Goal: Information Seeking & Learning: Learn about a topic

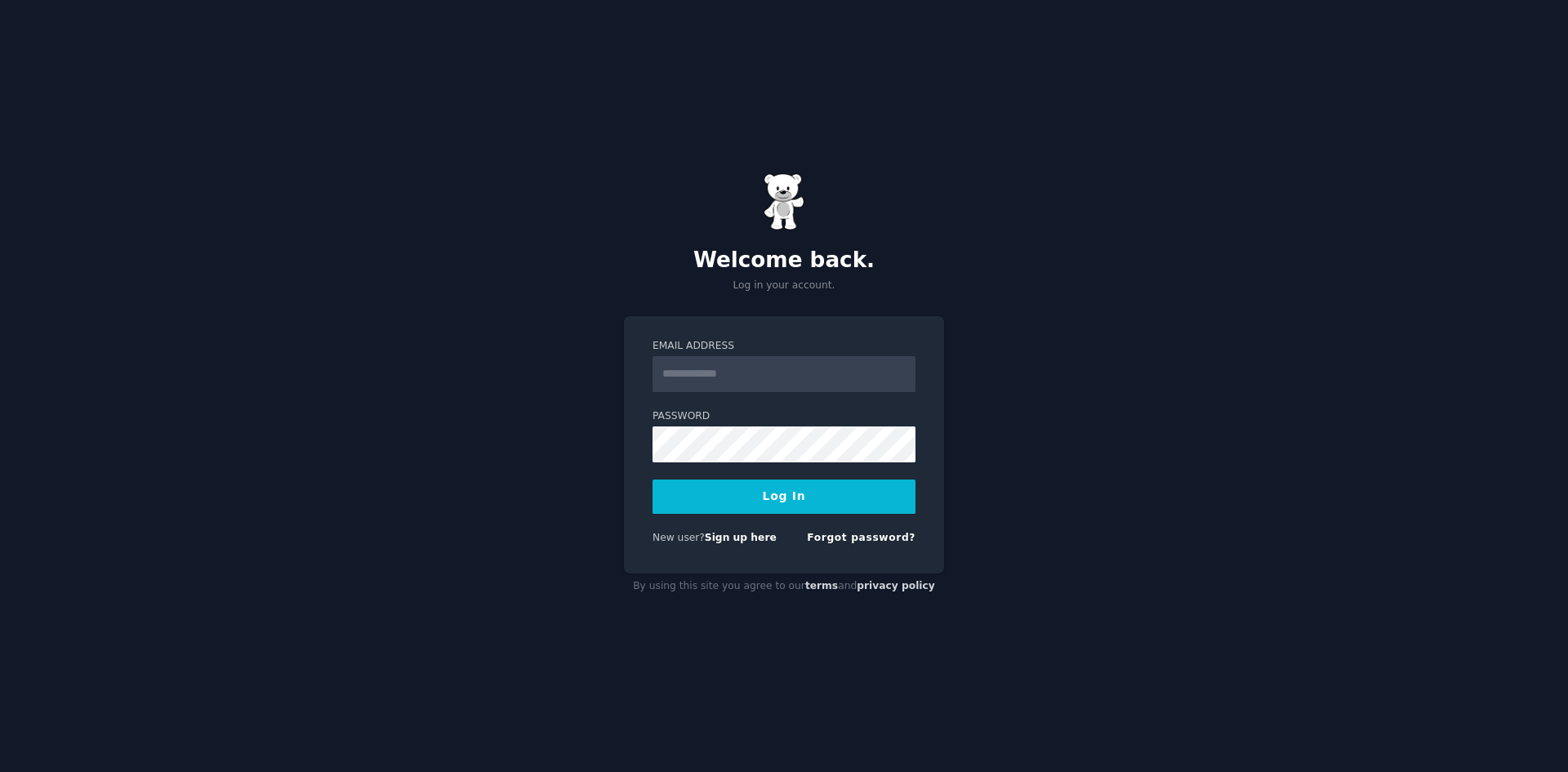
drag, startPoint x: 0, startPoint y: 0, endPoint x: 752, endPoint y: 381, distance: 843.0
click at [752, 381] on input "Email Address" at bounding box center [784, 374] width 263 height 36
type input "**********"
click at [1055, 633] on div "**********" at bounding box center [784, 386] width 1568 height 772
click at [821, 504] on button "Log In" at bounding box center [784, 496] width 263 height 34
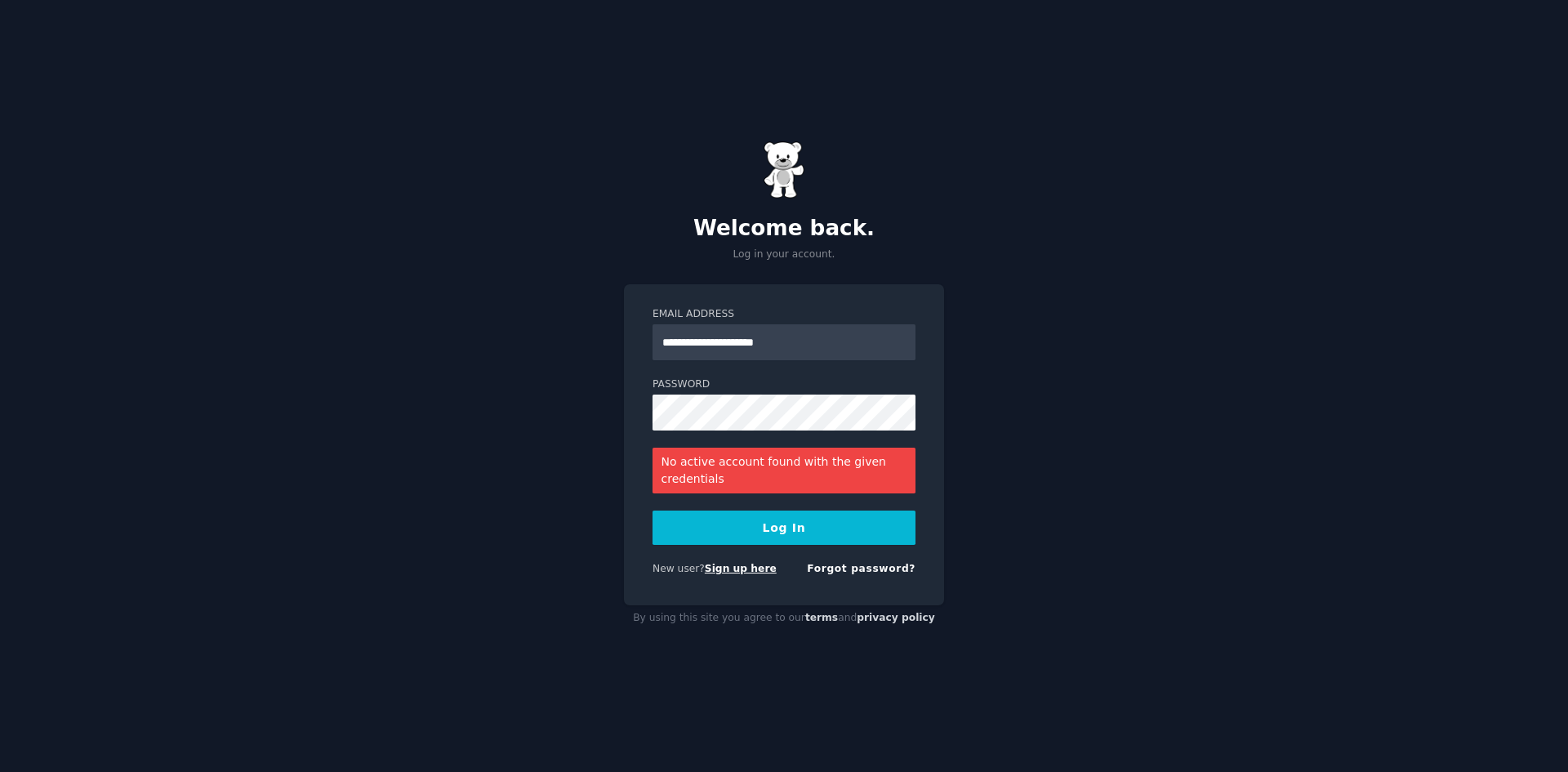
click at [733, 568] on link "Sign up here" at bounding box center [741, 567] width 72 height 11
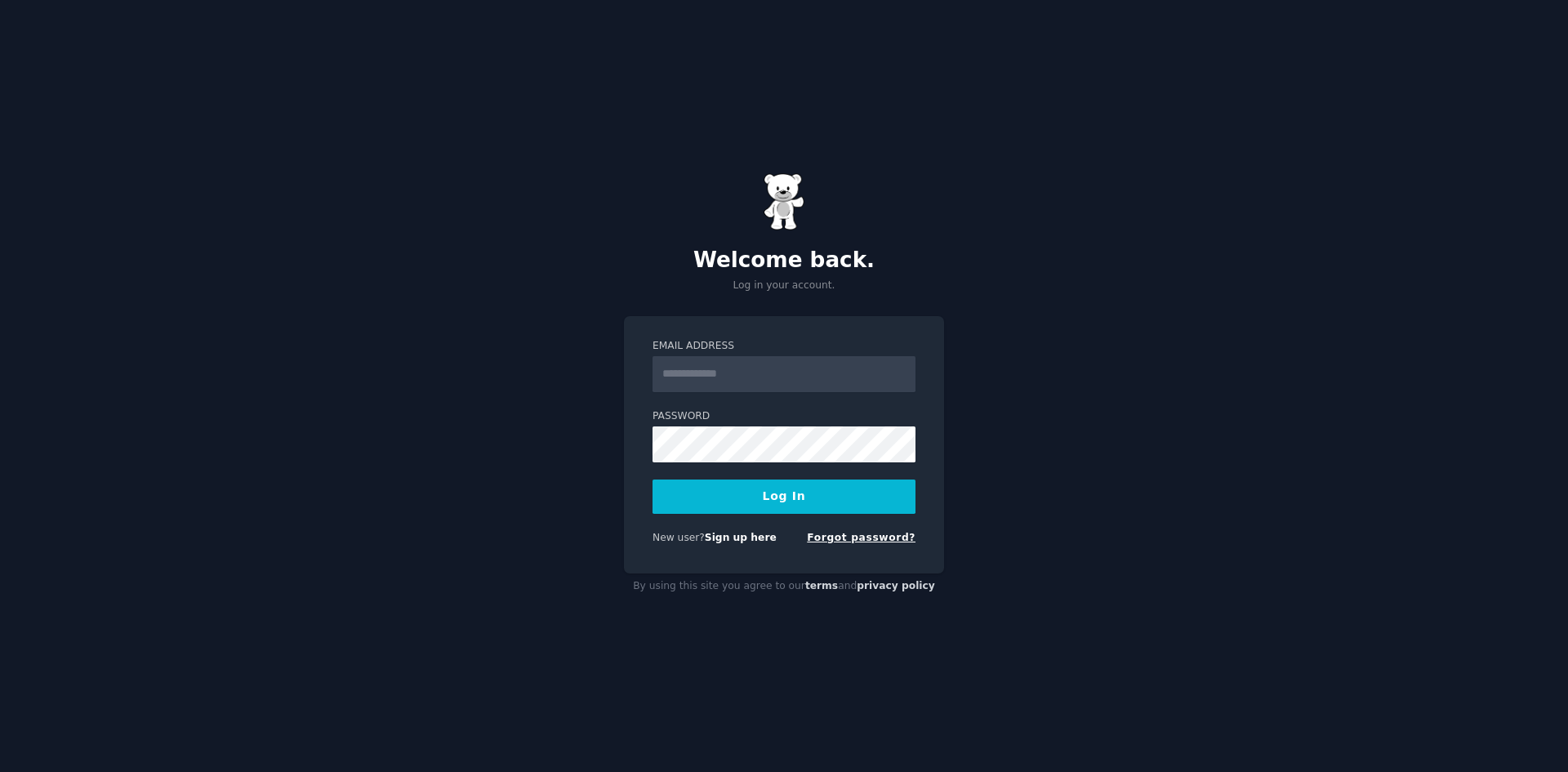
click at [882, 534] on link "Forgot password?" at bounding box center [861, 537] width 108 height 11
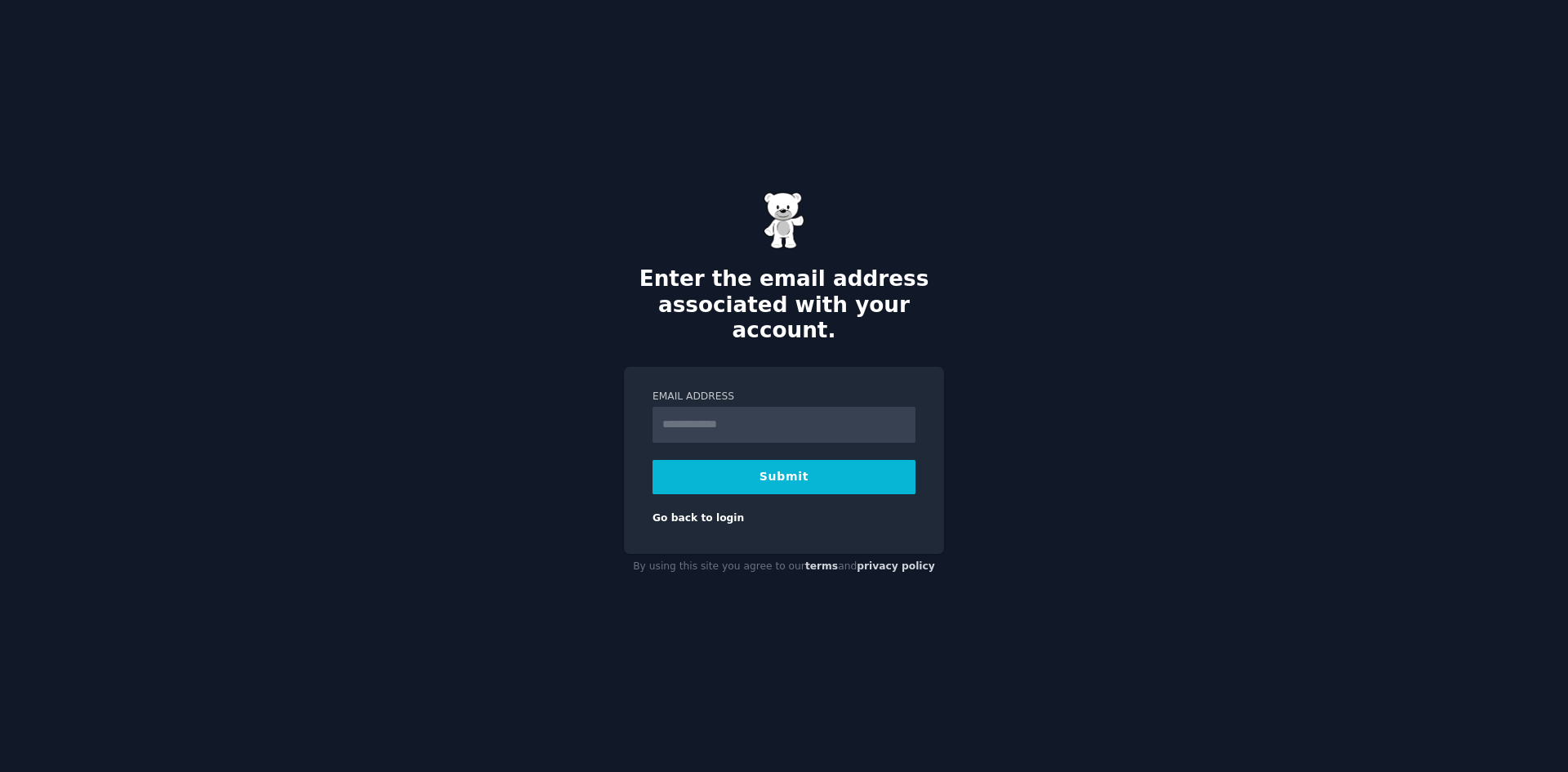
click at [692, 389] on label "Email Address" at bounding box center [784, 396] width 263 height 14
click at [692, 406] on input "Email Address" at bounding box center [784, 424] width 263 height 36
click at [701, 407] on input "Email Address" at bounding box center [784, 424] width 263 height 36
paste input "**********"
type input "**********"
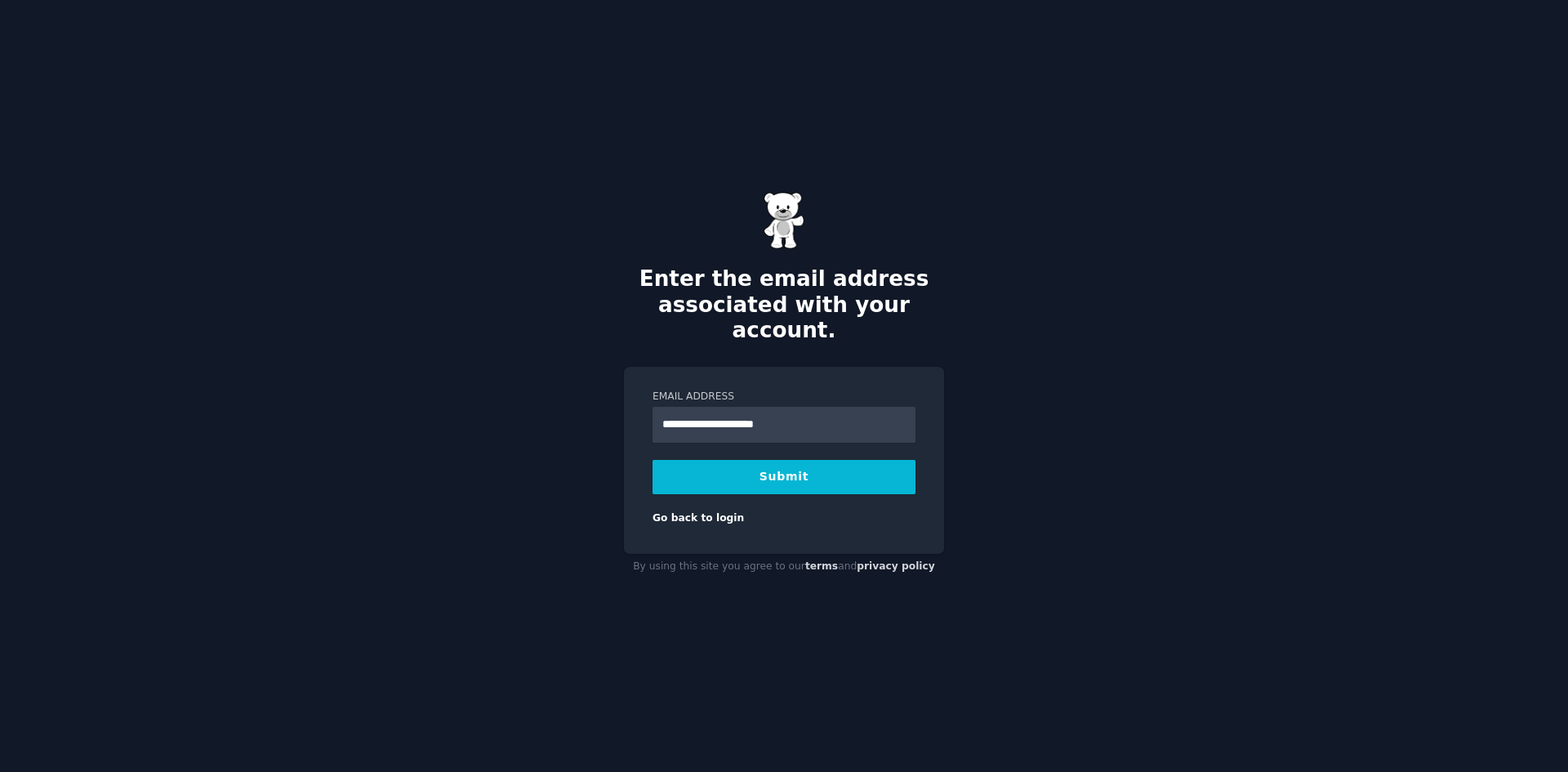
click at [719, 459] on button "Submit" at bounding box center [784, 476] width 263 height 34
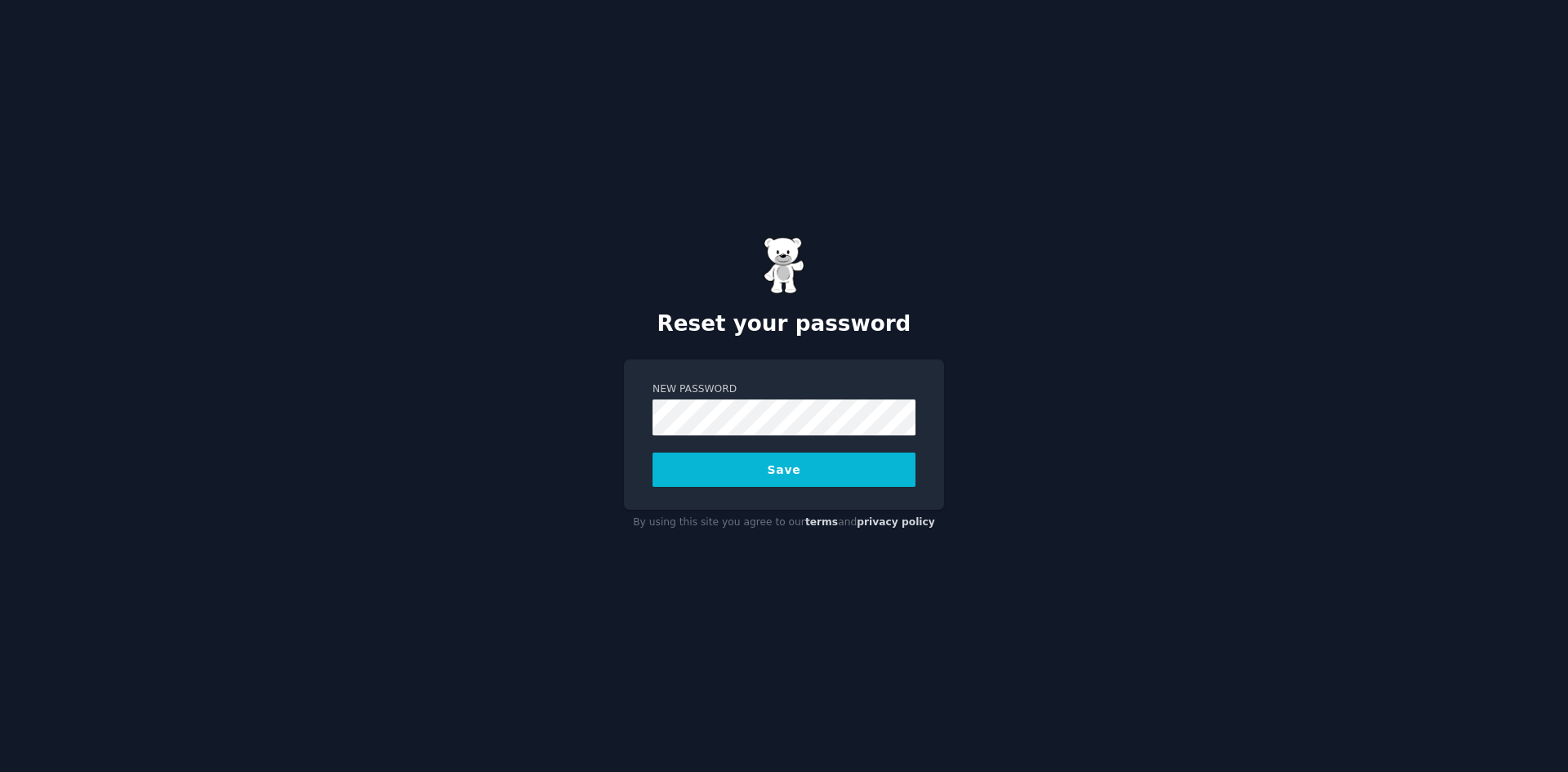
click at [1064, 399] on div "Reset your password New Password Save By using this site you agree to our terms…" at bounding box center [784, 386] width 1568 height 772
click at [807, 452] on div "New Password" at bounding box center [784, 470] width 263 height 34
click at [653, 452] on button "Save" at bounding box center [784, 470] width 263 height 34
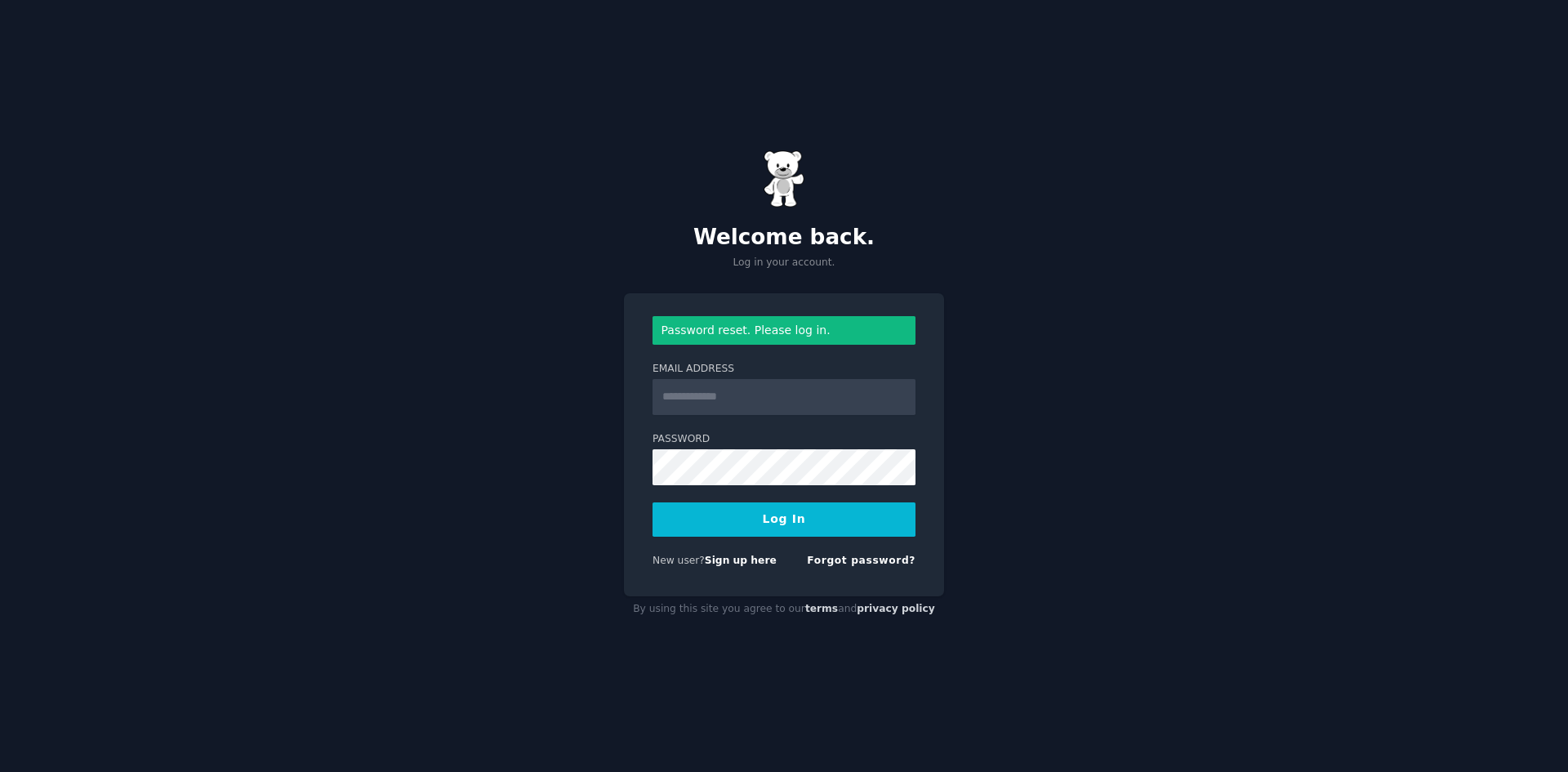
click at [772, 399] on input "Email Address" at bounding box center [784, 397] width 263 height 36
type input "**********"
click at [768, 529] on button "Log In" at bounding box center [784, 519] width 263 height 34
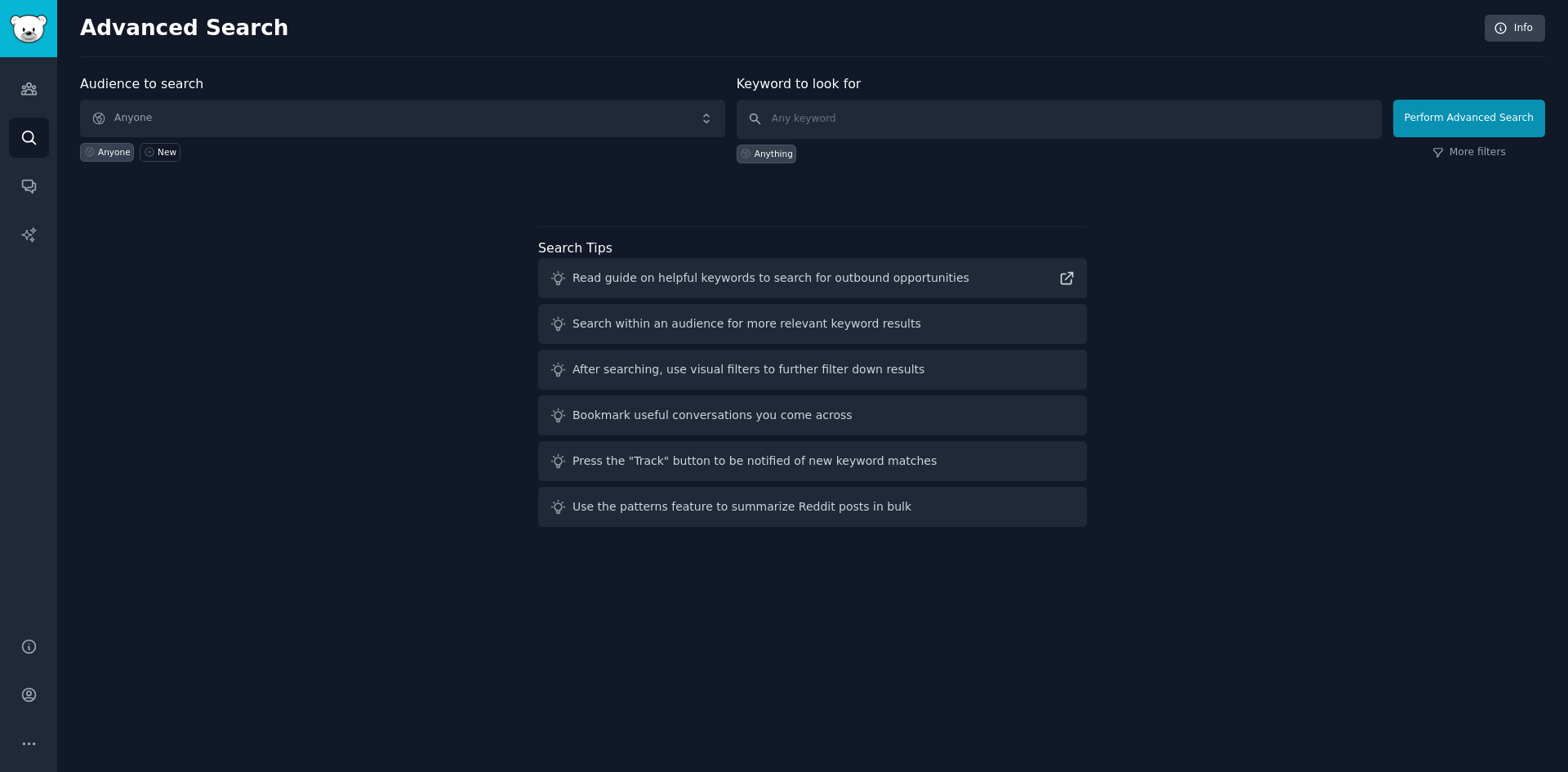
click at [265, 177] on div "Audience to search Anyone Anyone New Keyword to look for Anything Perform Advan…" at bounding box center [812, 135] width 1465 height 124
click at [37, 92] on icon "Sidebar" at bounding box center [29, 89] width 17 height 17
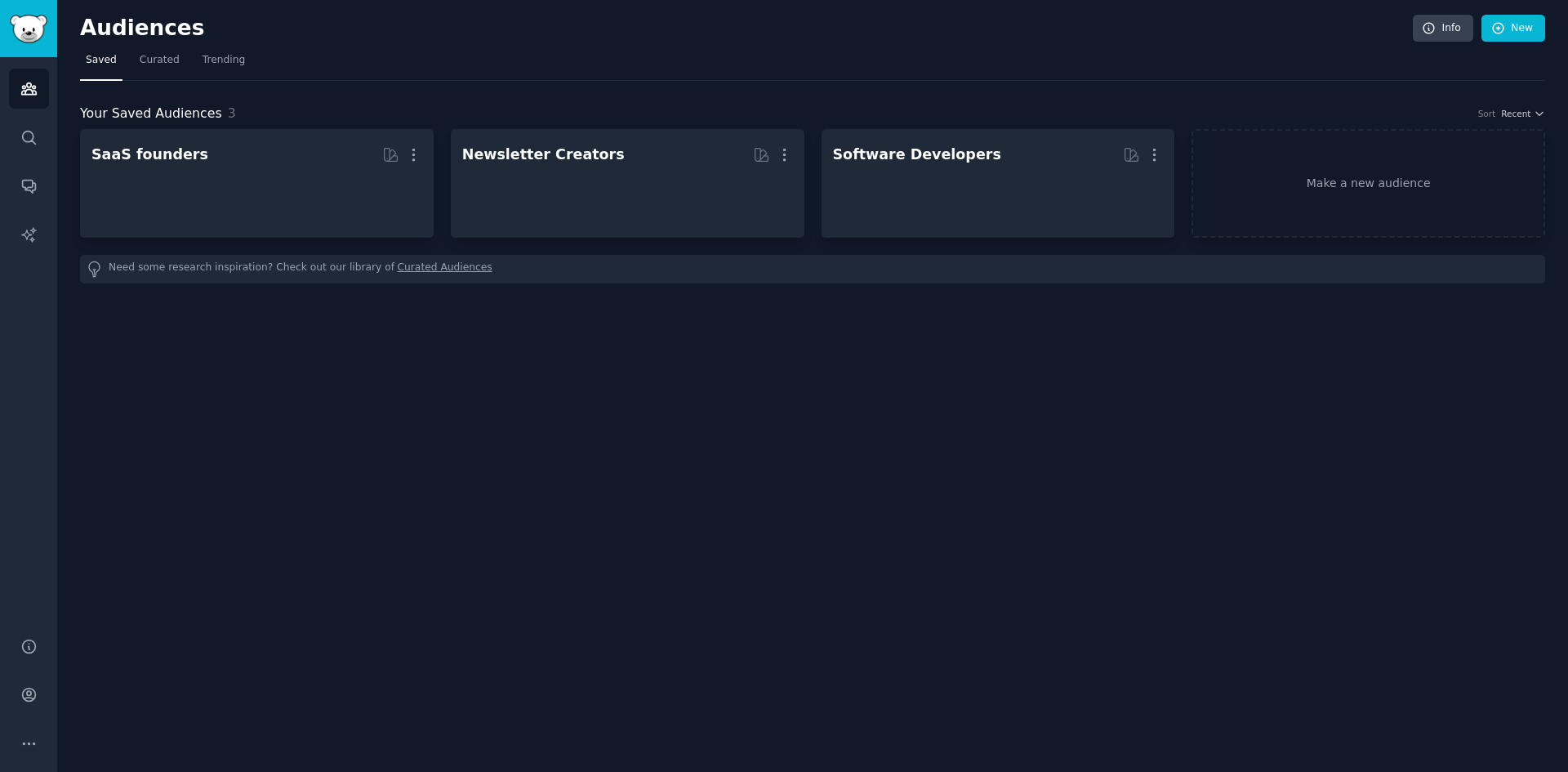
click at [592, 337] on div "Audiences Info New Saved Curated Trending Your Saved Audiences 3 Sort Recent Sa…" at bounding box center [812, 386] width 1511 height 772
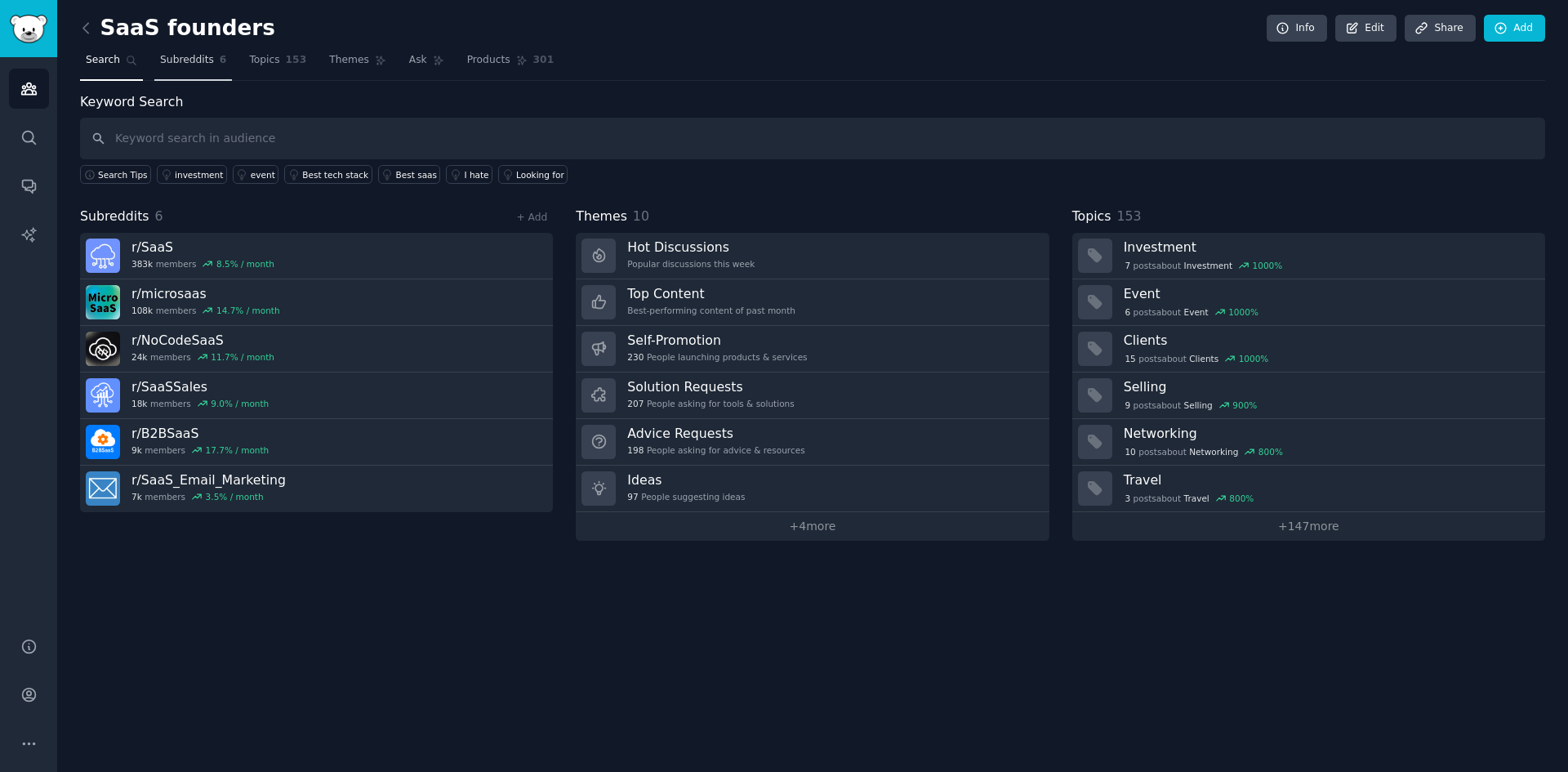
click at [186, 69] on link "Subreddits 6" at bounding box center [193, 64] width 78 height 33
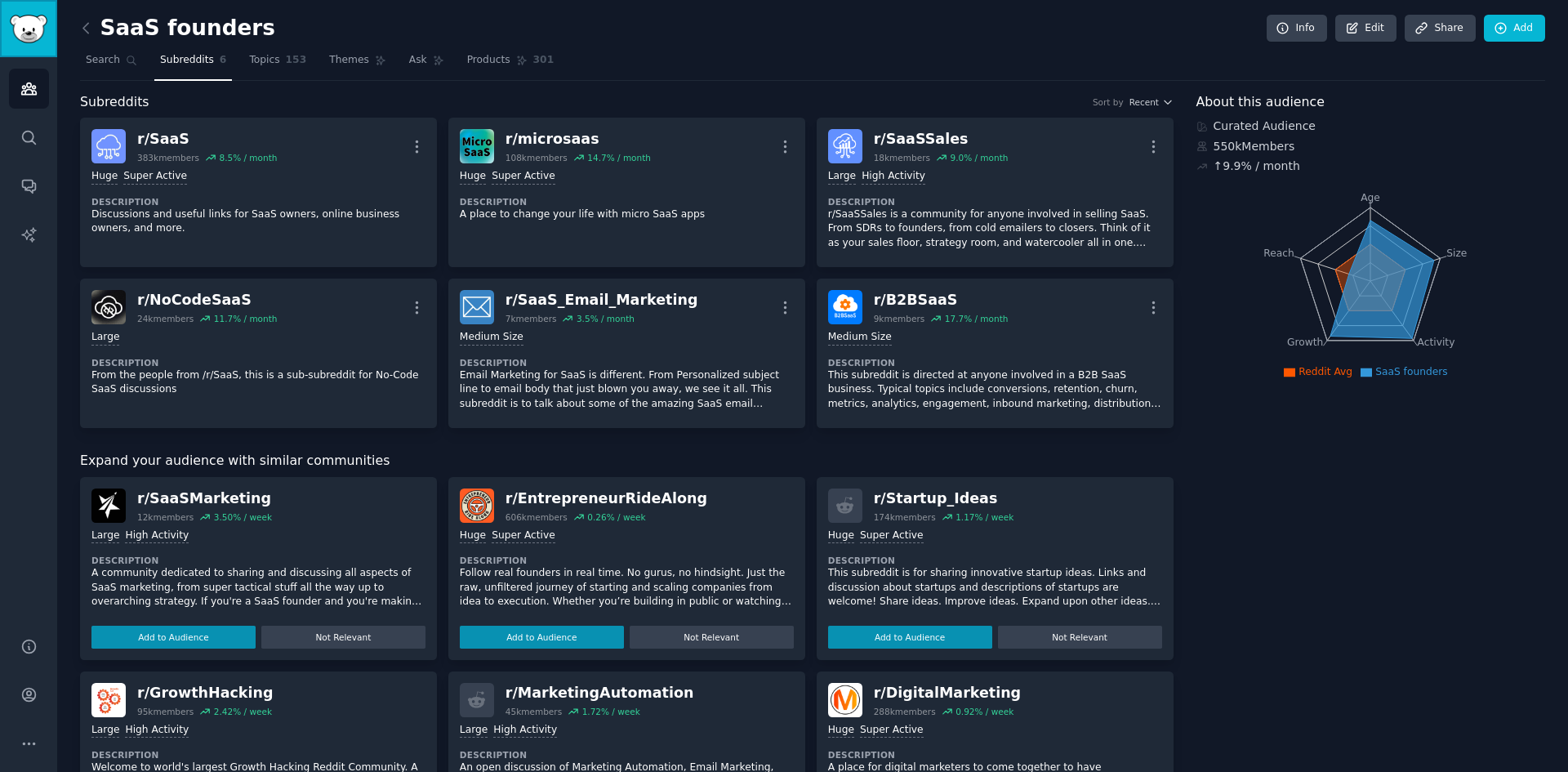
click at [38, 22] on img "Sidebar" at bounding box center [28, 29] width 37 height 29
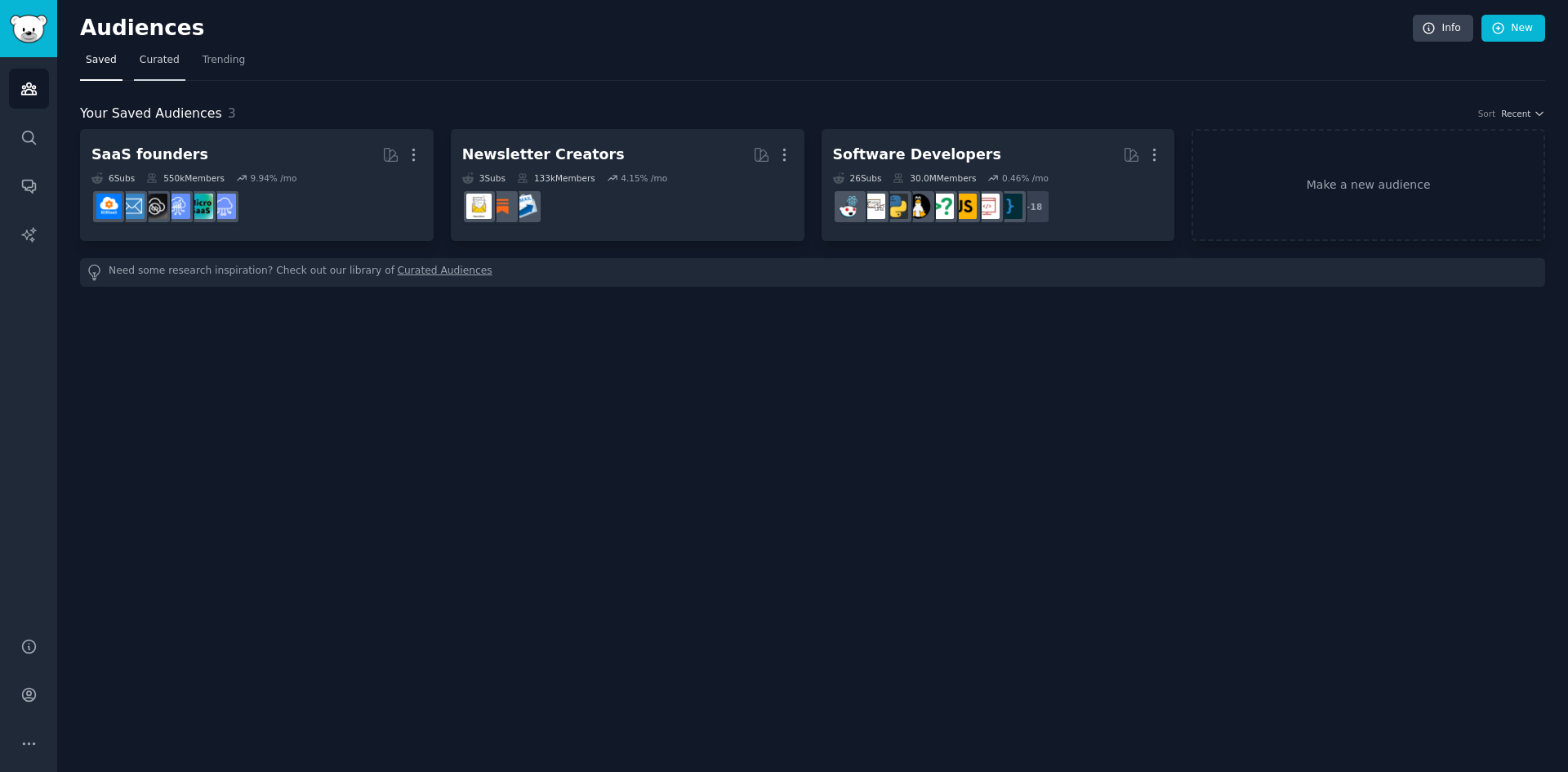
click at [159, 58] on span "Curated" at bounding box center [159, 60] width 40 height 14
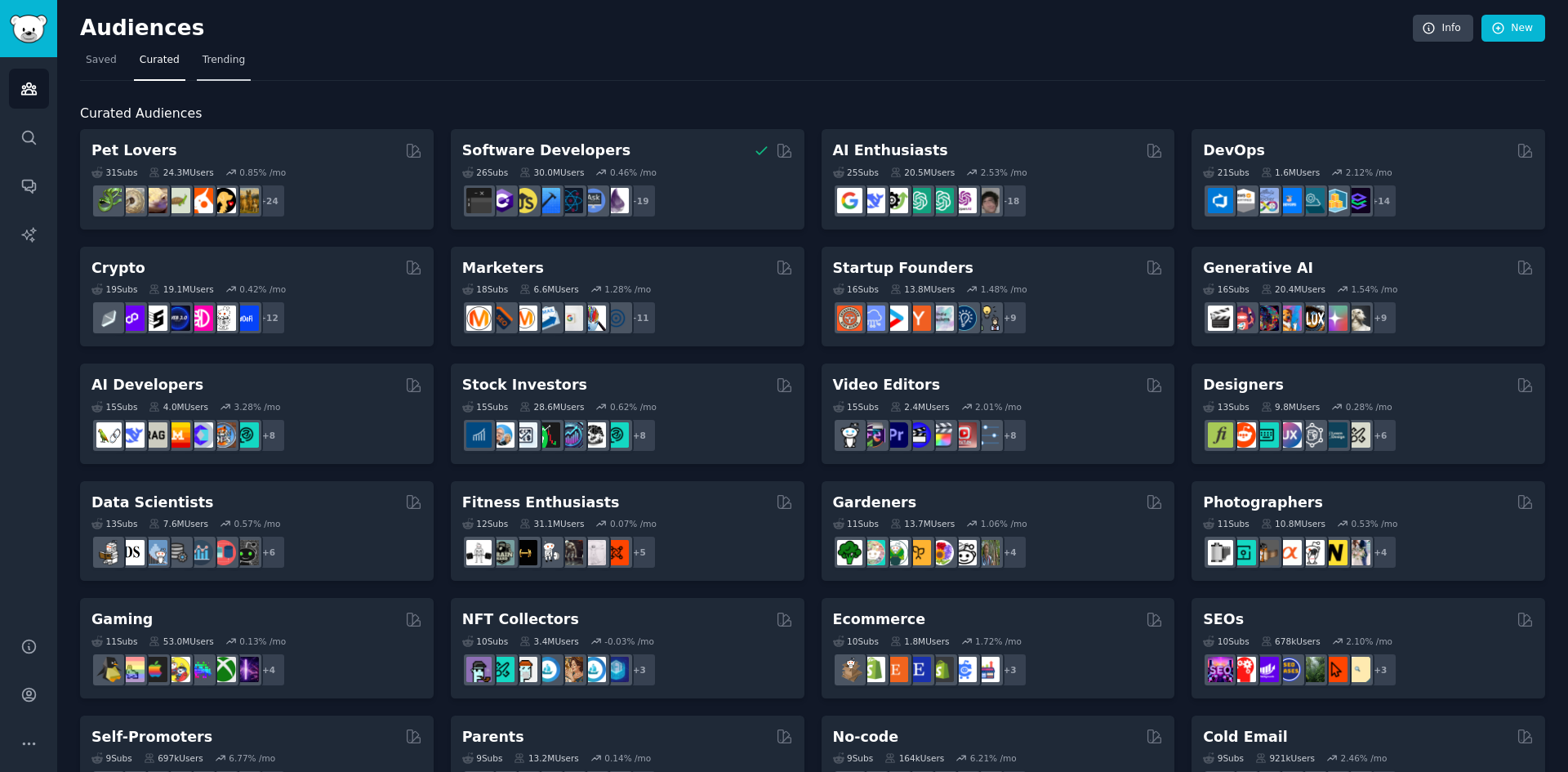
click at [239, 72] on link "Trending" at bounding box center [223, 64] width 54 height 33
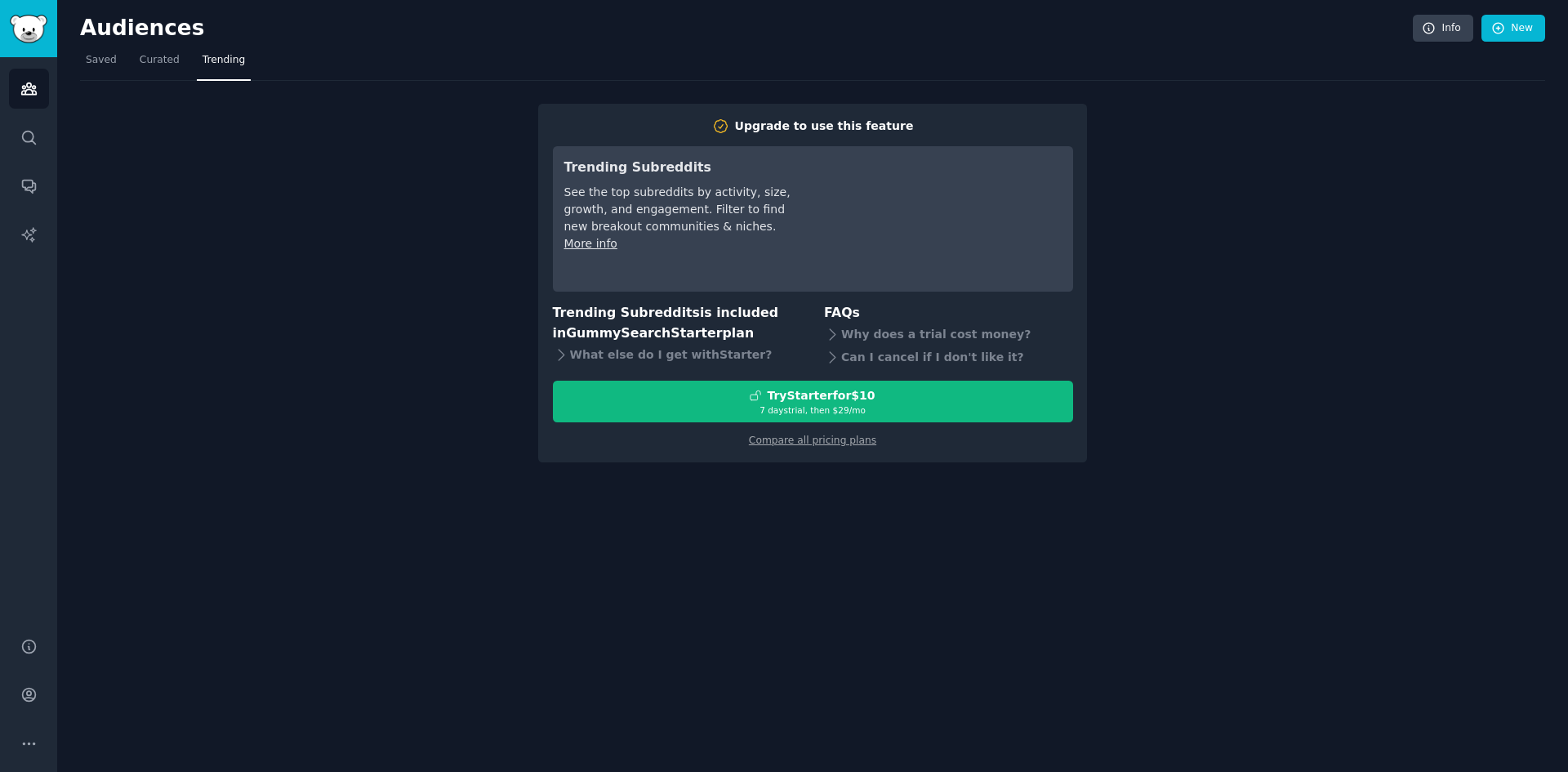
click at [1234, 302] on div "Upgrade to use this feature Trending Subreddits See the top subreddits by activ…" at bounding box center [812, 271] width 1465 height 381
click at [55, 138] on div "Audiences Search Conversations AI Reports" at bounding box center [28, 337] width 57 height 560
click at [41, 136] on link "Search" at bounding box center [29, 137] width 40 height 40
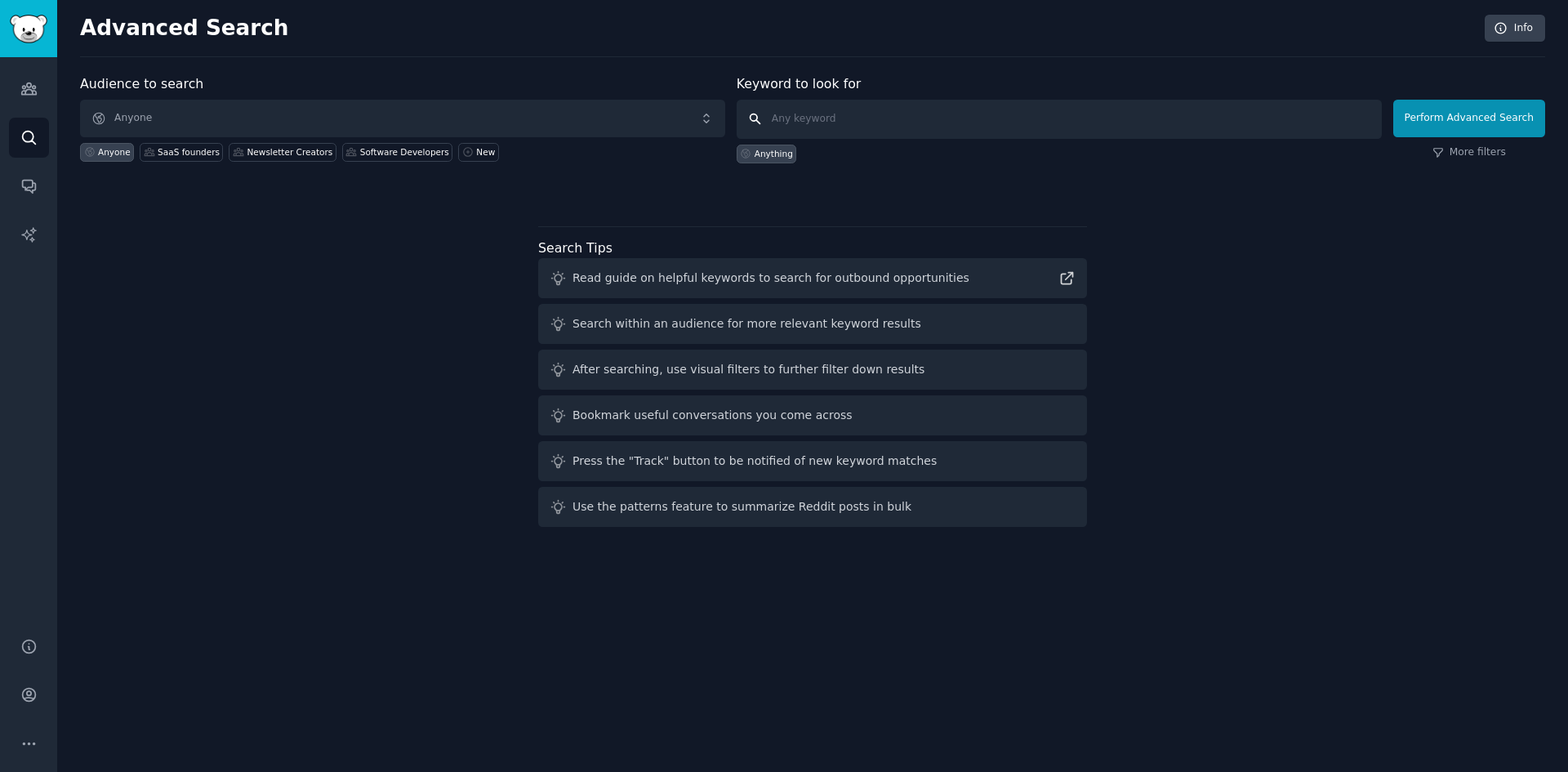
click at [865, 132] on input "text" at bounding box center [1058, 119] width 645 height 39
click at [248, 116] on span "Anyone" at bounding box center [402, 118] width 645 height 37
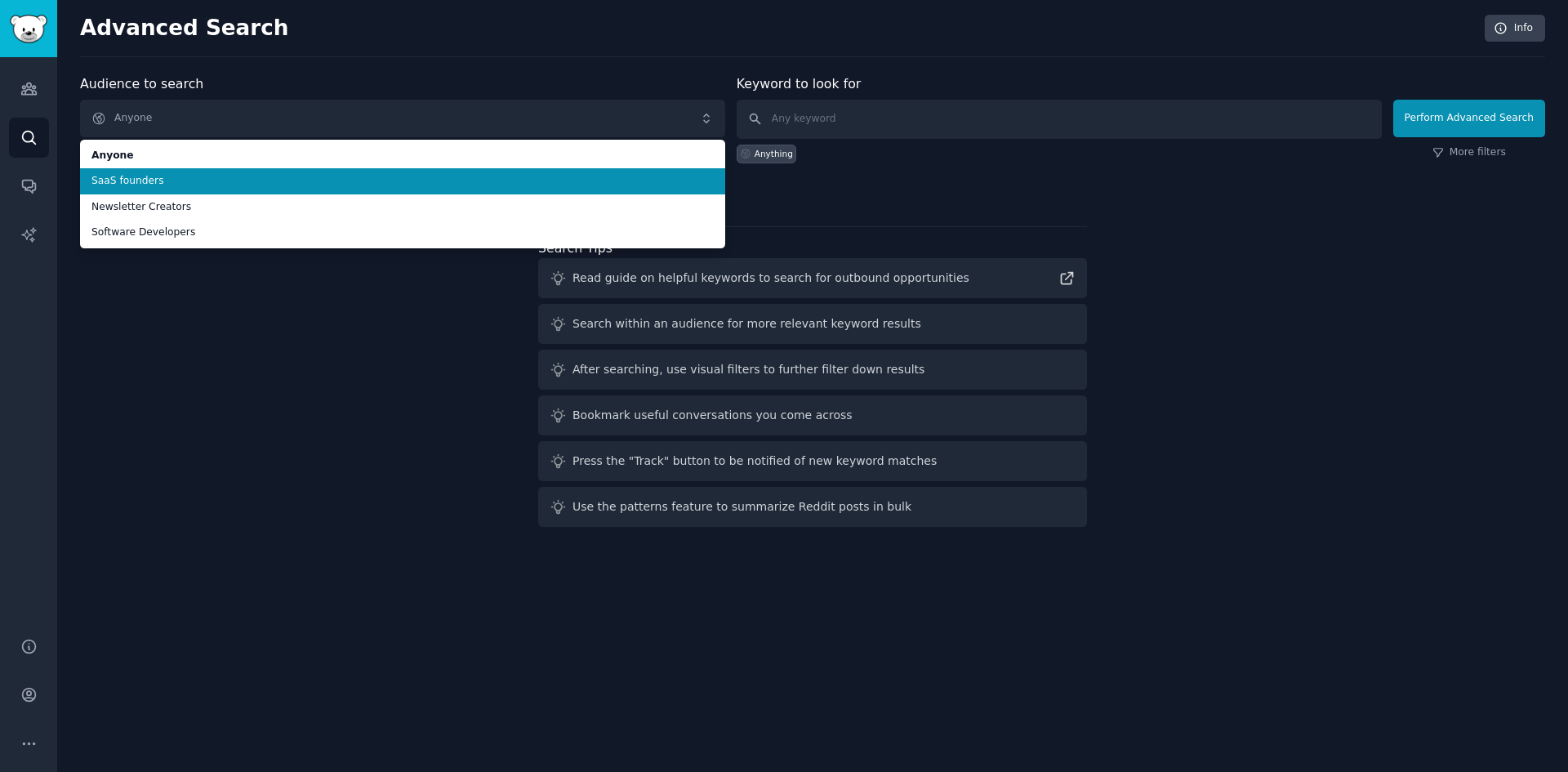
click at [170, 186] on span "SaaS founders" at bounding box center [402, 181] width 622 height 14
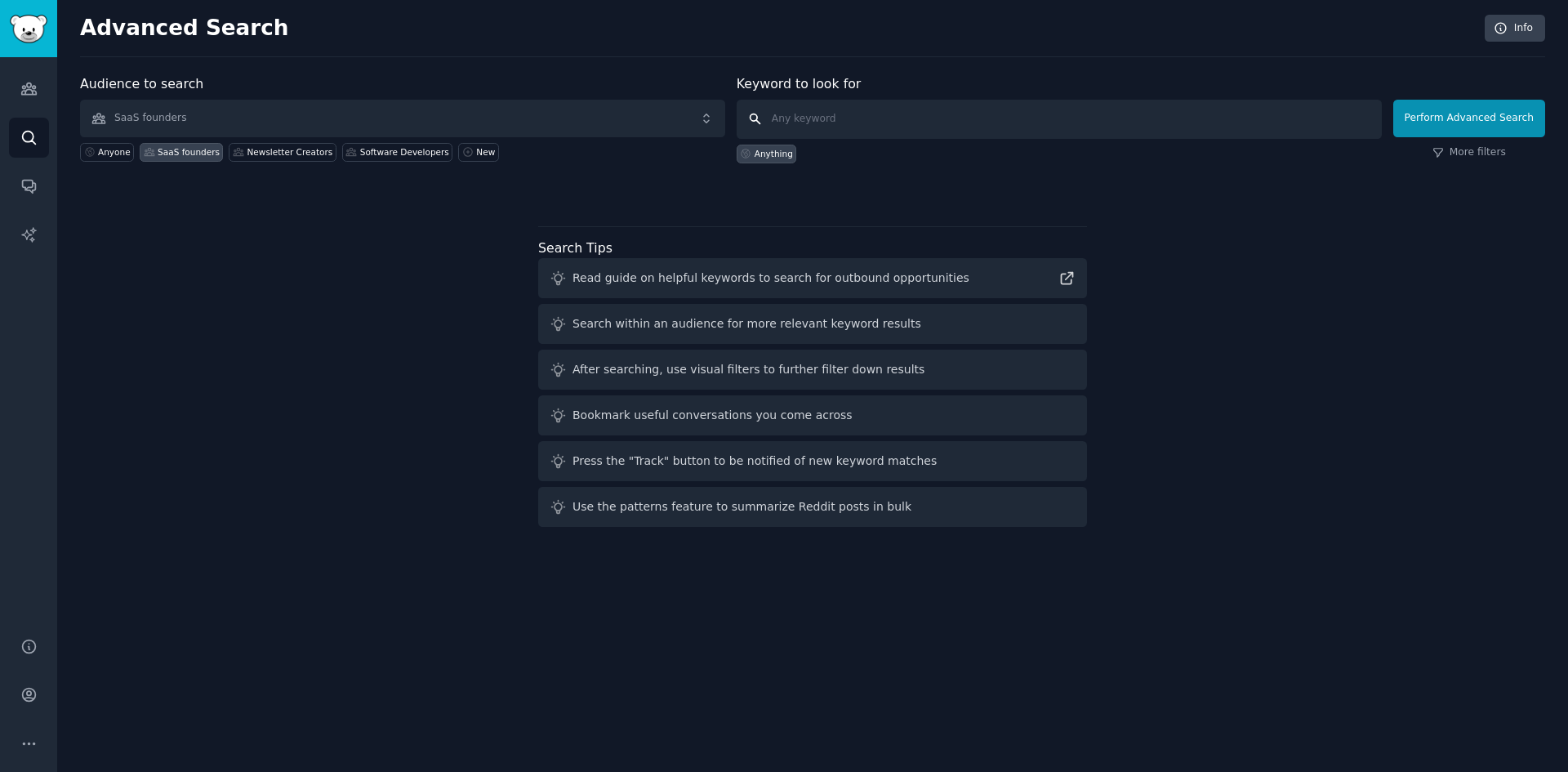
click at [845, 121] on input "text" at bounding box center [1058, 119] width 645 height 39
type input "idea"
click button "Perform Advanced Search" at bounding box center [1469, 118] width 152 height 37
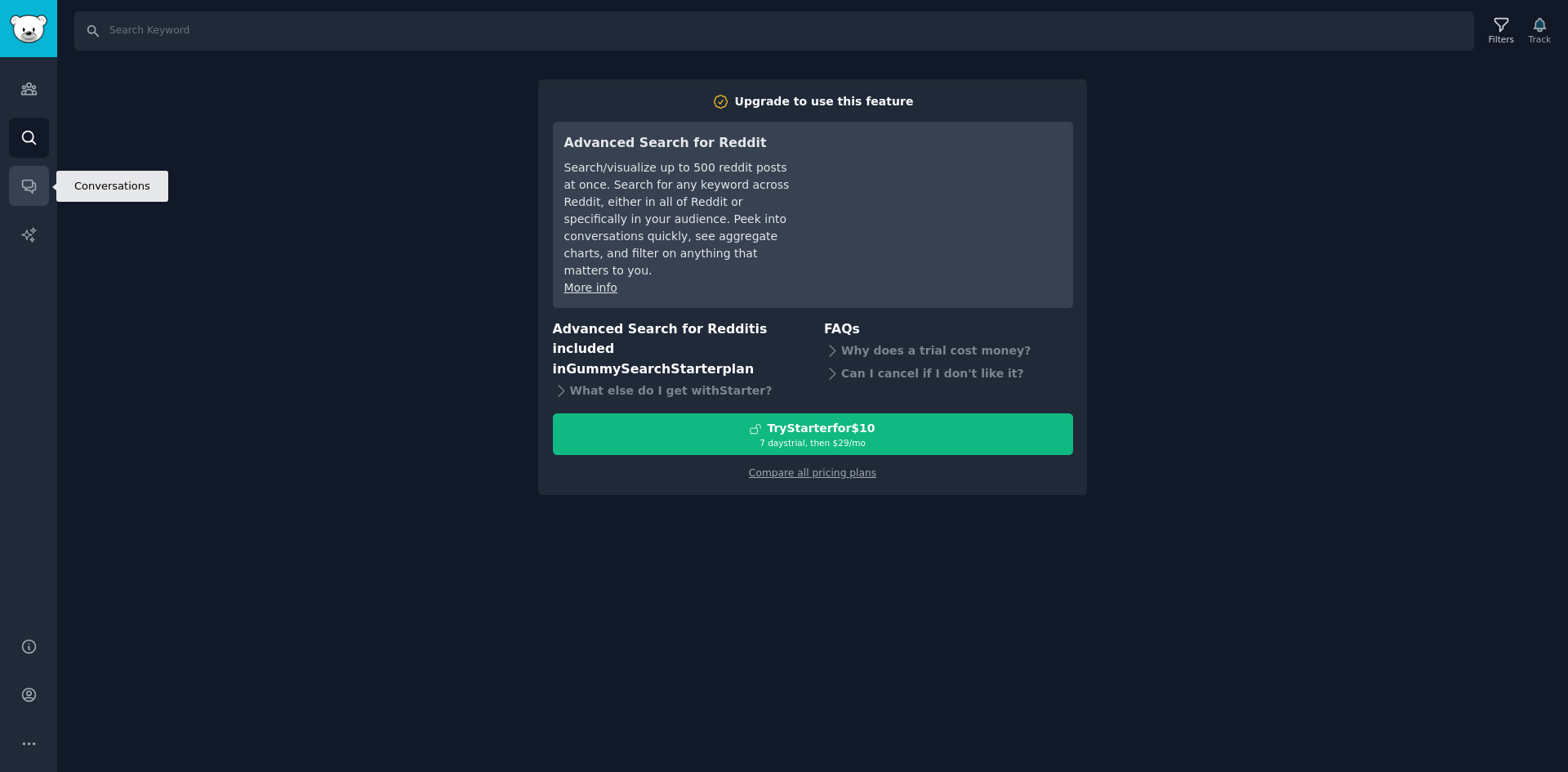
click at [43, 193] on link "Conversations" at bounding box center [29, 186] width 40 height 40
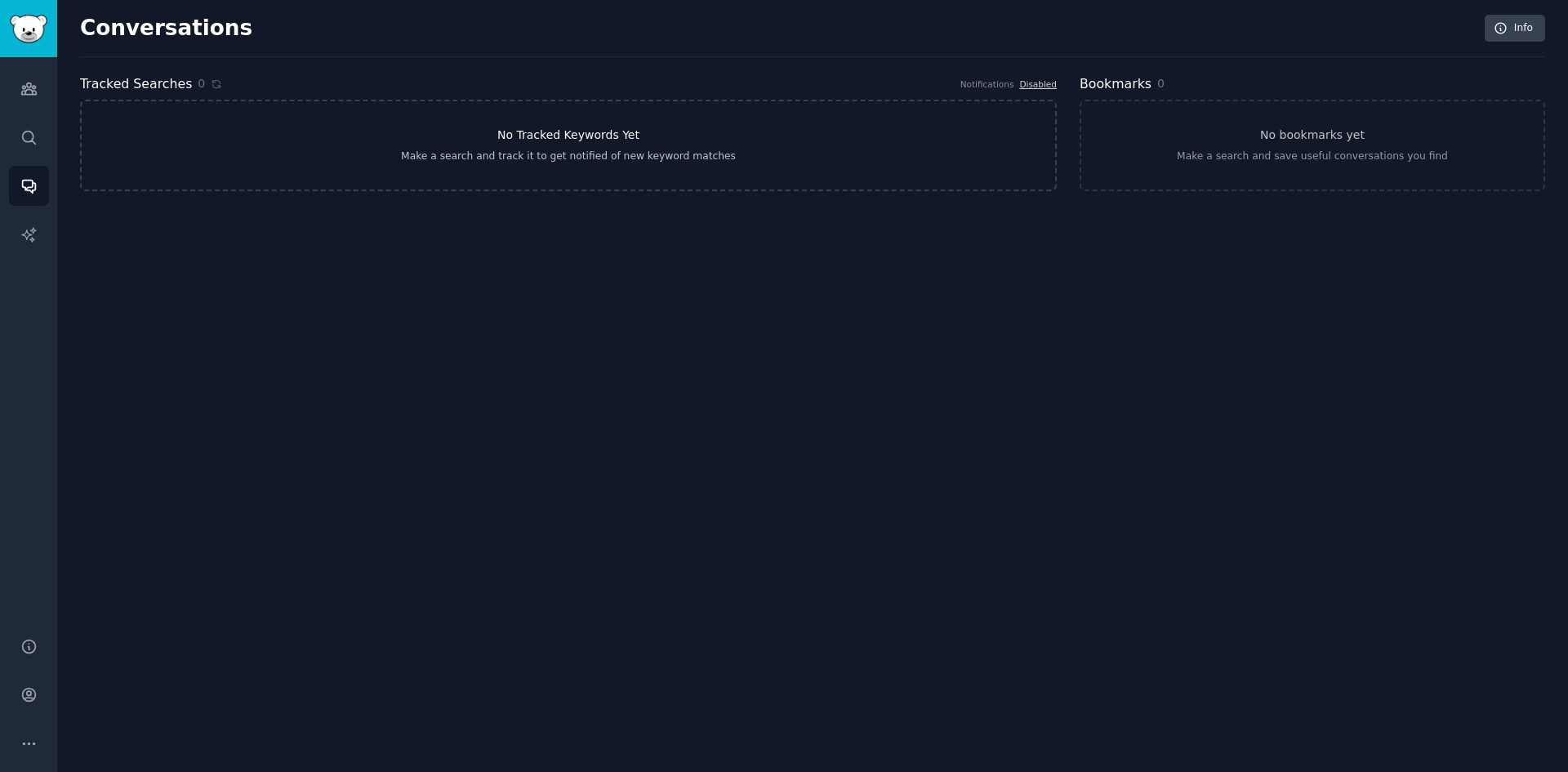
click at [610, 152] on div "Make a search and track it to get notified of new keyword matches" at bounding box center [568, 156] width 335 height 14
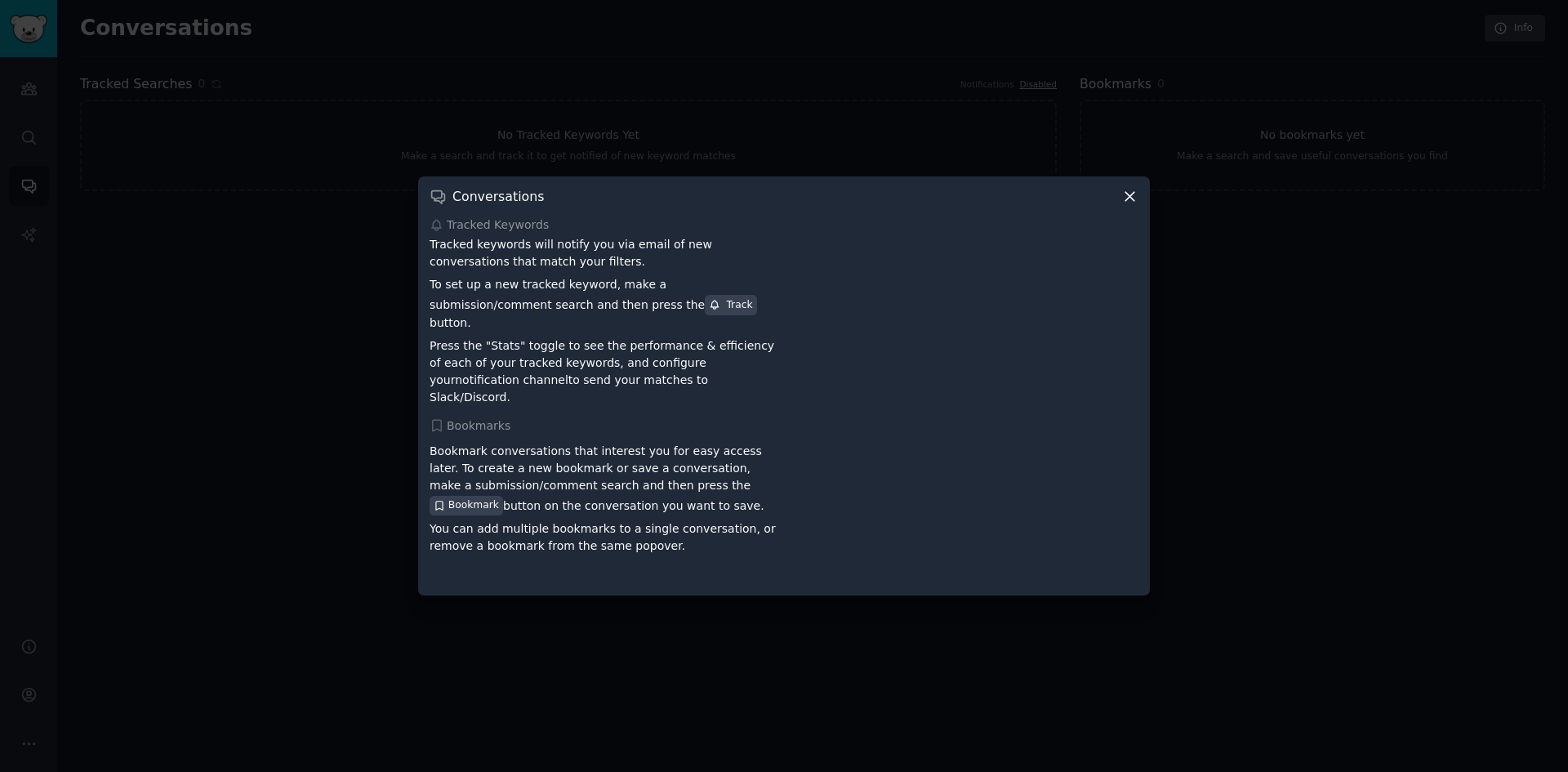
click at [1122, 205] on icon at bounding box center [1130, 196] width 17 height 17
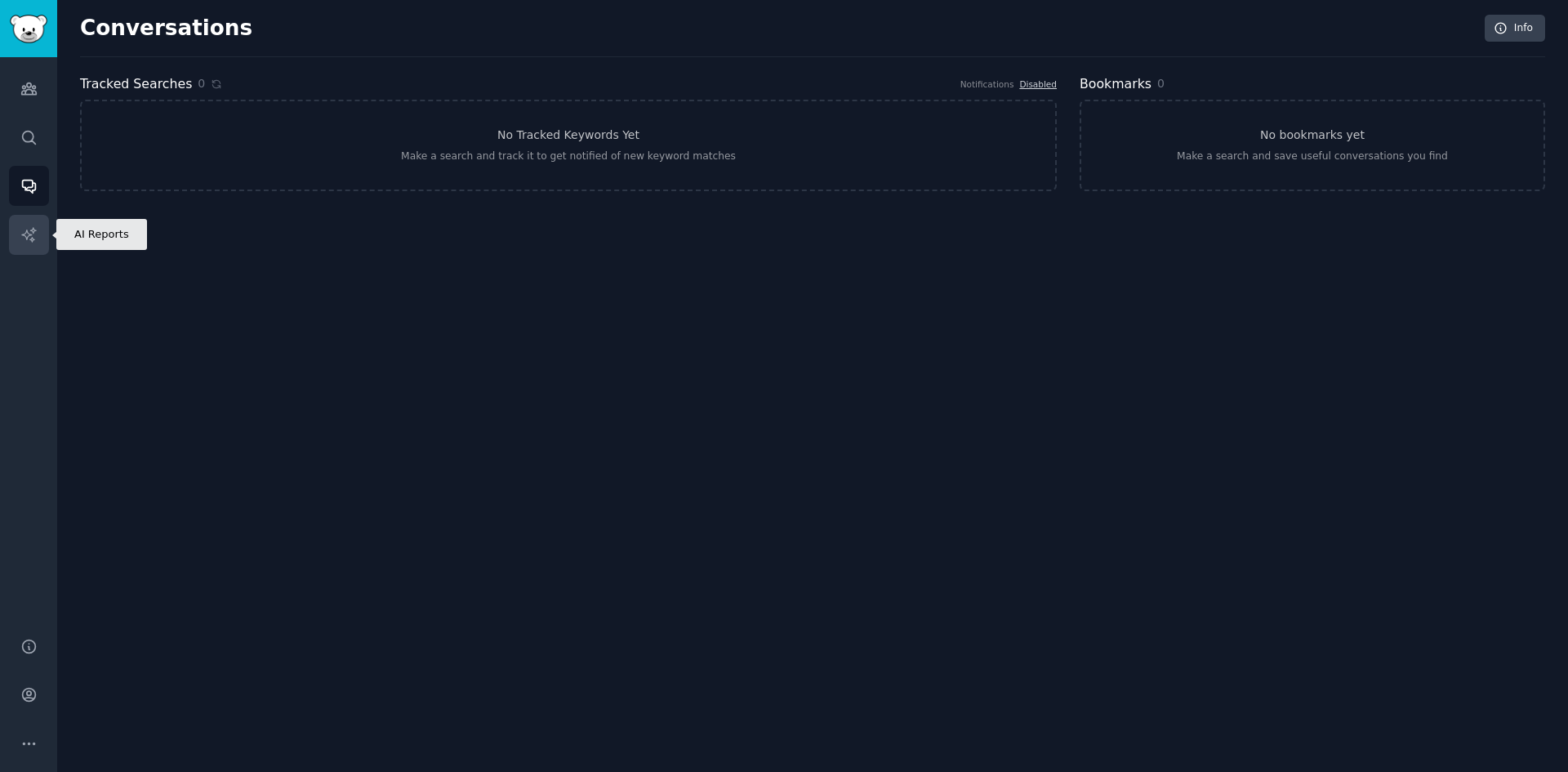
click at [20, 232] on icon "Sidebar" at bounding box center [29, 234] width 17 height 17
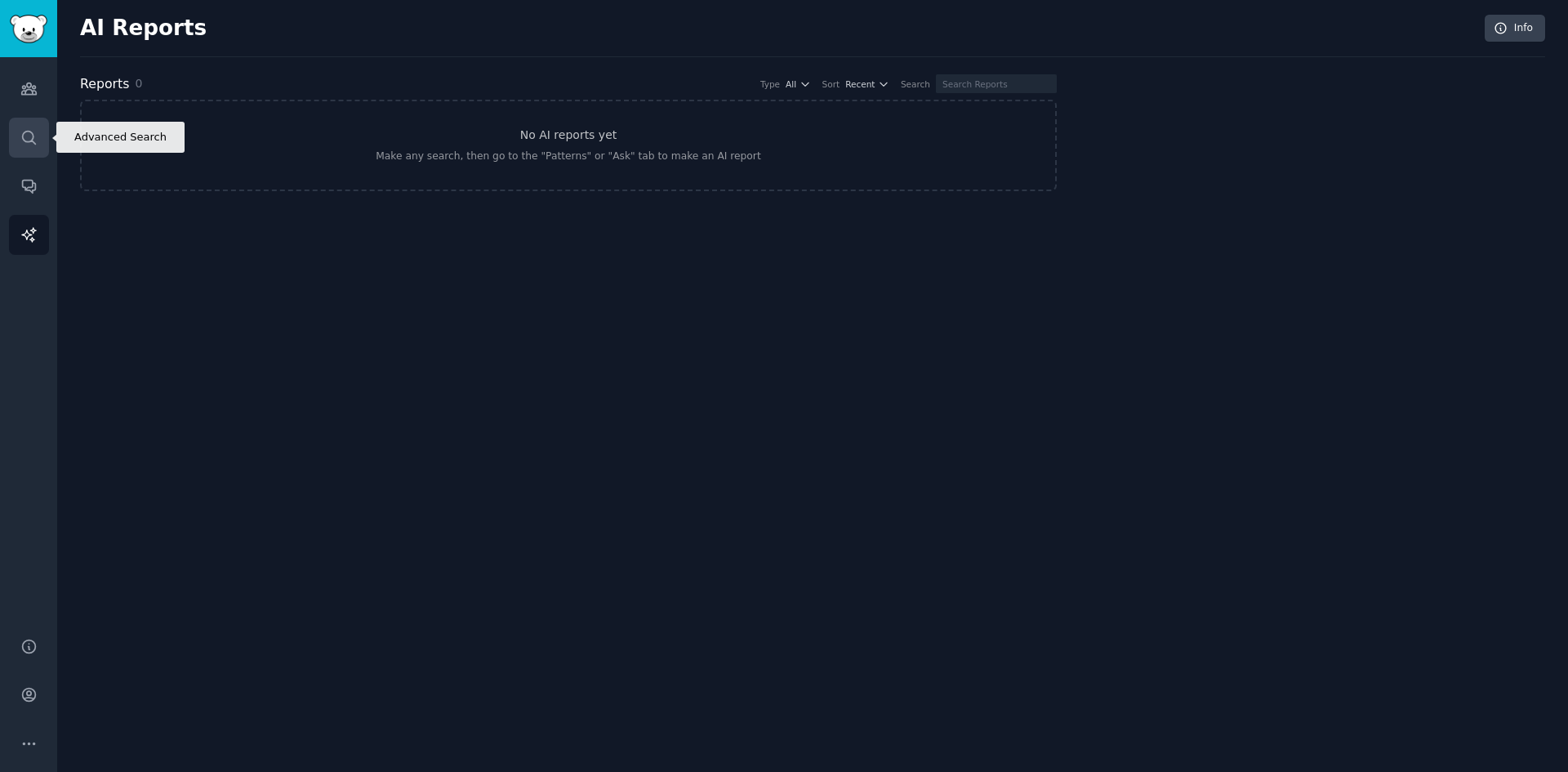
click at [44, 138] on link "Search" at bounding box center [29, 137] width 40 height 40
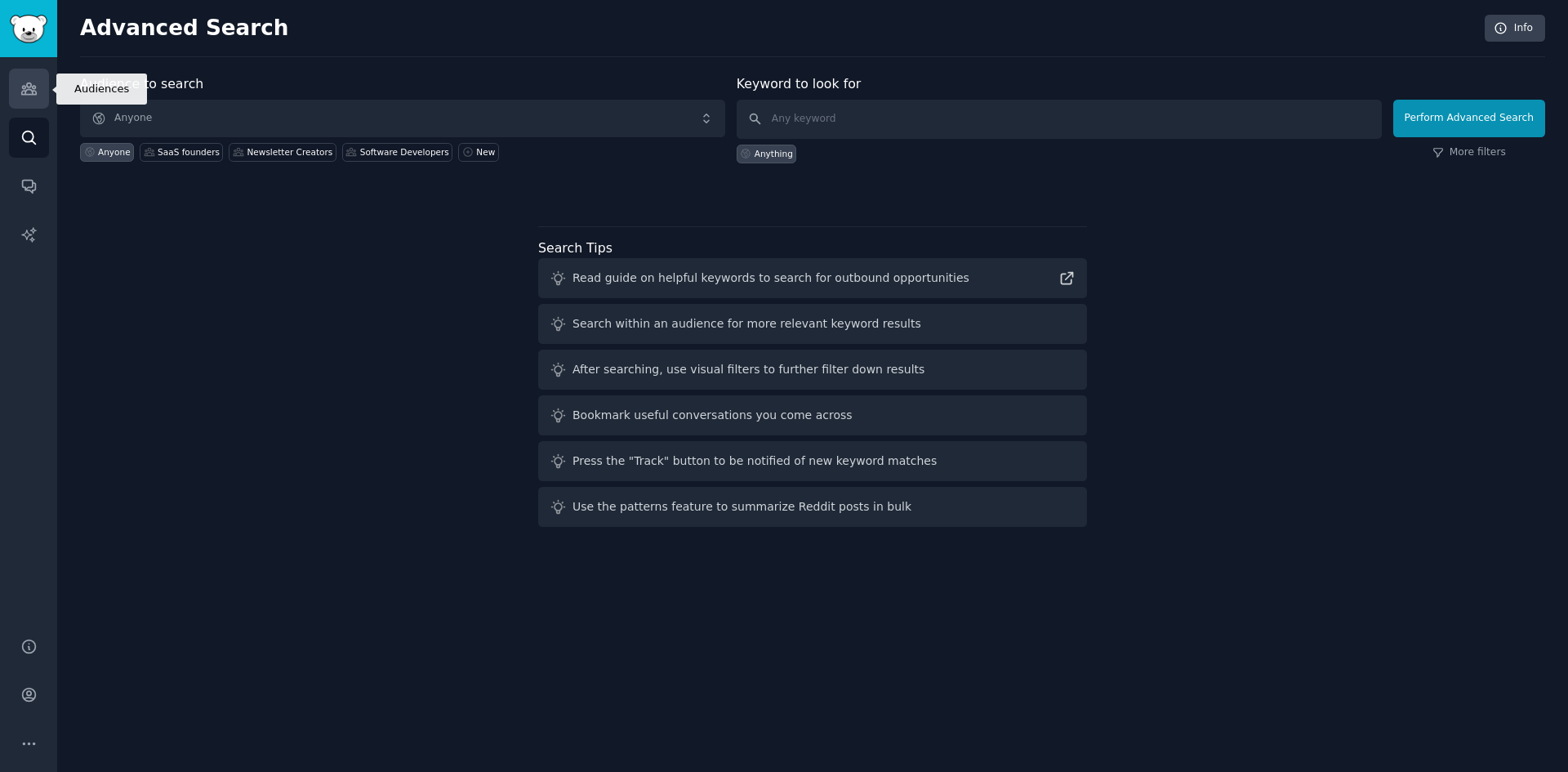
click at [36, 86] on icon "Sidebar" at bounding box center [29, 89] width 17 height 17
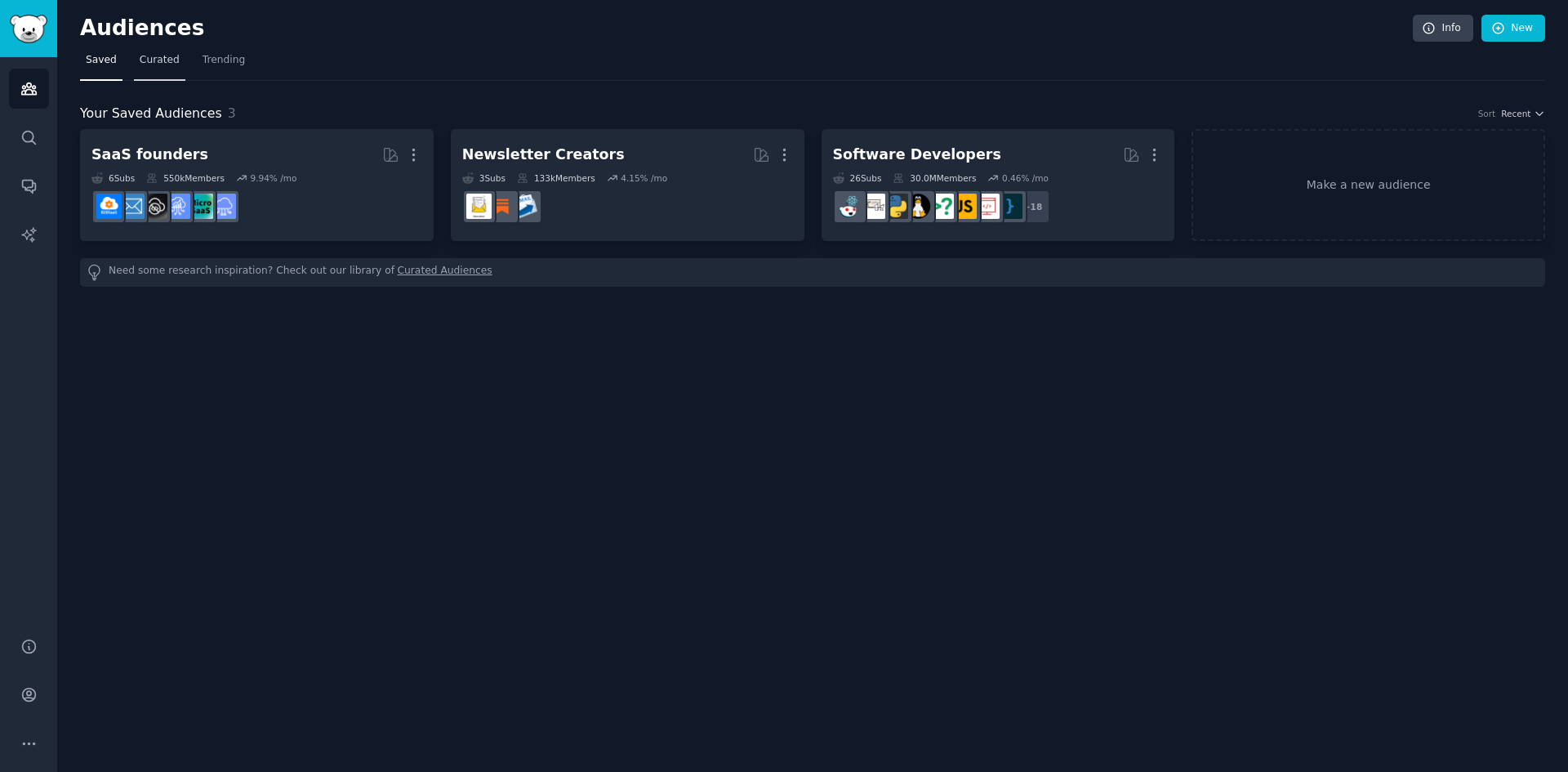
click at [155, 72] on link "Curated" at bounding box center [159, 64] width 51 height 33
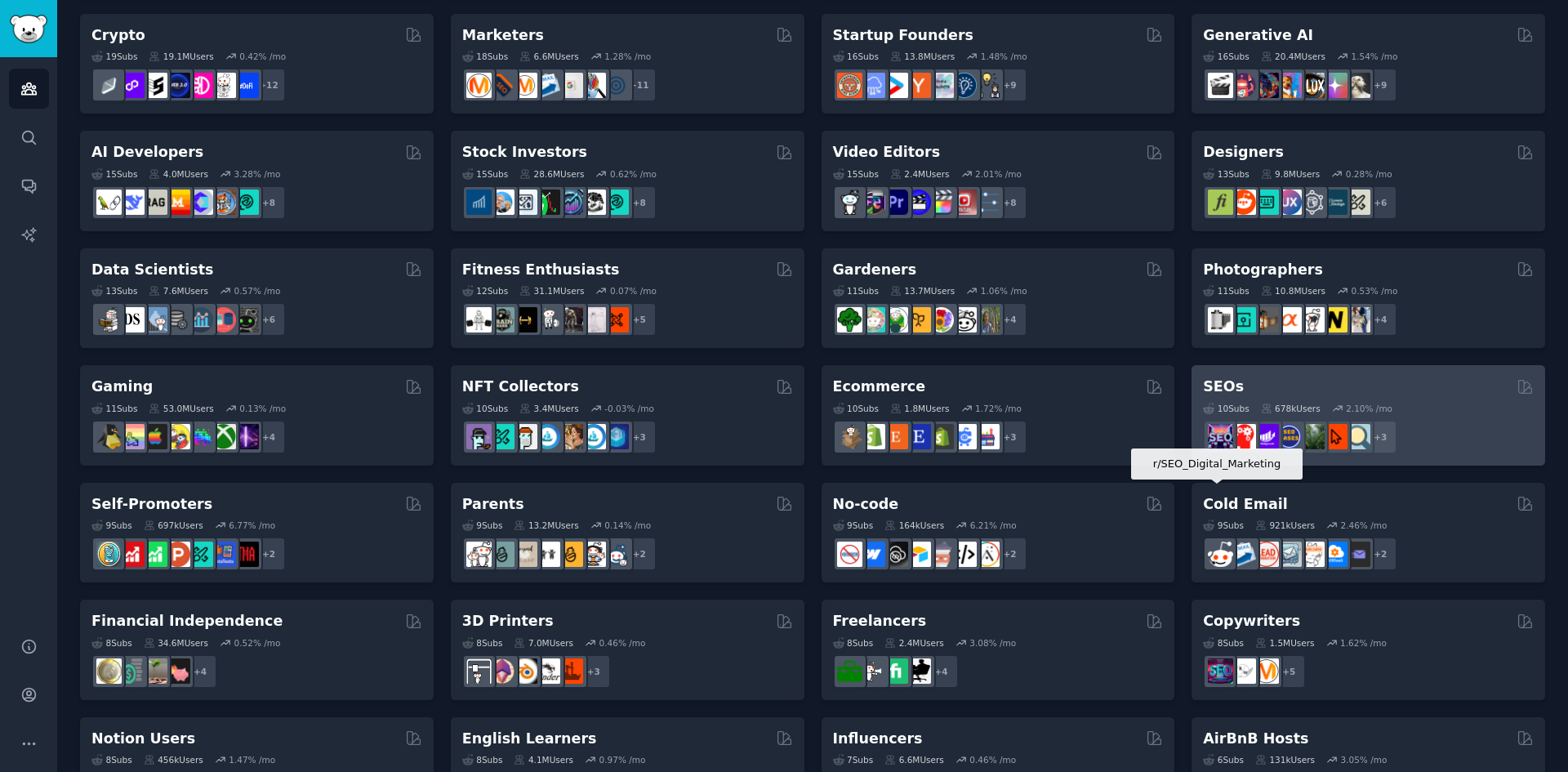
scroll to position [326, 0]
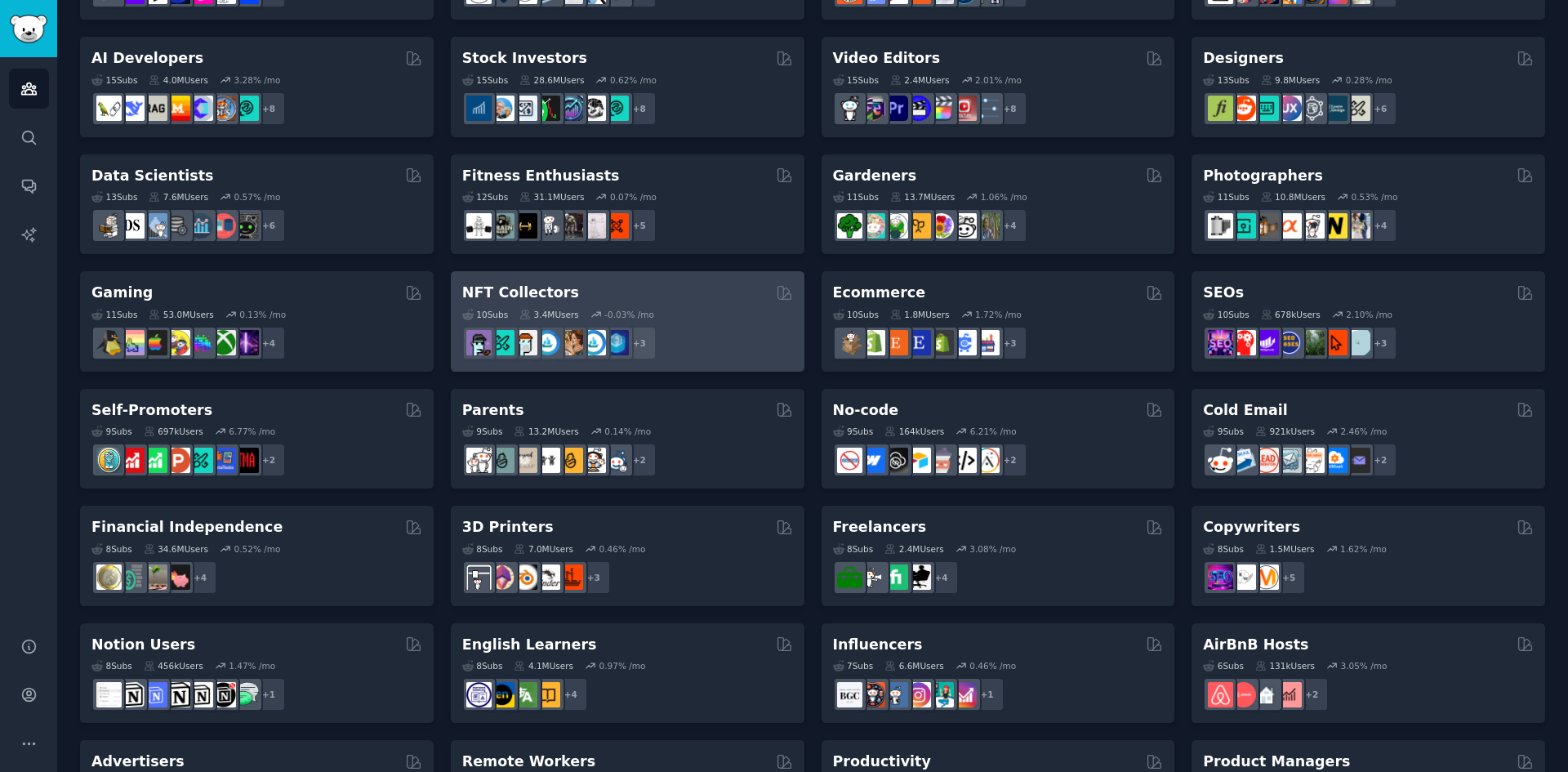
click at [615, 293] on div "NFT Collectors" at bounding box center [627, 293] width 331 height 20
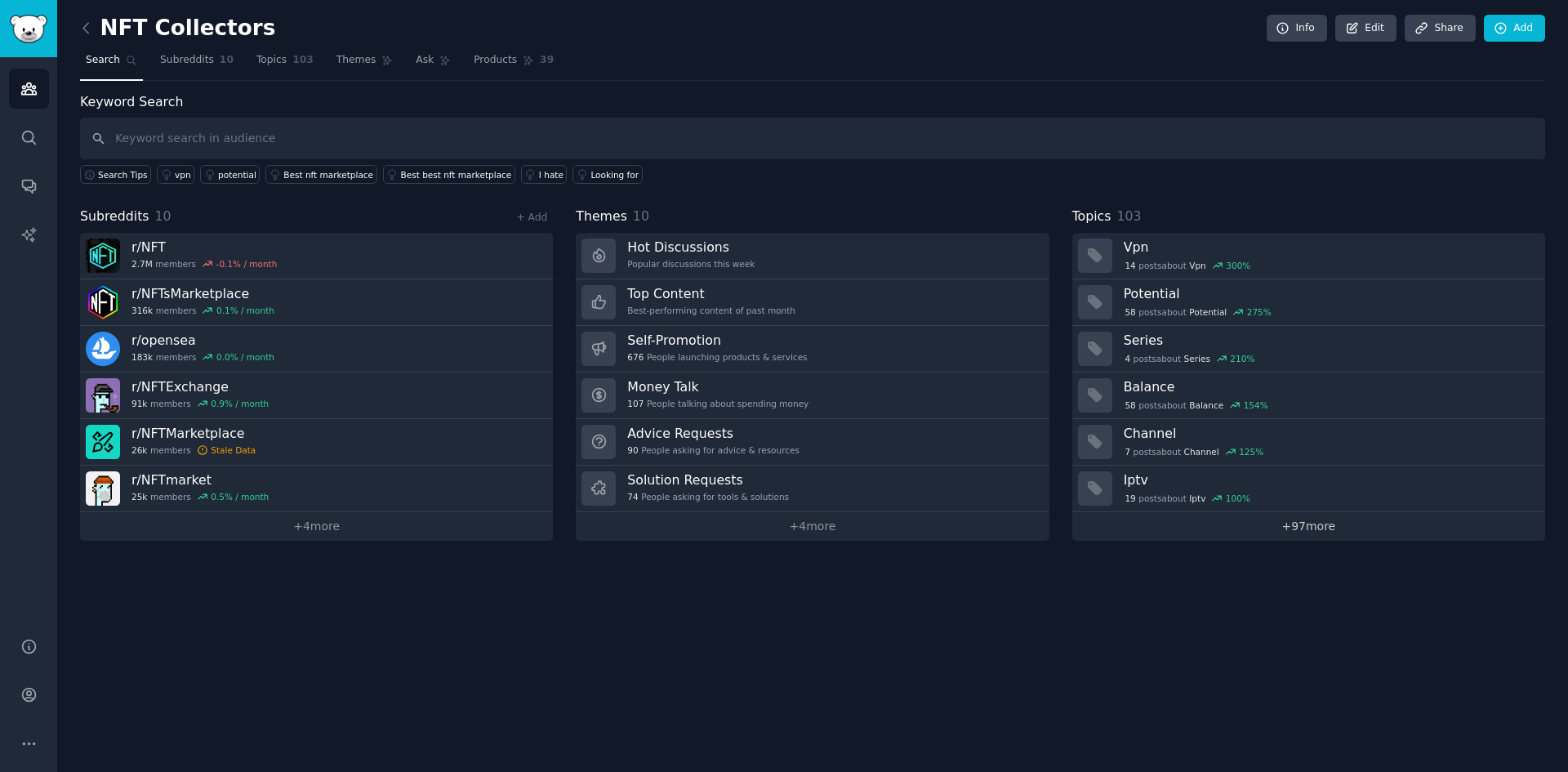
click at [1304, 531] on link "+ 97 more" at bounding box center [1308, 527] width 473 height 29
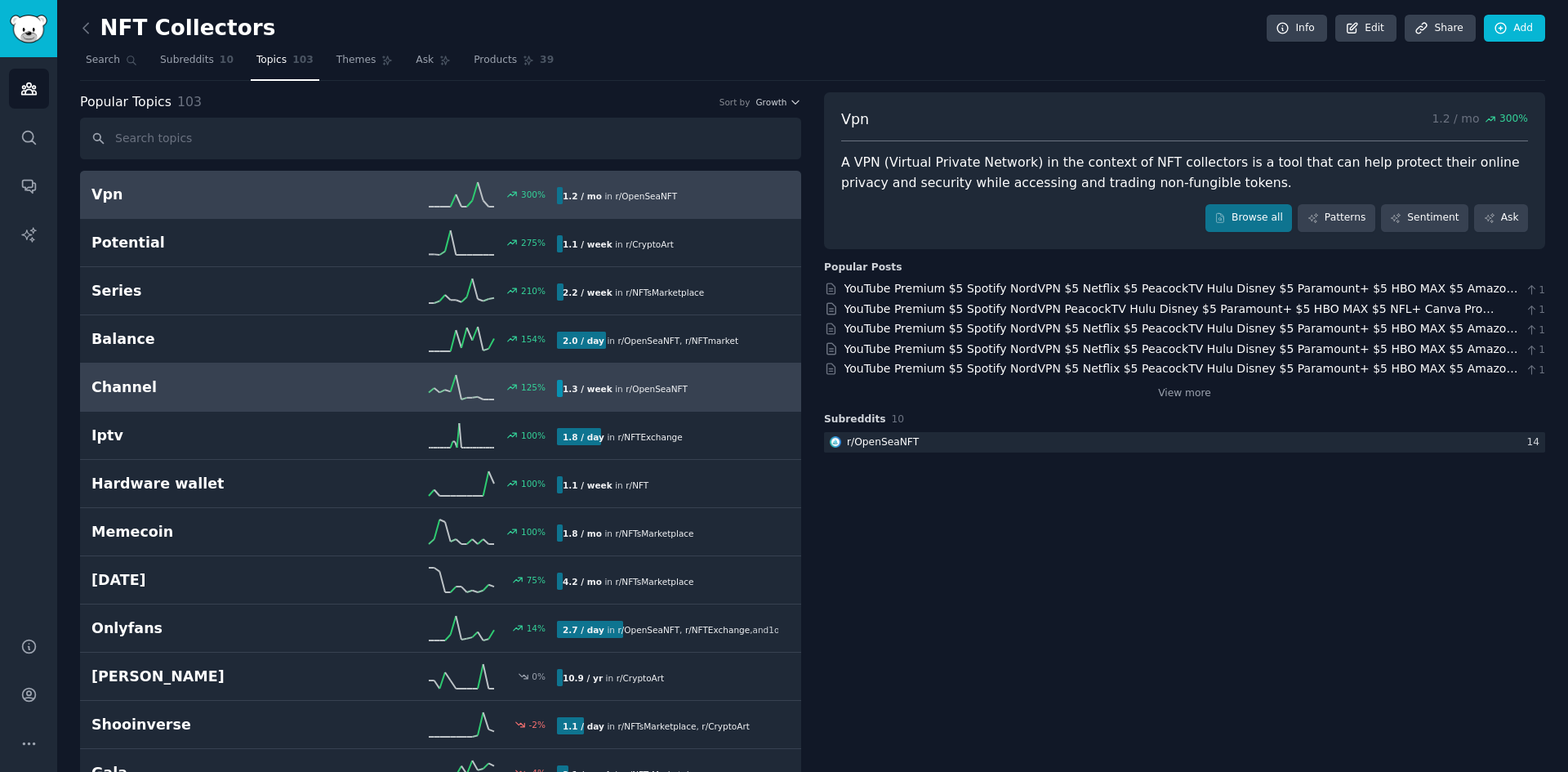
click at [153, 379] on h2 "Channel" at bounding box center [207, 388] width 233 height 20
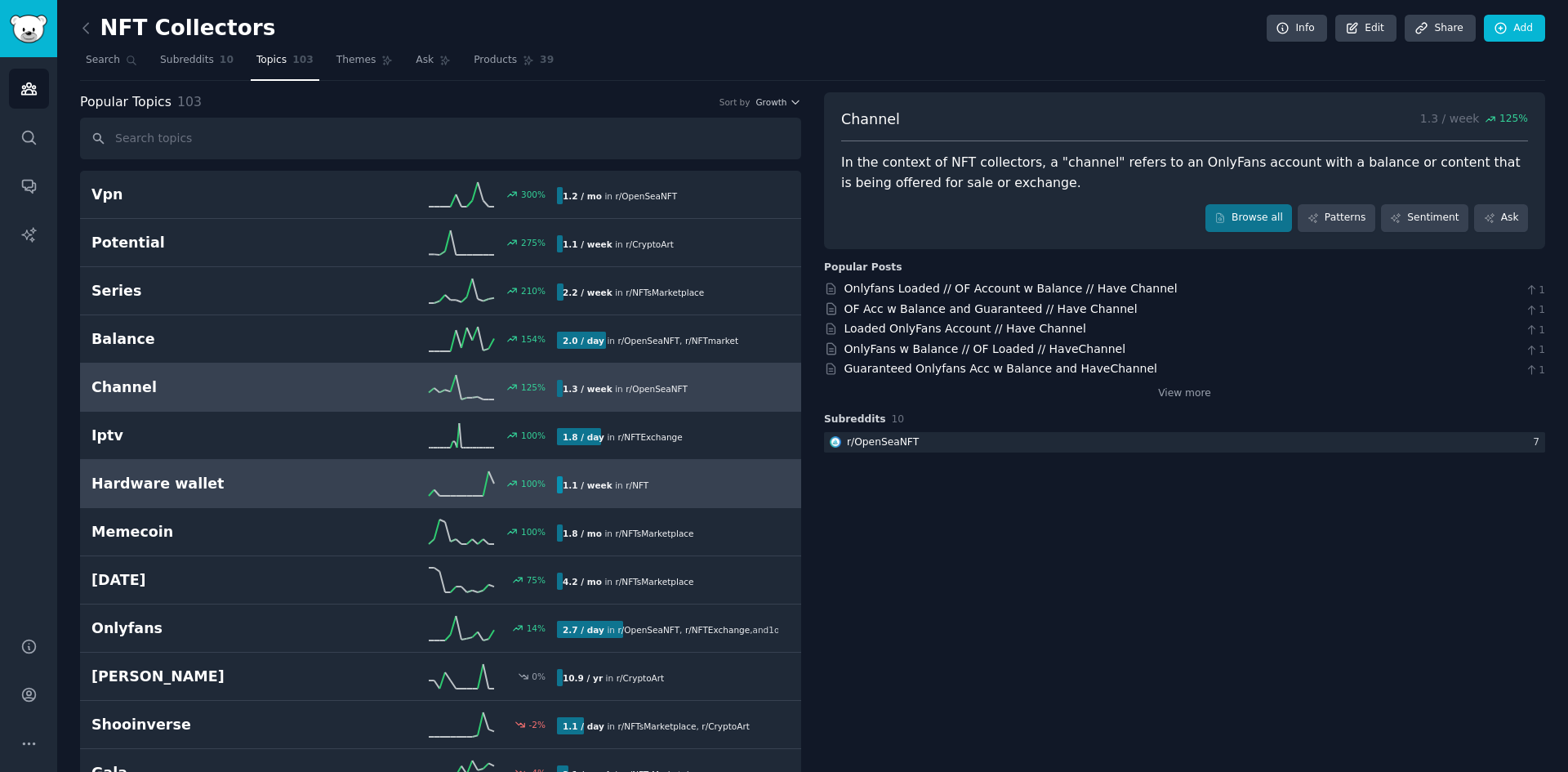
click at [209, 469] on link "Hardware wallet 100 % 1.1 / week in r/ NFT" at bounding box center [441, 483] width 721 height 49
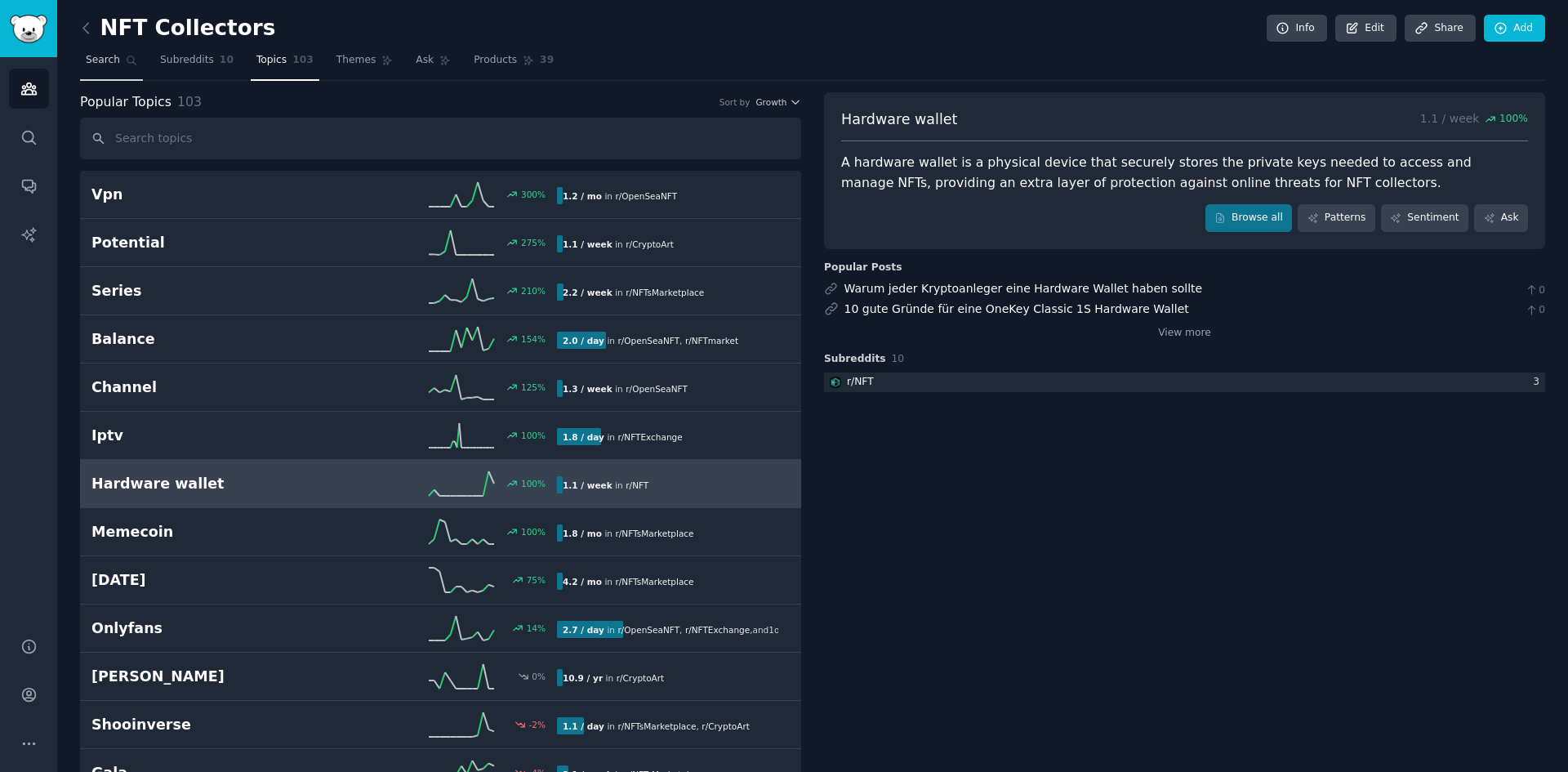
click at [105, 56] on span "Search" at bounding box center [103, 60] width 34 height 14
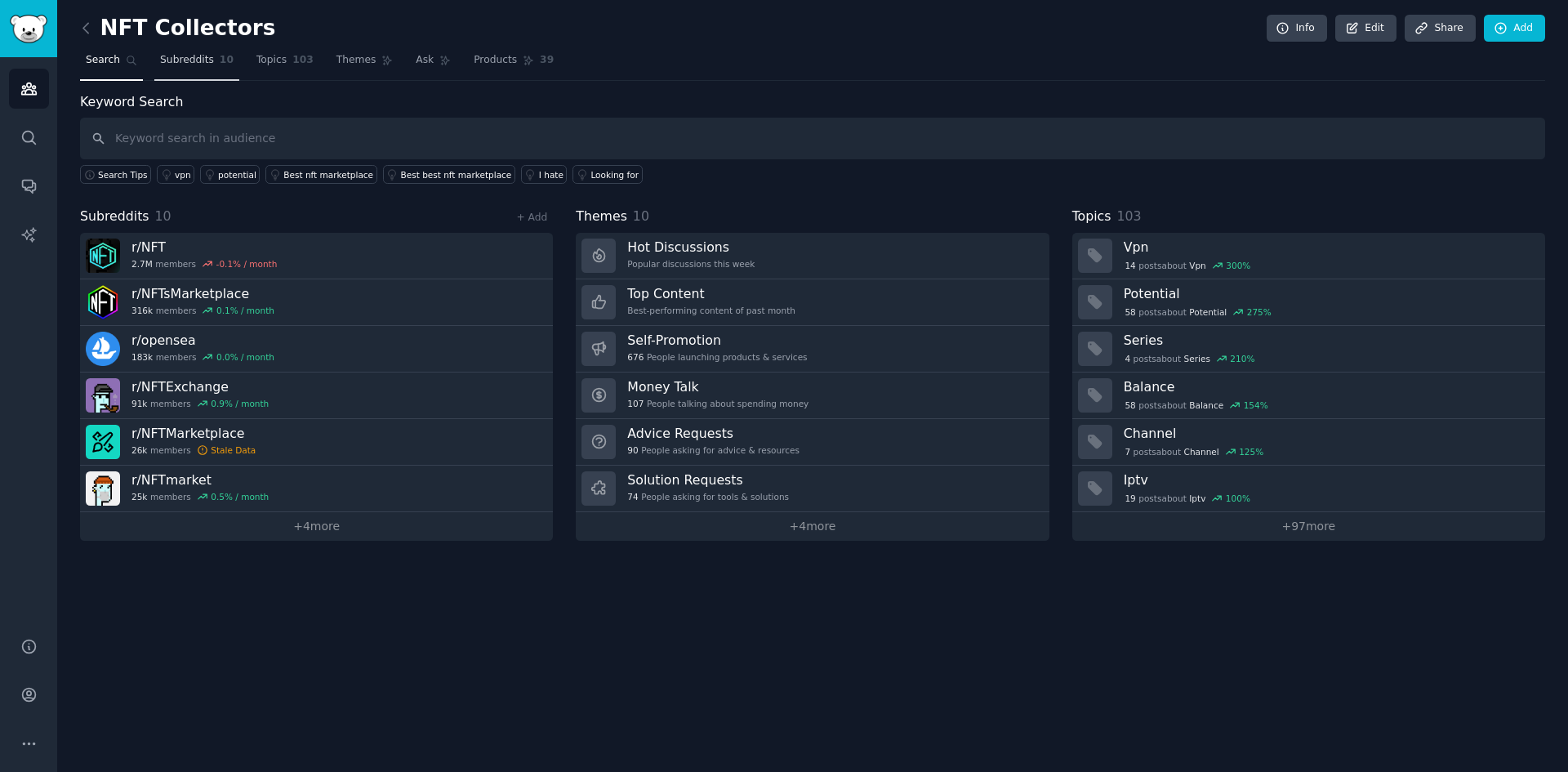
click at [186, 66] on span "Subreddits" at bounding box center [187, 60] width 54 height 14
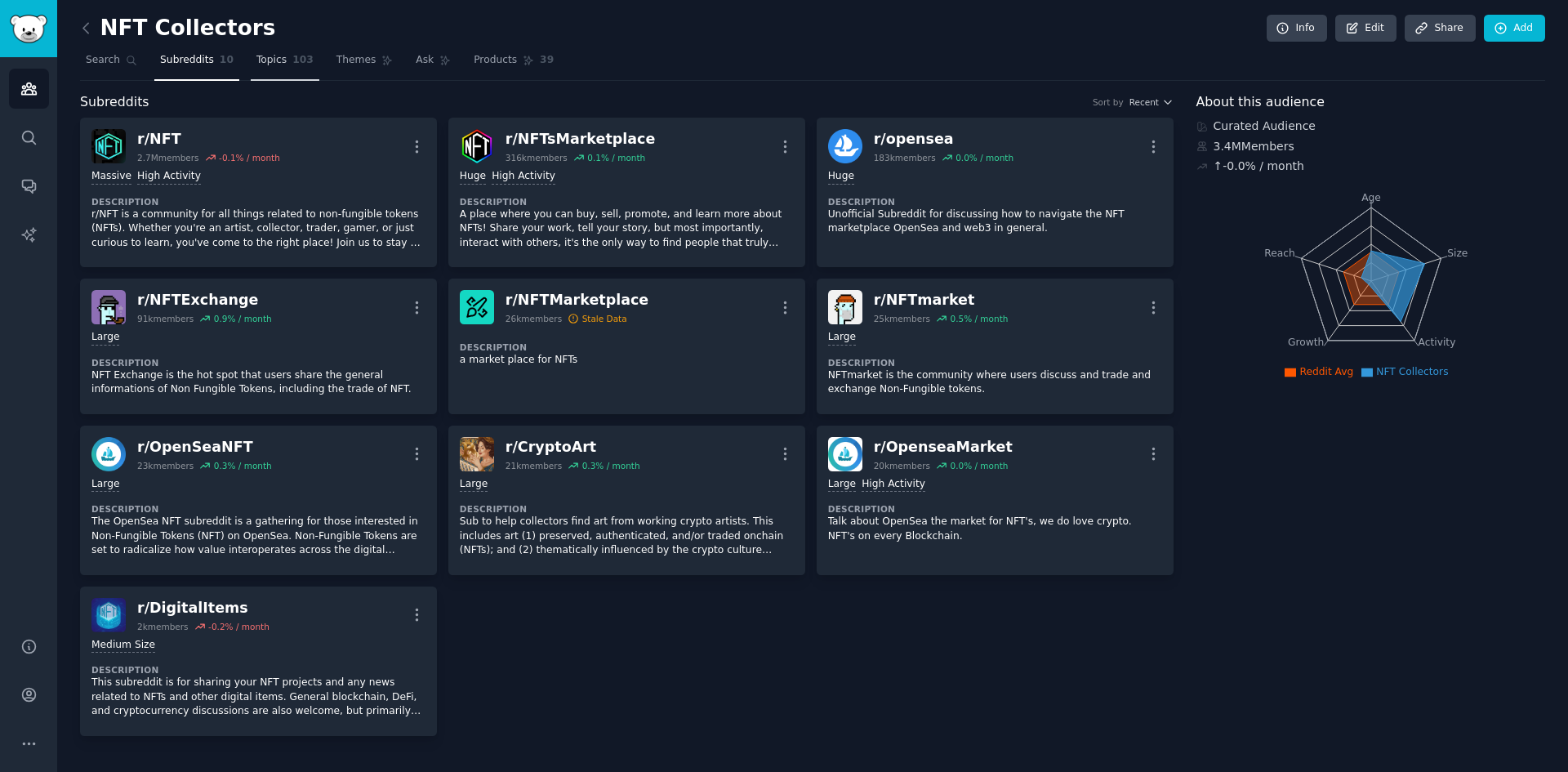
click at [276, 74] on link "Topics 103" at bounding box center [285, 64] width 68 height 33
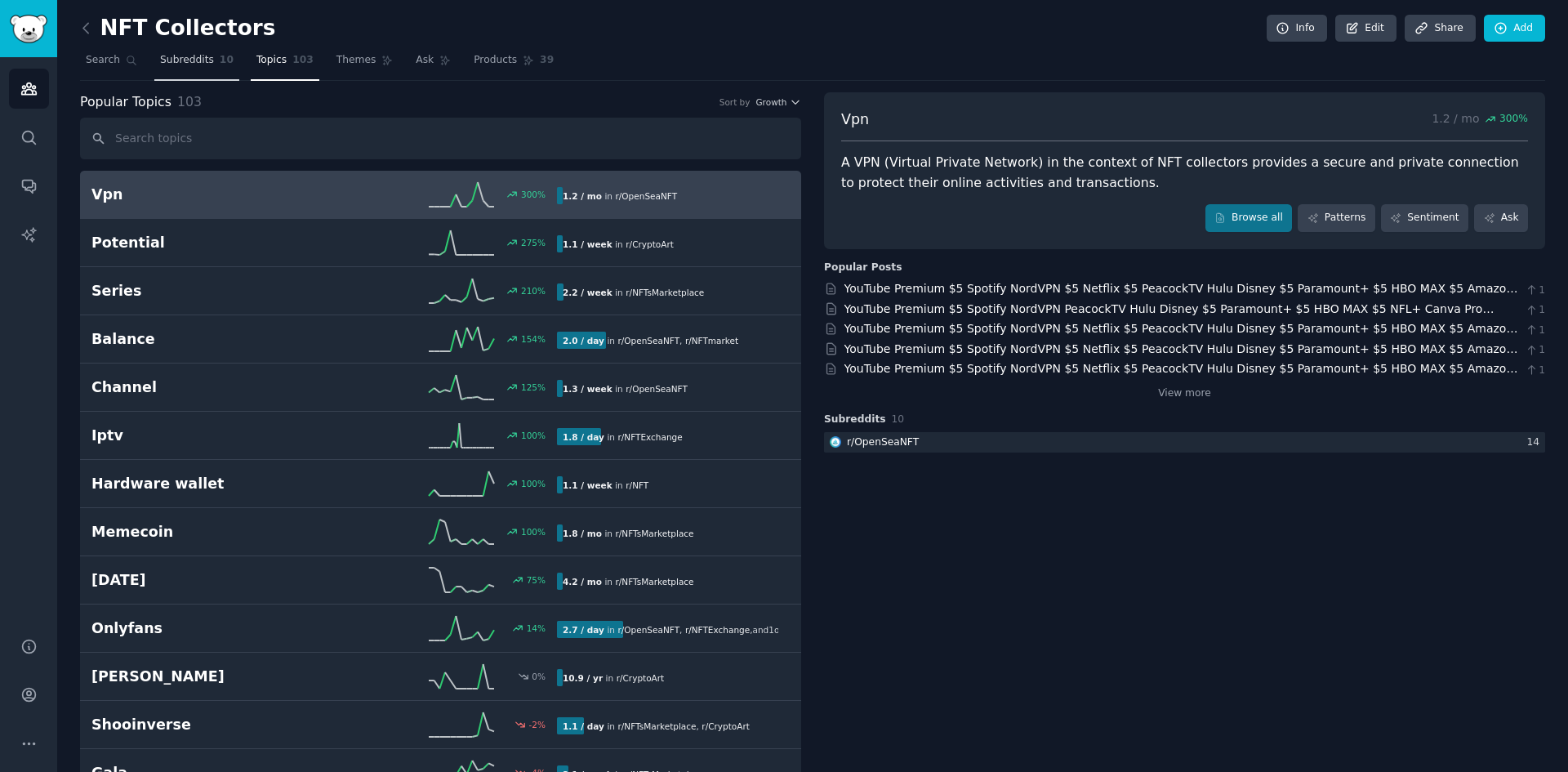
click at [176, 65] on span "Subreddits" at bounding box center [187, 60] width 54 height 14
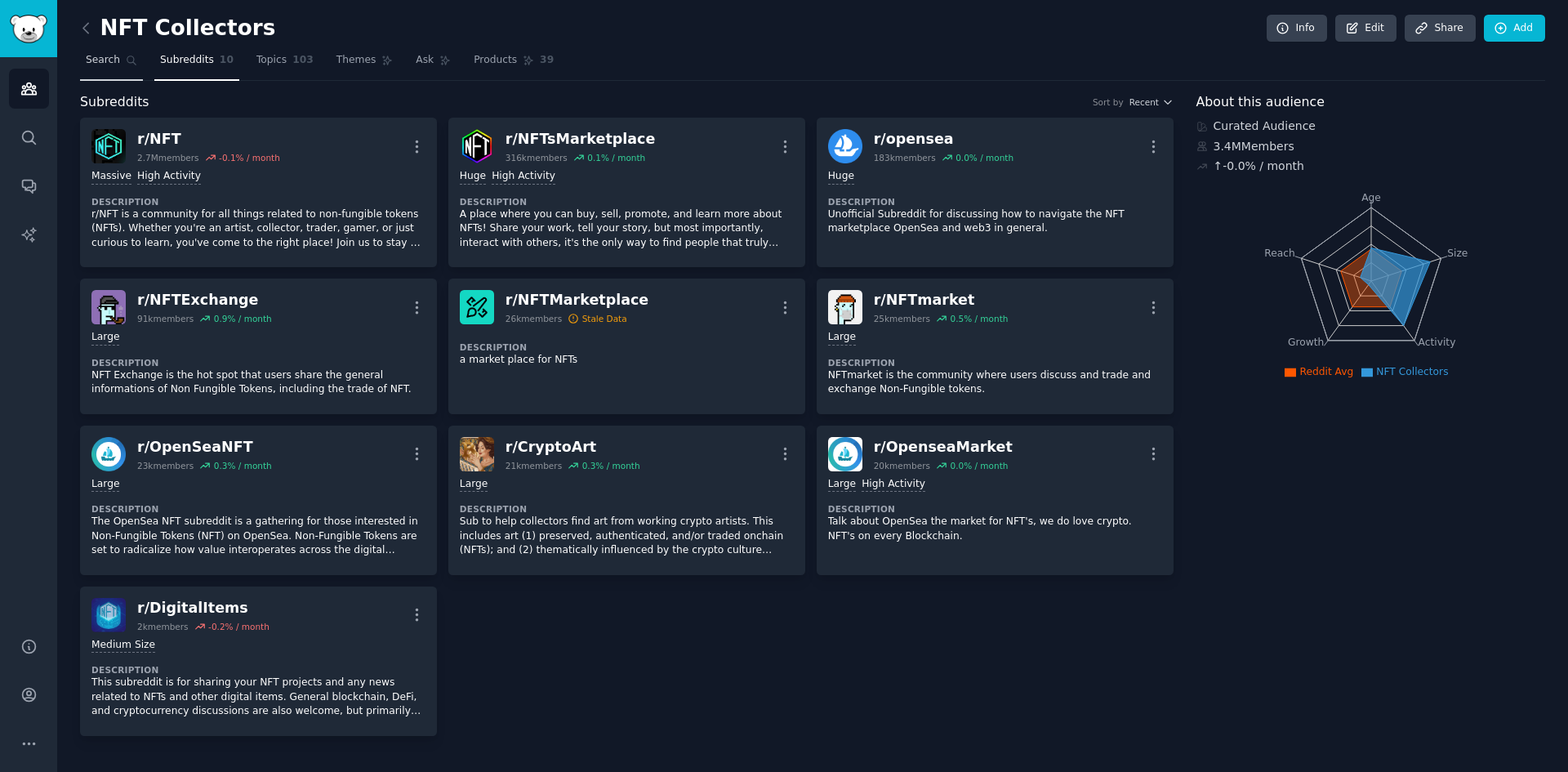
click at [92, 66] on span "Search" at bounding box center [103, 60] width 34 height 14
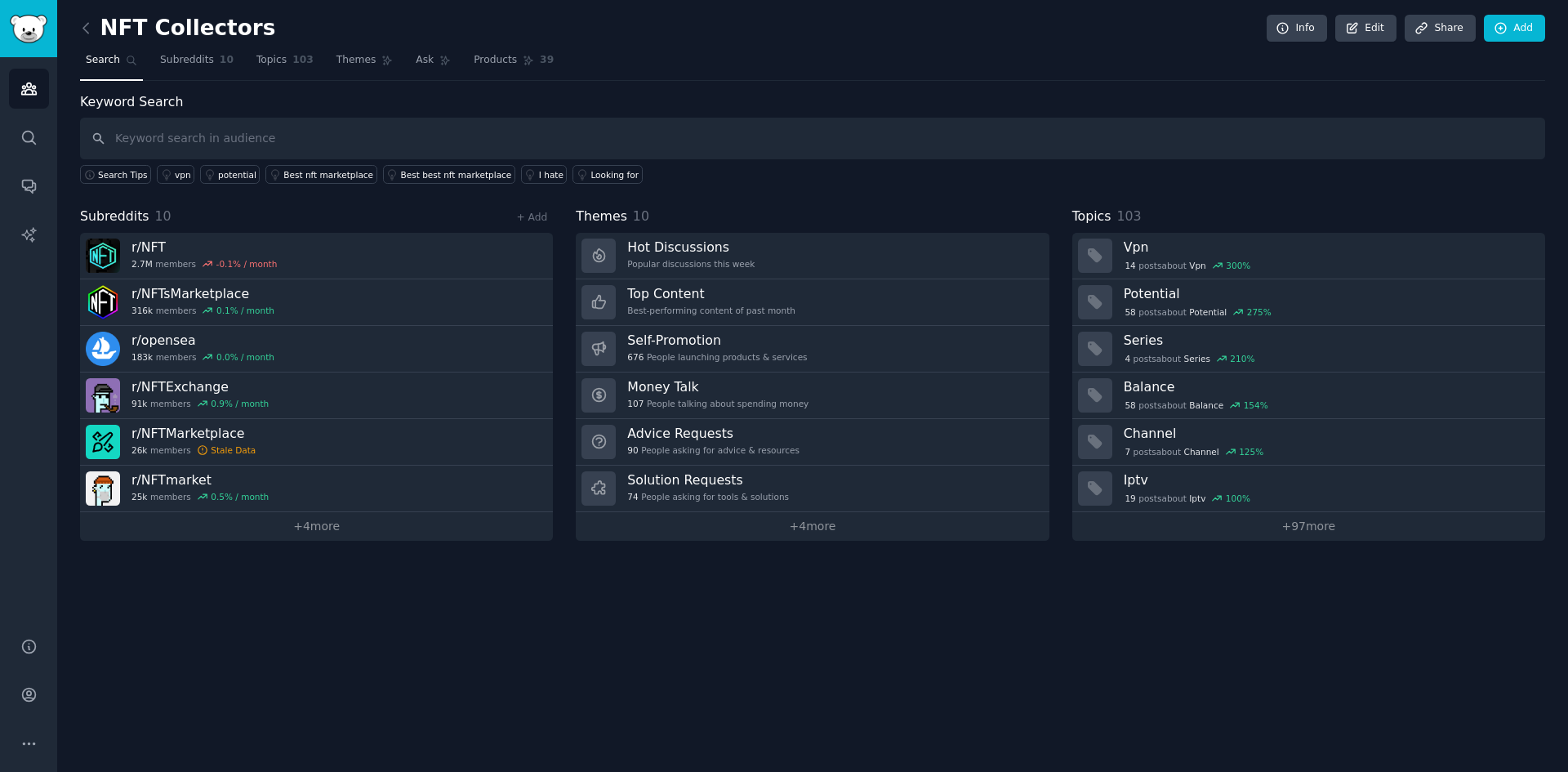
click at [276, 129] on input "text" at bounding box center [812, 138] width 1465 height 42
click at [539, 172] on div "I hate" at bounding box center [551, 174] width 25 height 11
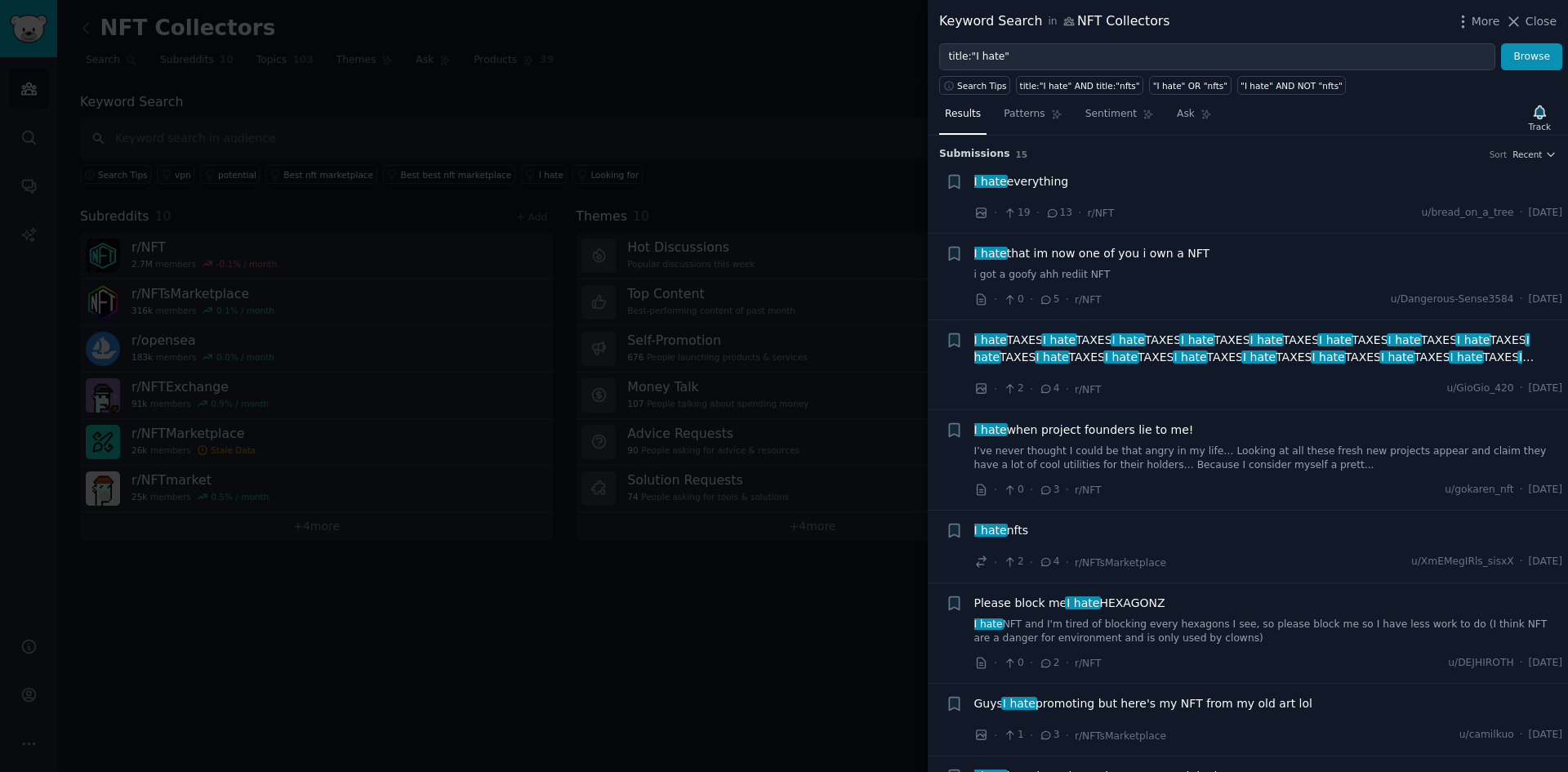
click at [723, 687] on div at bounding box center [784, 386] width 1568 height 772
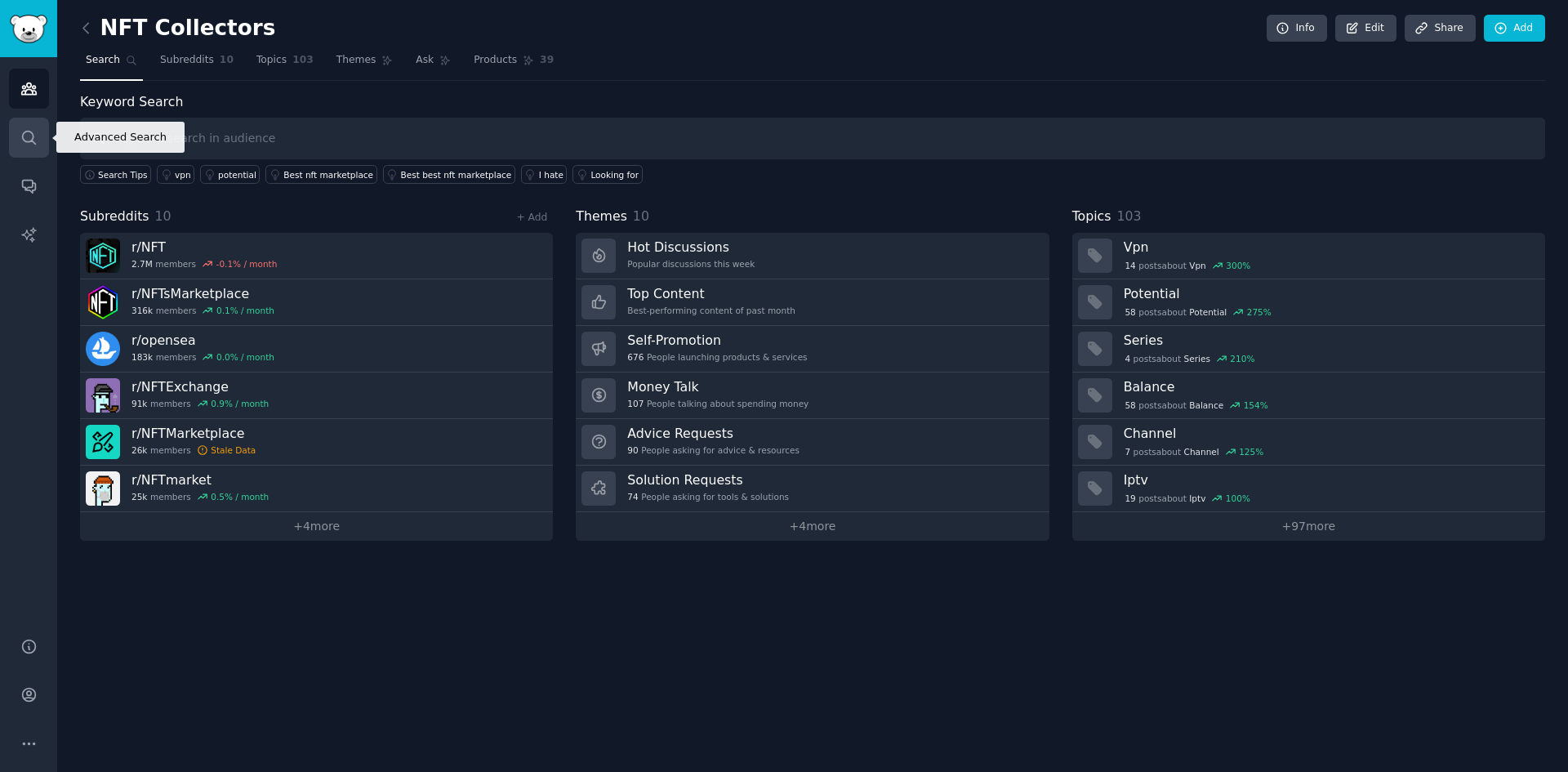
click at [36, 122] on link "Search" at bounding box center [29, 137] width 40 height 40
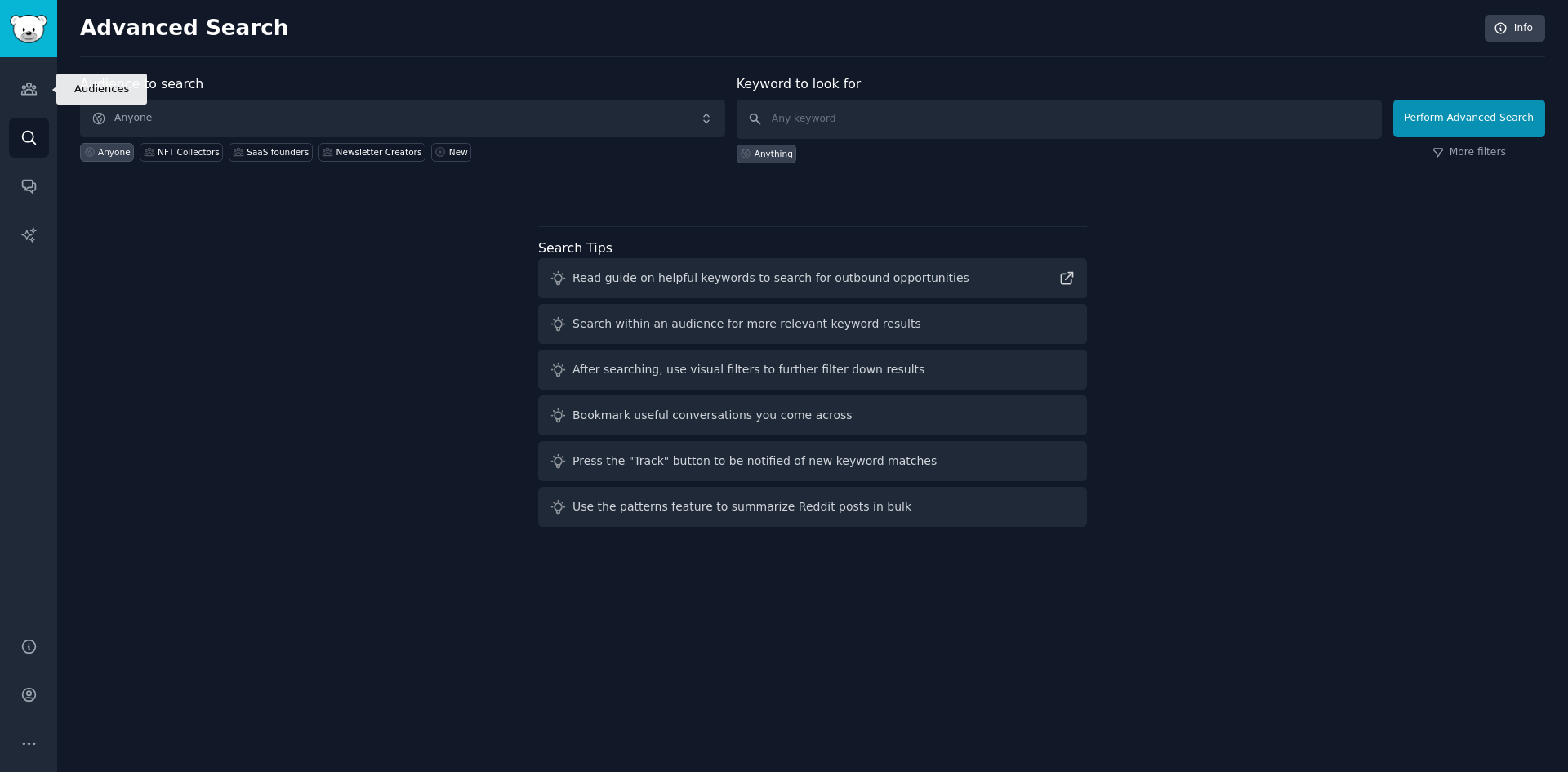
click at [23, 96] on icon "Sidebar" at bounding box center [29, 89] width 17 height 17
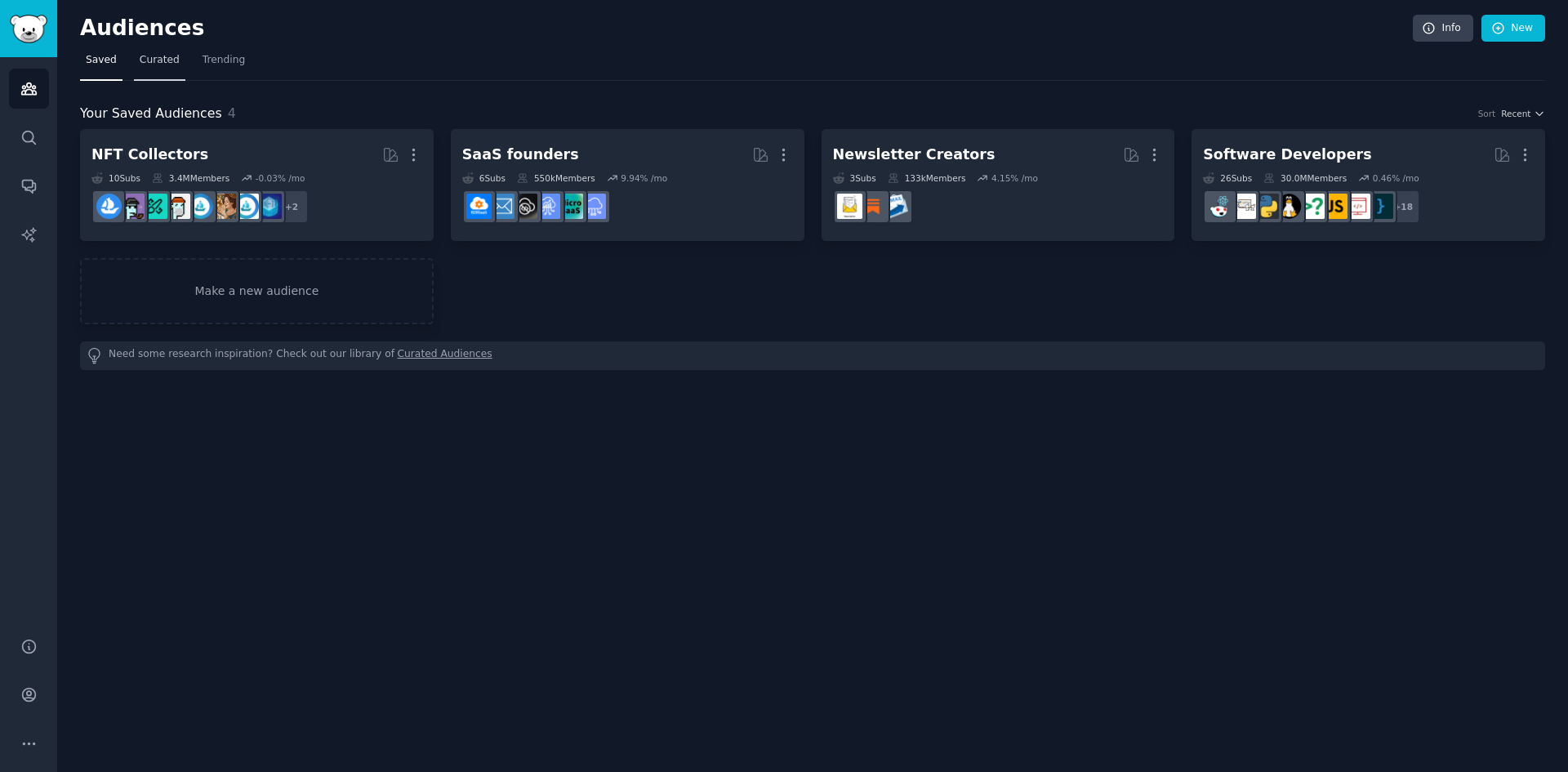
click at [143, 69] on link "Curated" at bounding box center [159, 64] width 51 height 33
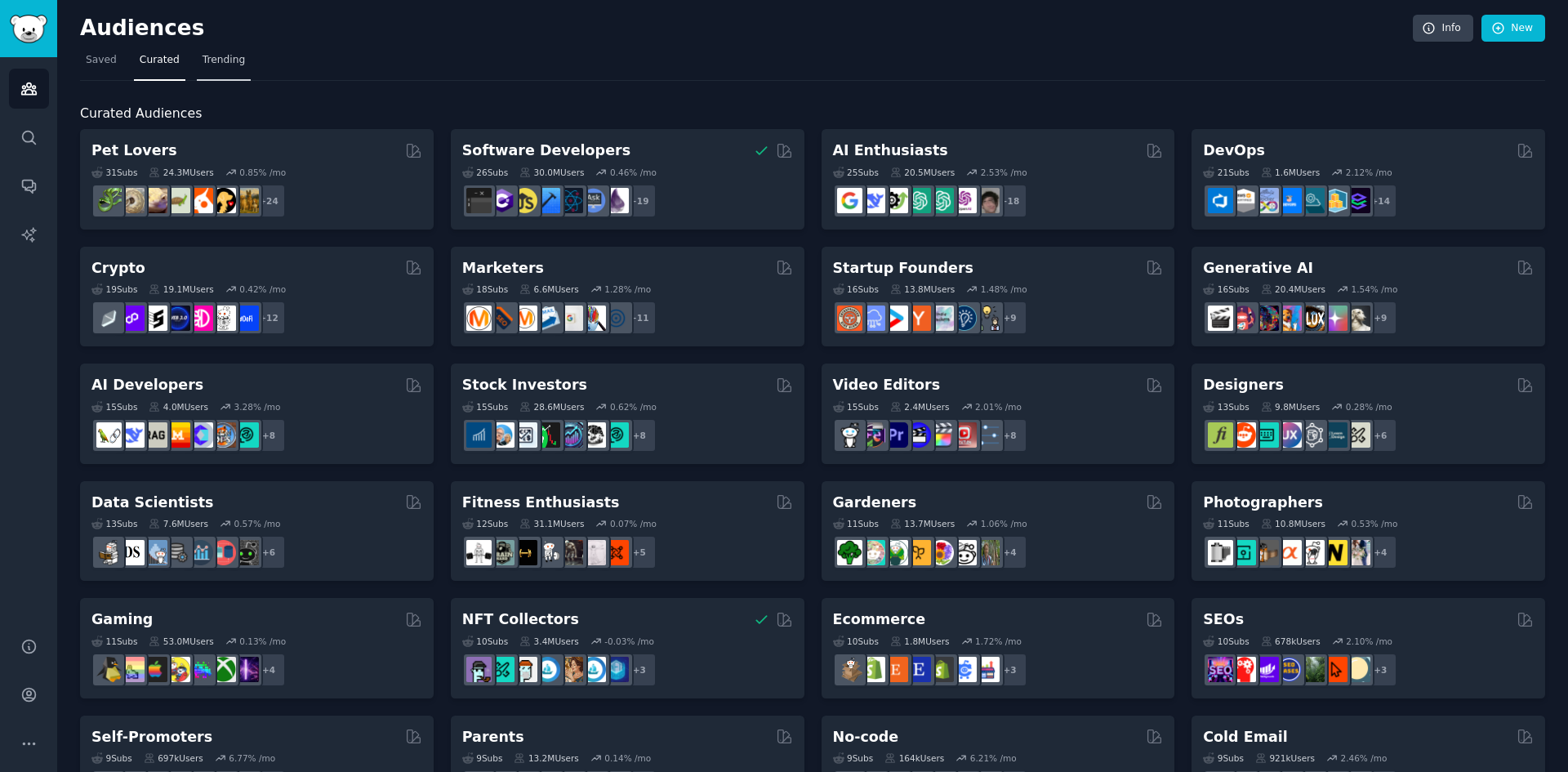
click at [210, 74] on link "Trending" at bounding box center [223, 64] width 54 height 33
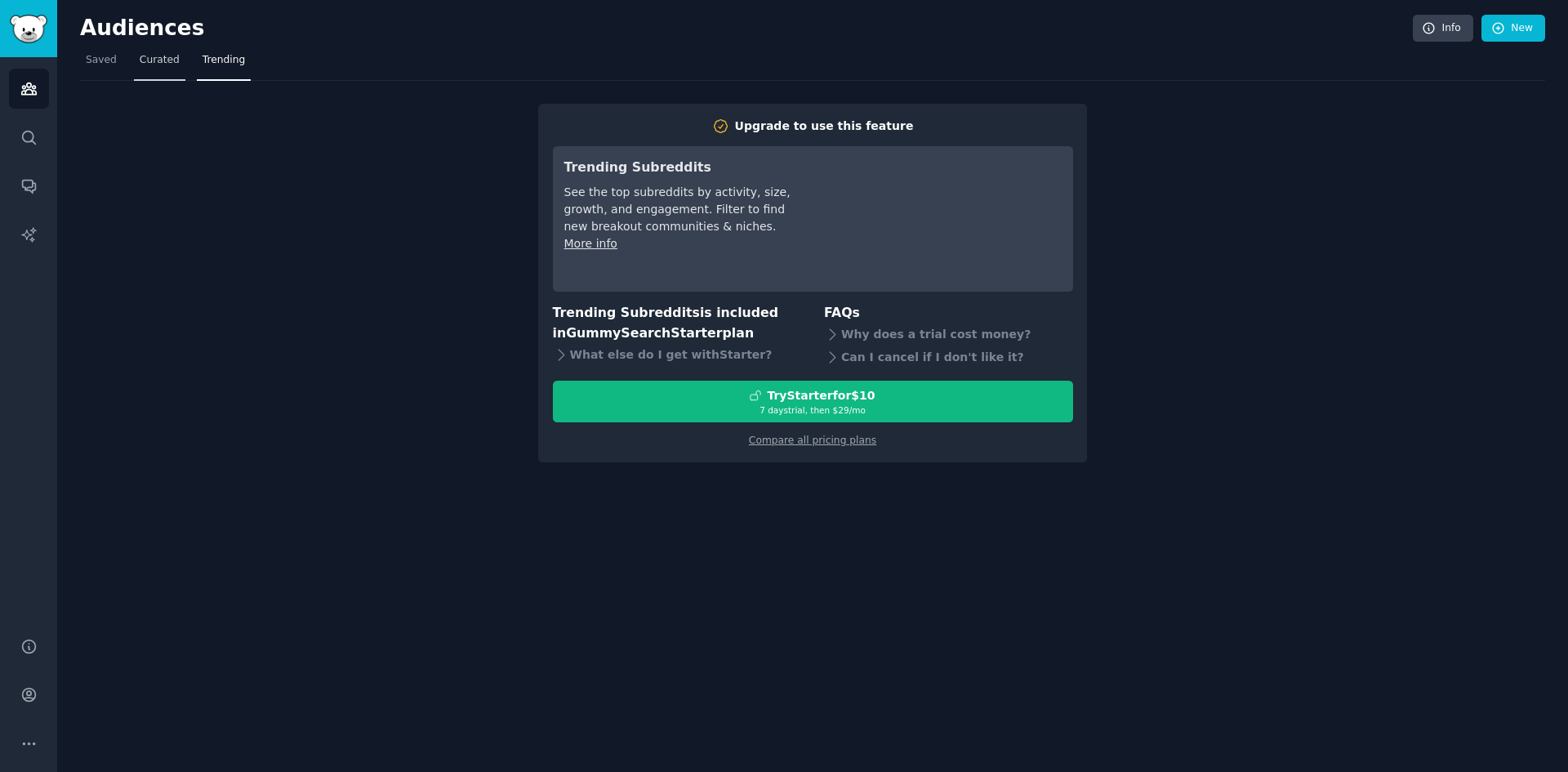
click at [153, 74] on link "Curated" at bounding box center [159, 64] width 51 height 33
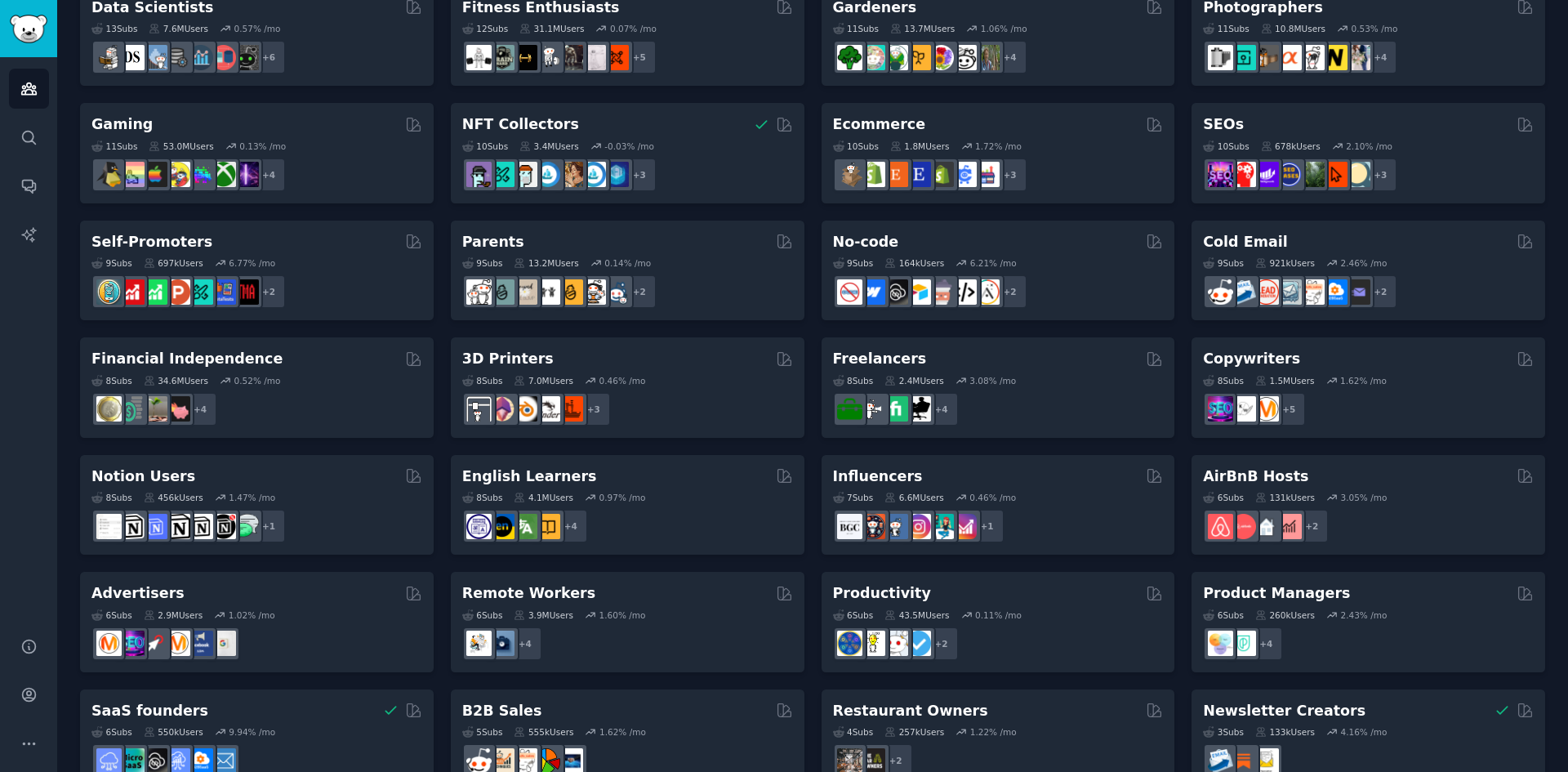
scroll to position [535, 0]
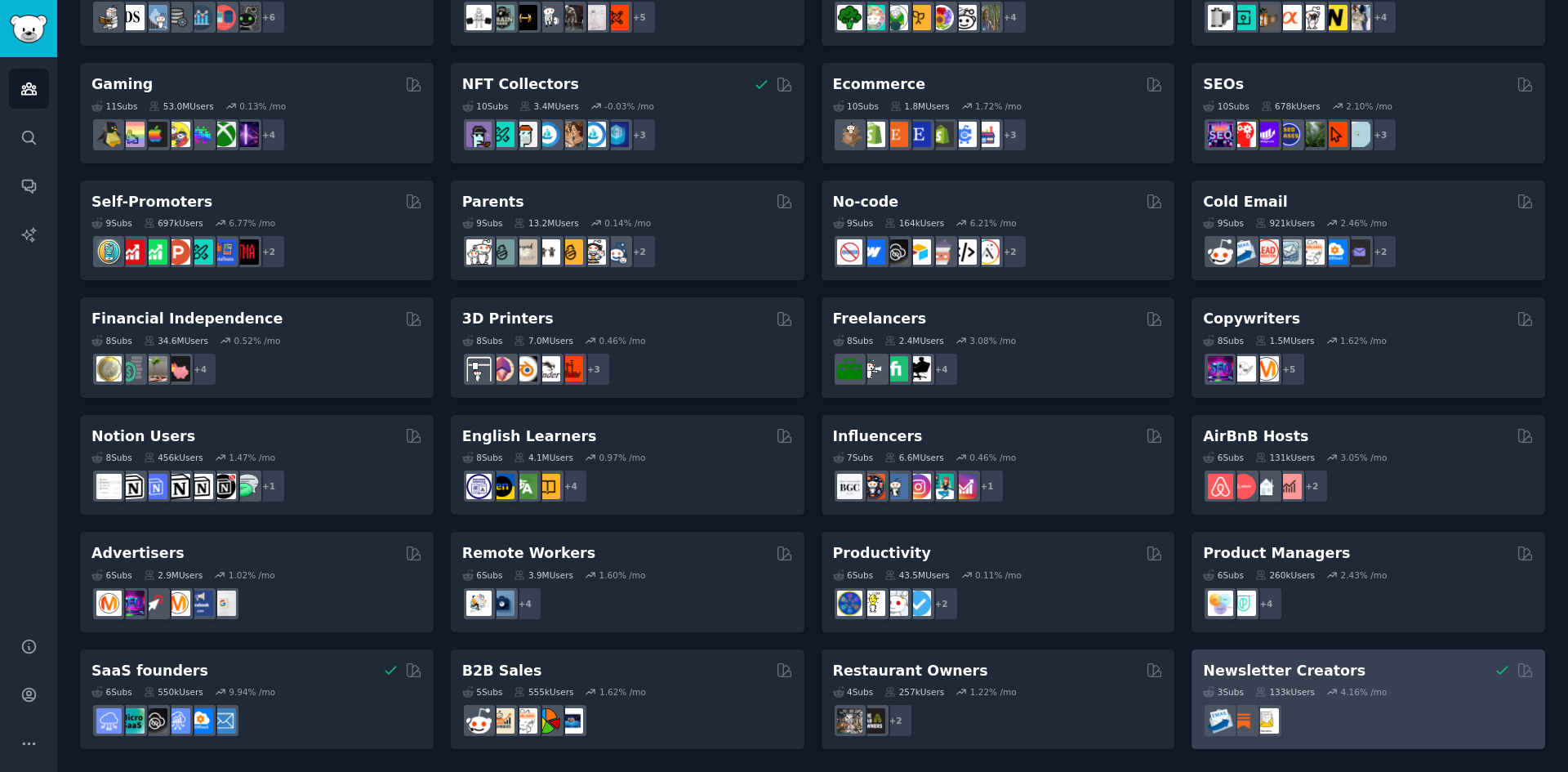
click at [1295, 676] on h2 "Newsletter Creators" at bounding box center [1283, 671] width 163 height 20
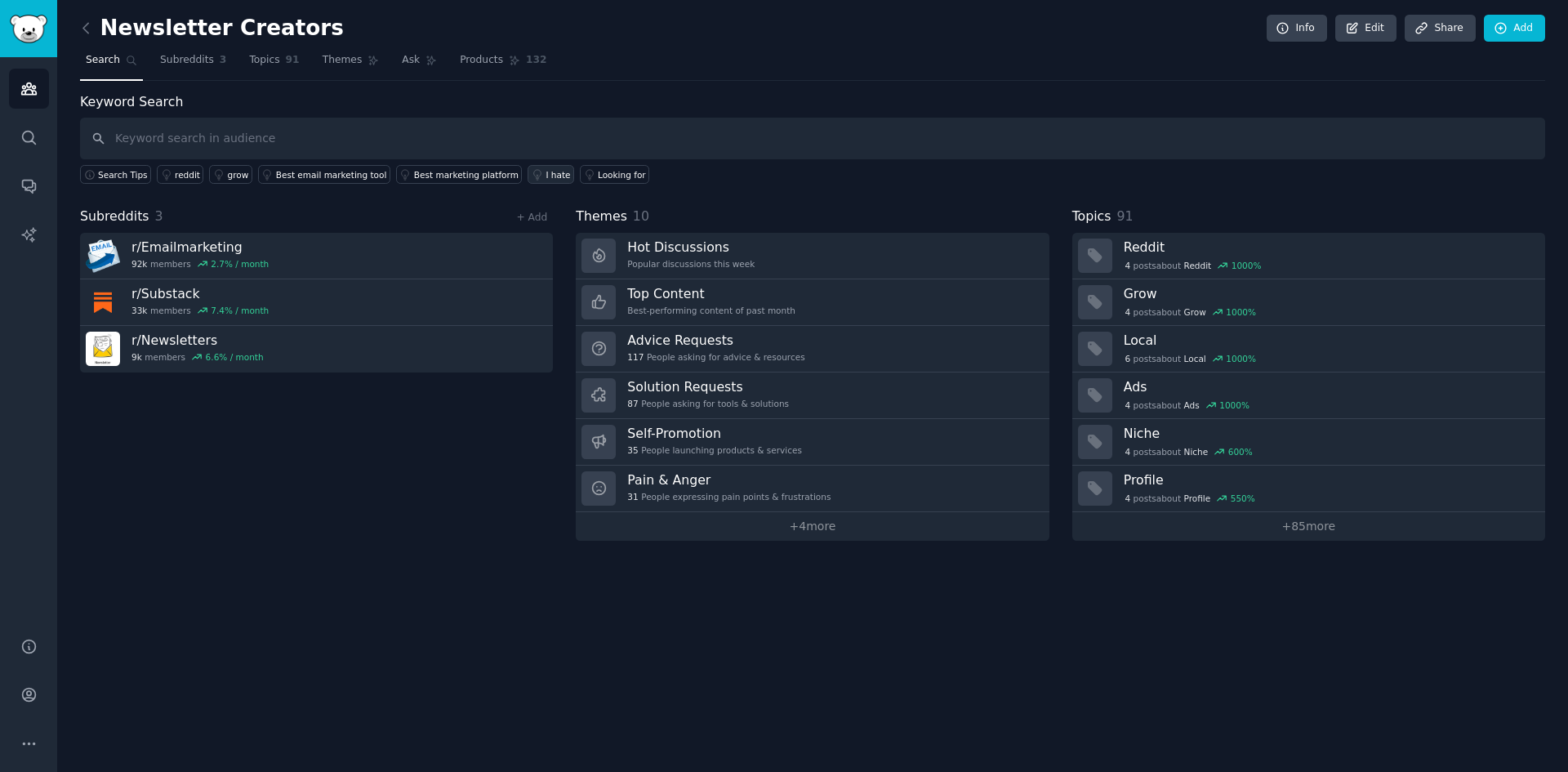
click at [545, 170] on div "I hate" at bounding box center [557, 174] width 25 height 11
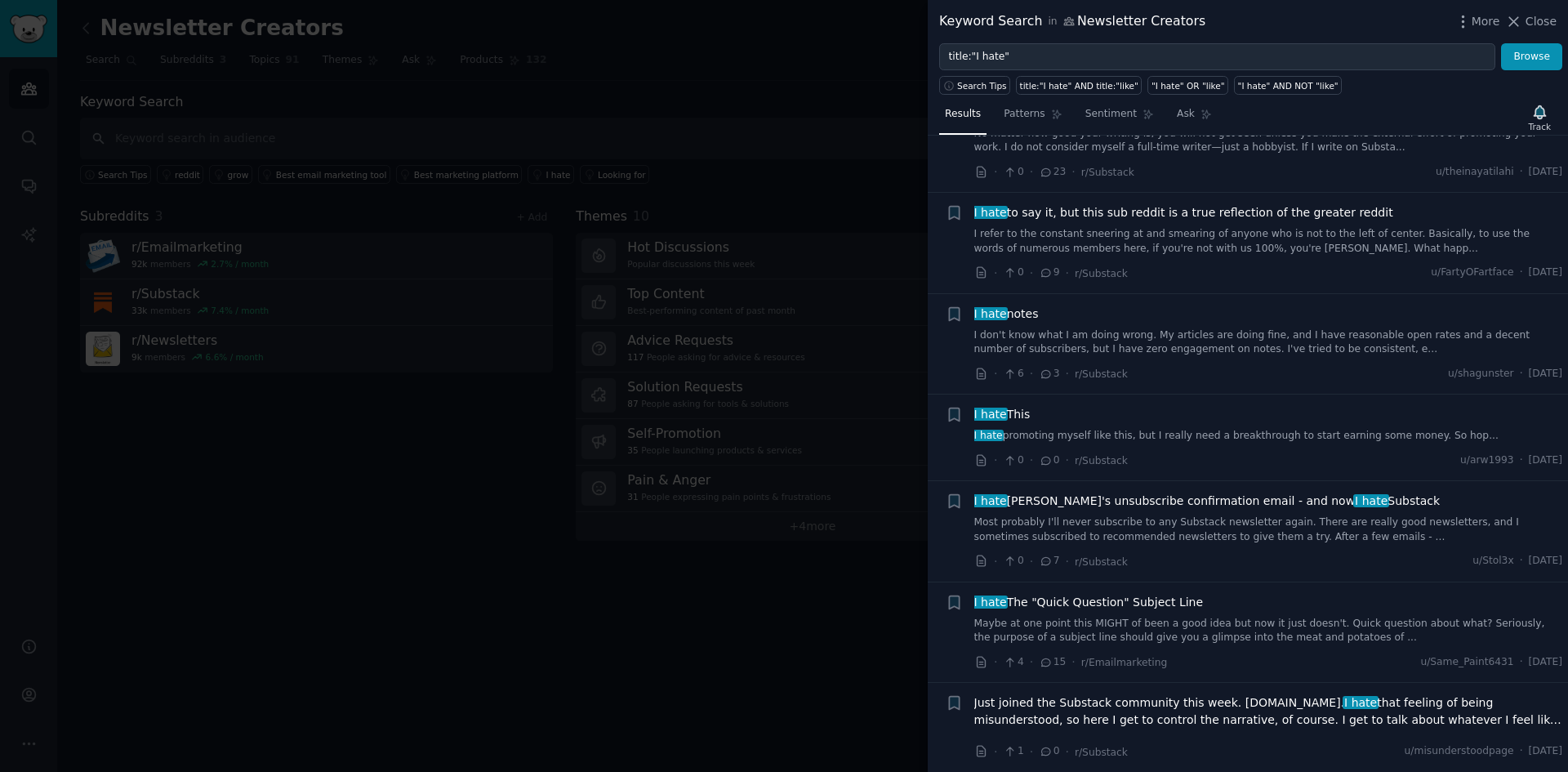
scroll to position [272, 0]
click at [792, 669] on div at bounding box center [784, 386] width 1568 height 772
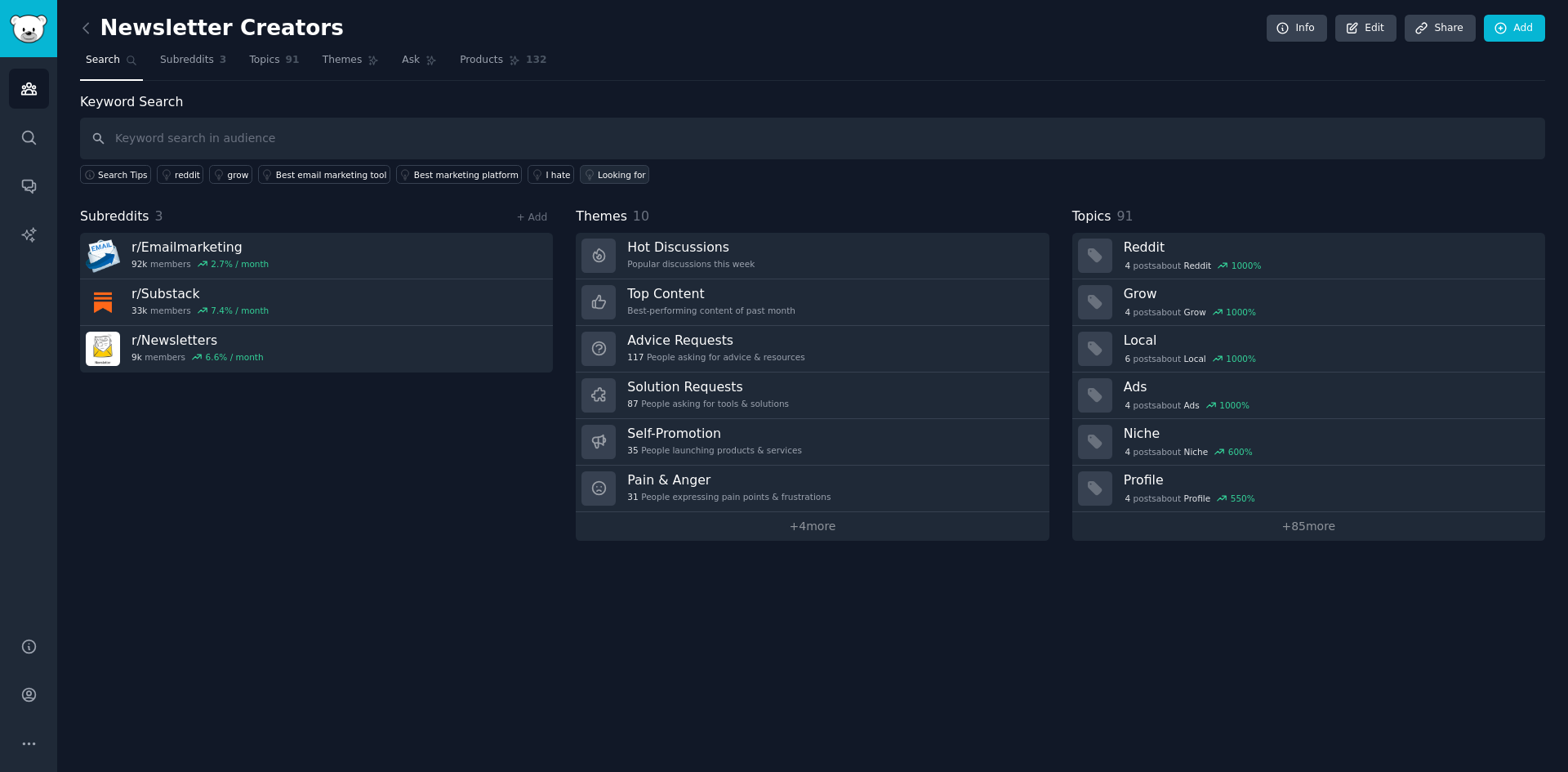
click at [597, 178] on div "Looking for" at bounding box center [621, 174] width 49 height 11
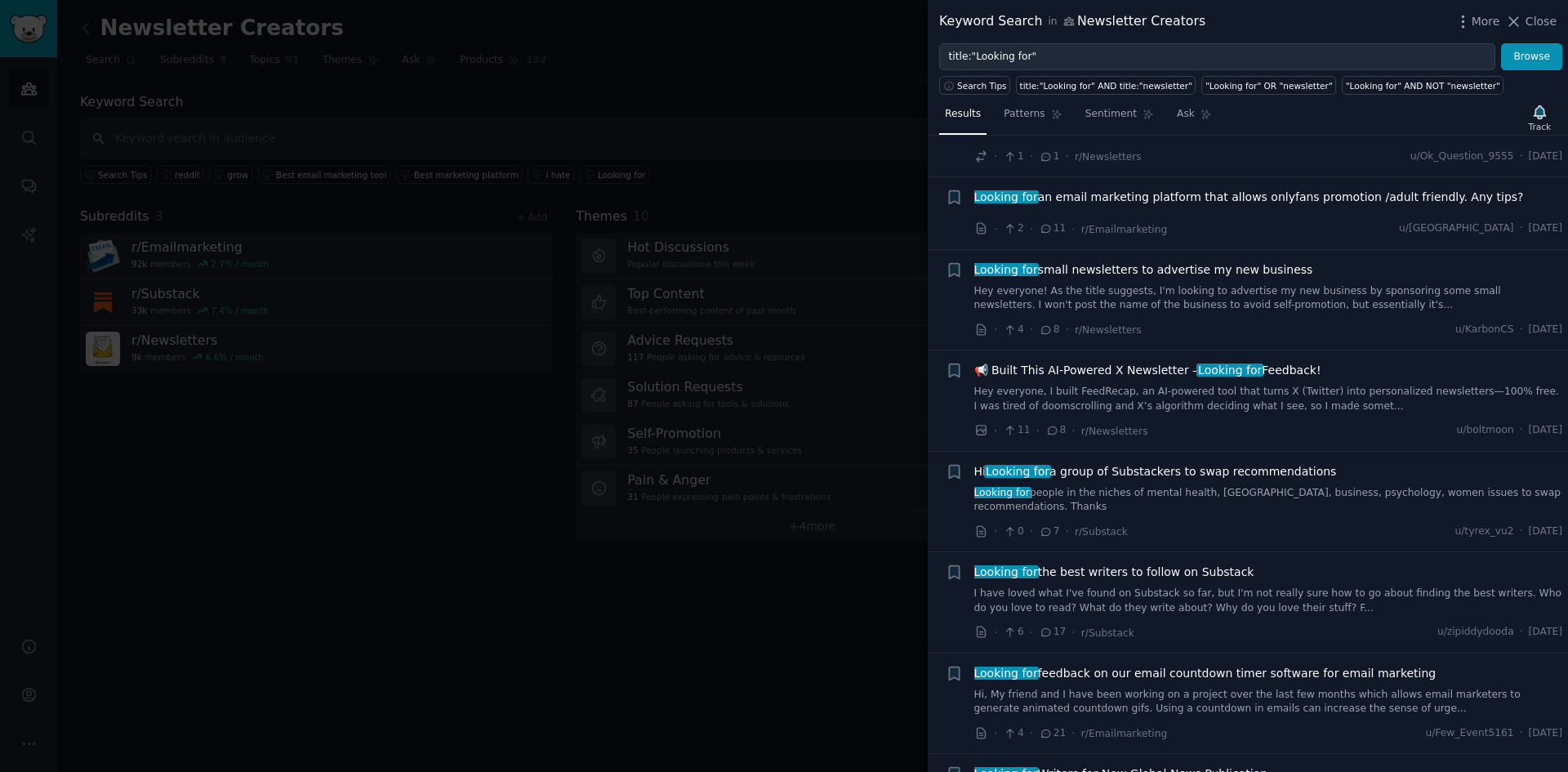
scroll to position [9157, 0]
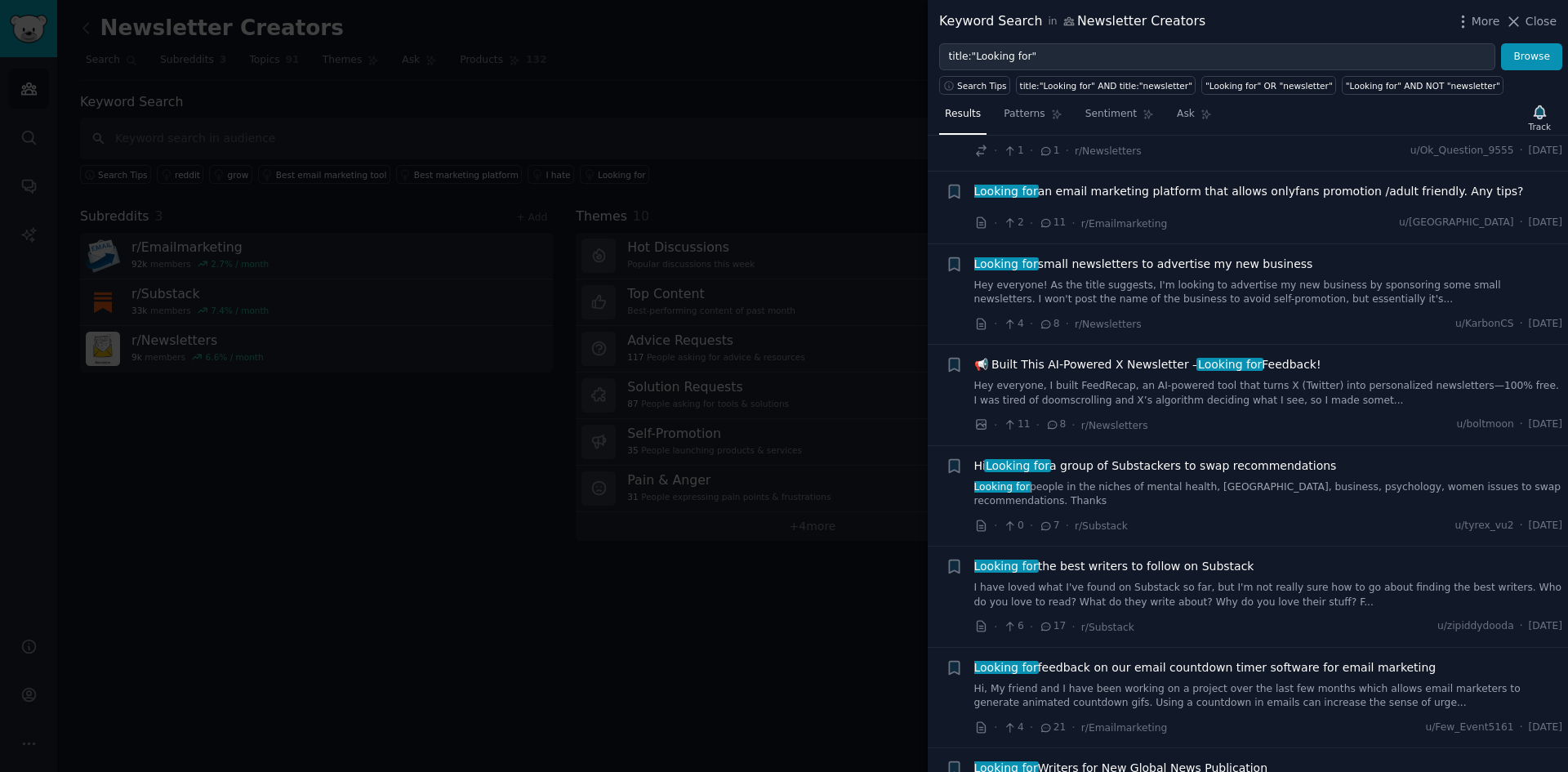
click at [713, 654] on div at bounding box center [784, 386] width 1568 height 772
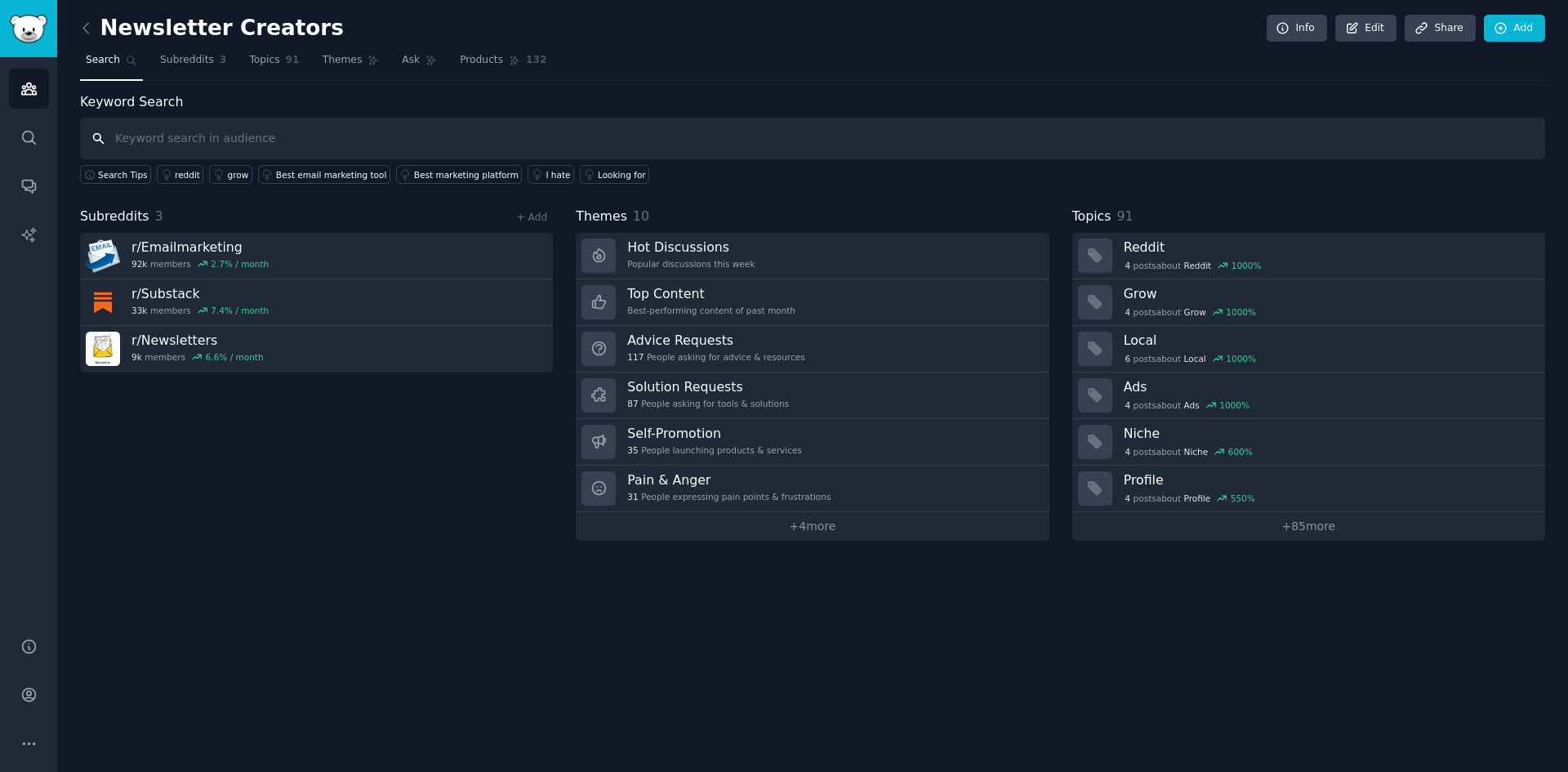
click at [414, 135] on input "text" at bounding box center [812, 138] width 1465 height 42
click at [532, 174] on icon at bounding box center [537, 174] width 11 height 11
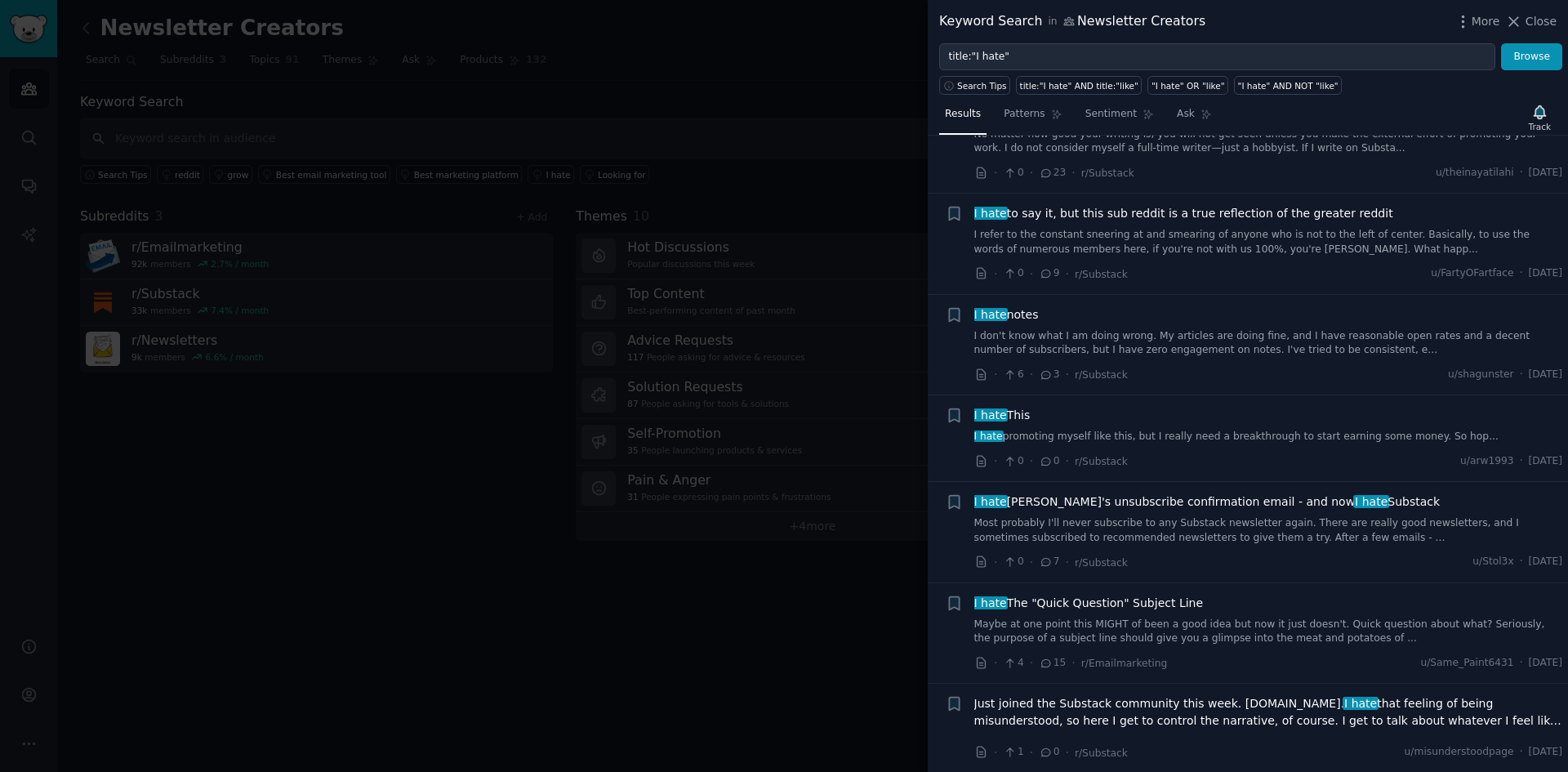
scroll to position [272, 0]
click at [420, 130] on div at bounding box center [784, 386] width 1568 height 772
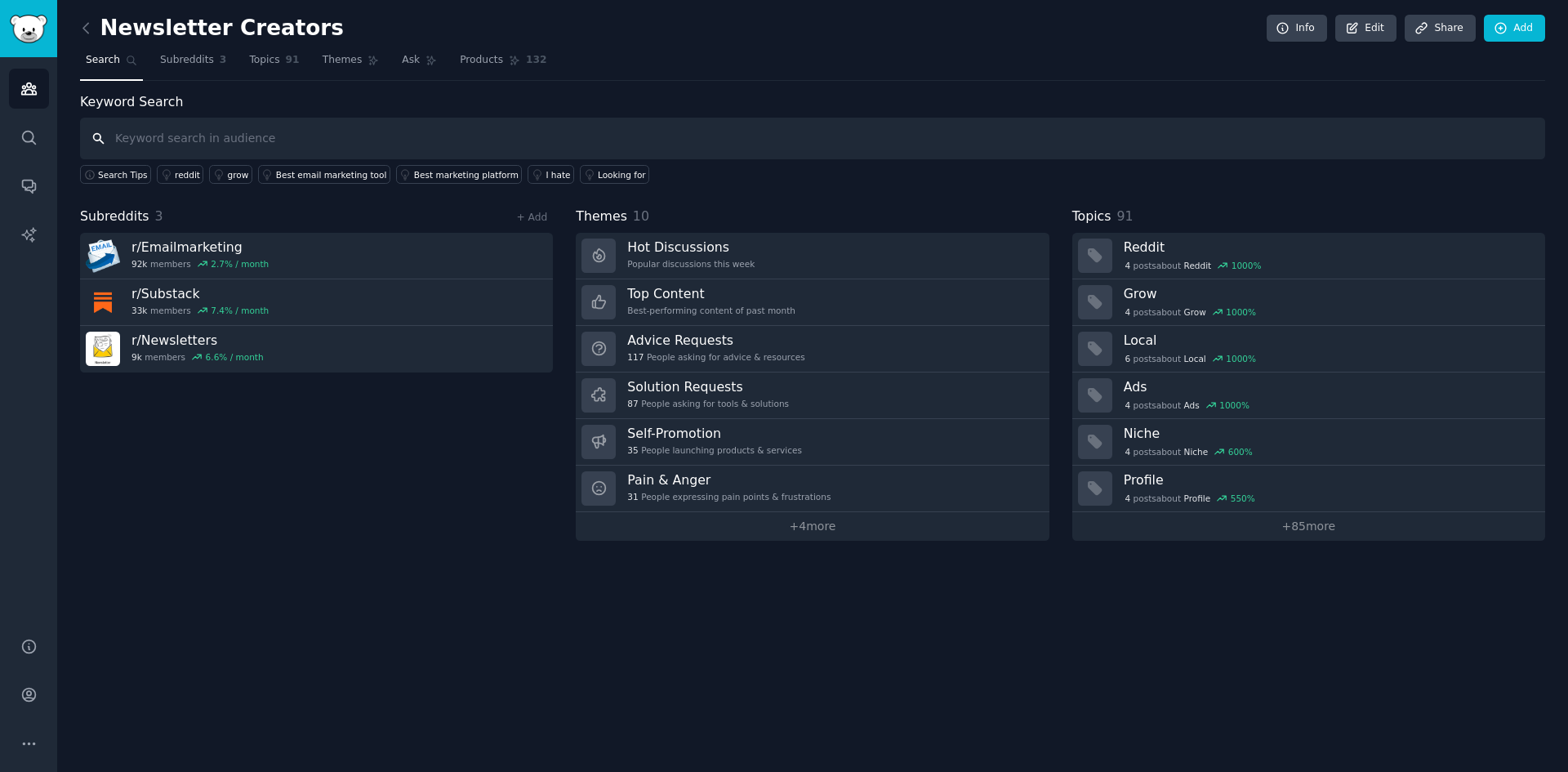
click at [389, 142] on input "text" at bounding box center [812, 138] width 1465 height 42
click at [715, 136] on input "tool" at bounding box center [812, 138] width 1465 height 42
type input "tool"
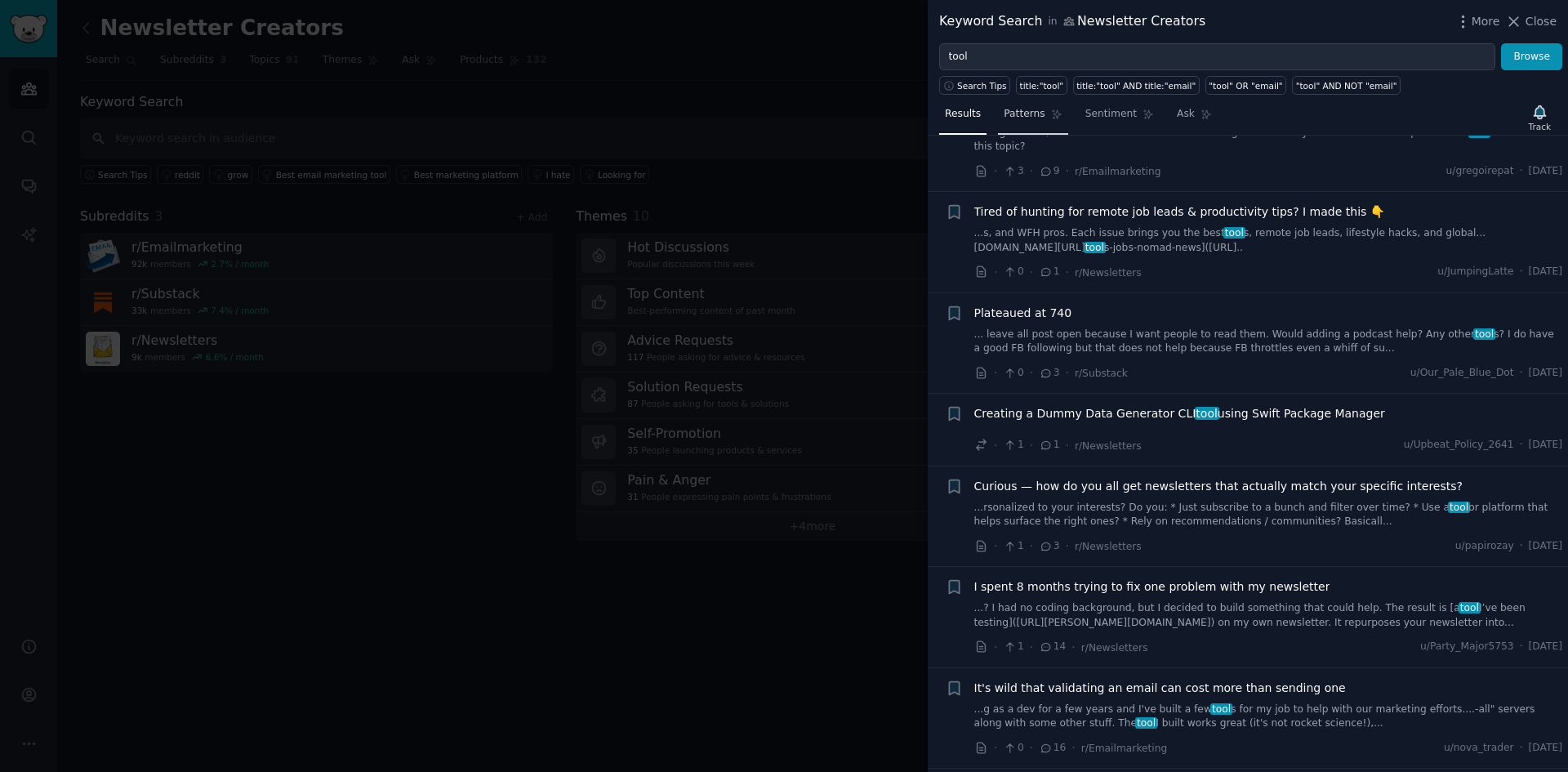
scroll to position [490, 0]
click at [1006, 118] on span "Patterns" at bounding box center [1024, 114] width 41 height 14
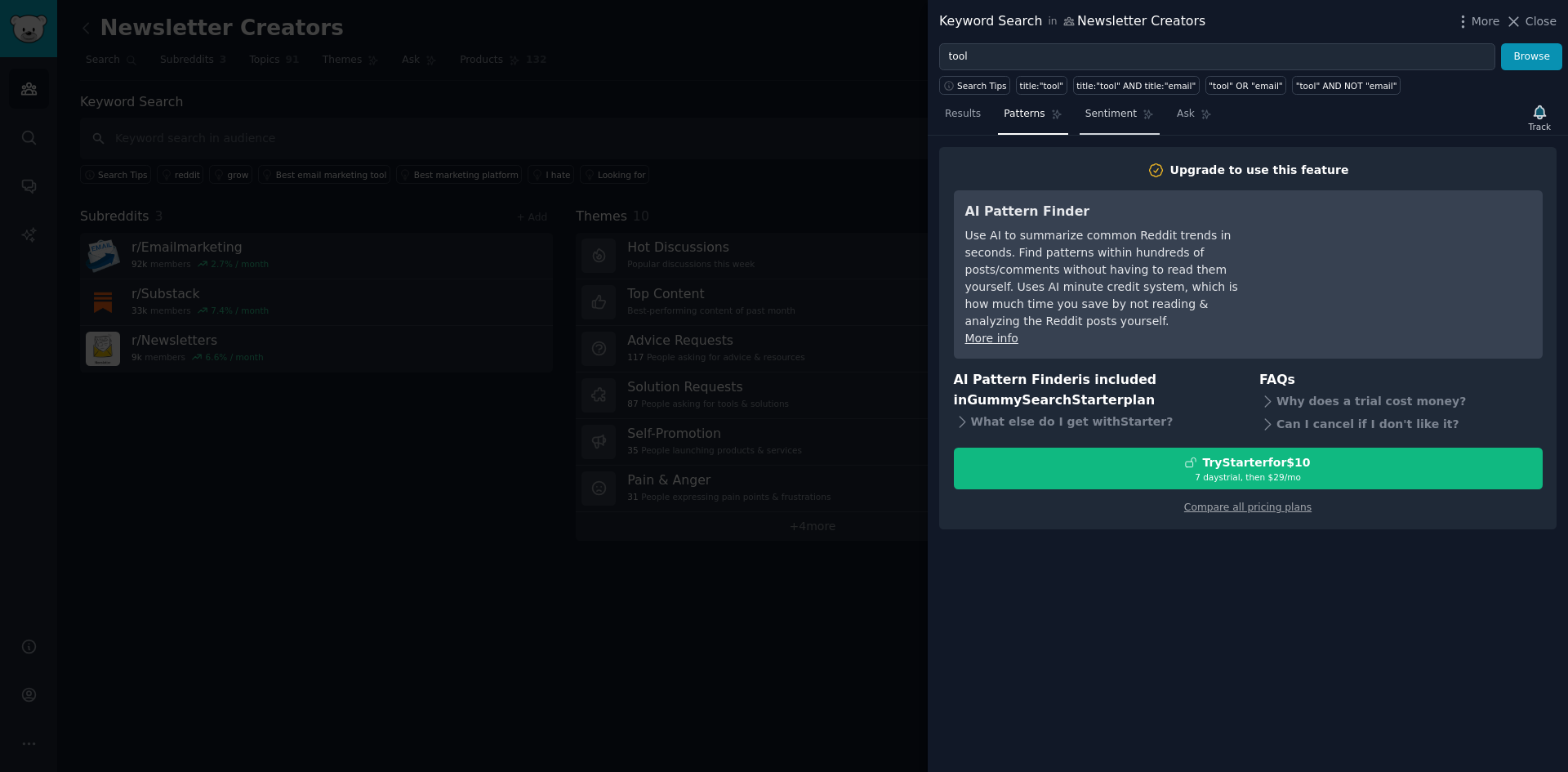
click at [1099, 115] on span "Sentiment" at bounding box center [1110, 114] width 51 height 14
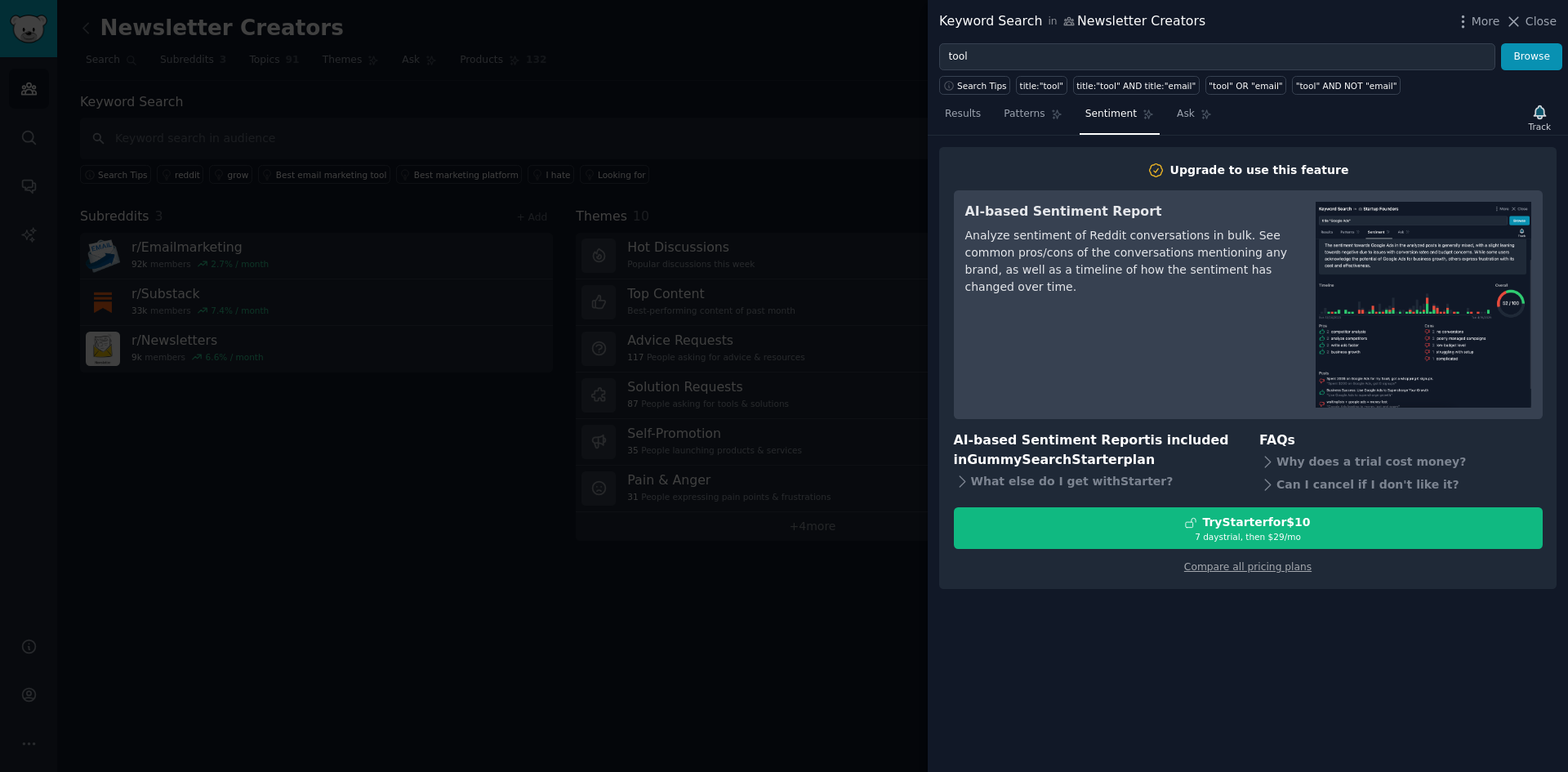
click at [1114, 287] on div "AI-based Sentiment Report Analyze sentiment of Reddit conversations in bulk. Se…" at bounding box center [1129, 304] width 327 height 205
click at [1220, 235] on div "AI-based Sentiment Report Analyze sentiment of Reddit conversations in bulk. Se…" at bounding box center [1129, 304] width 327 height 205
click at [1183, 118] on link "Ask" at bounding box center [1194, 118] width 47 height 33
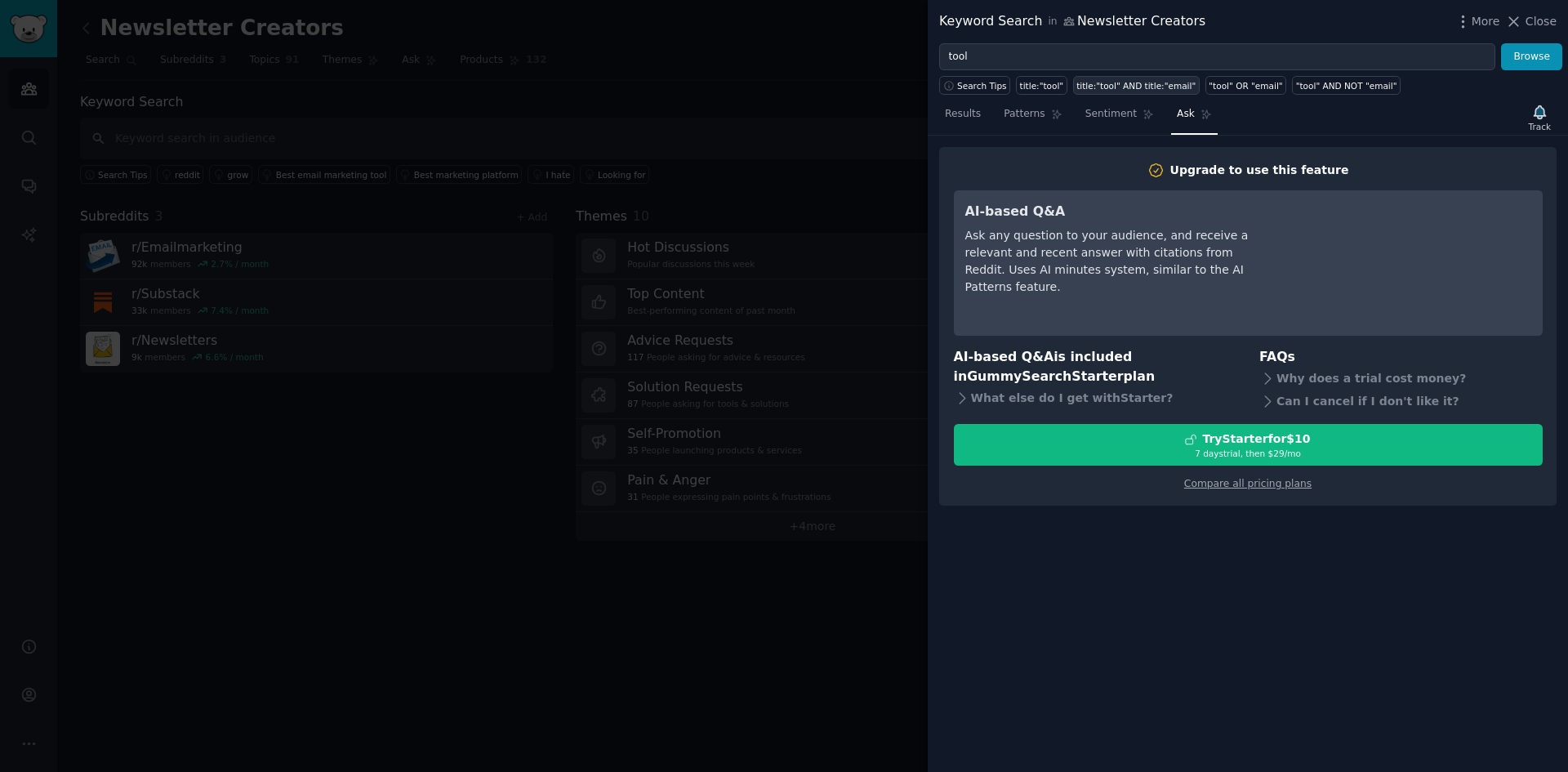
click at [1139, 88] on div "title:"tool" AND title:"email"" at bounding box center [1136, 85] width 119 height 11
type input "title:"tool" AND title:"email""
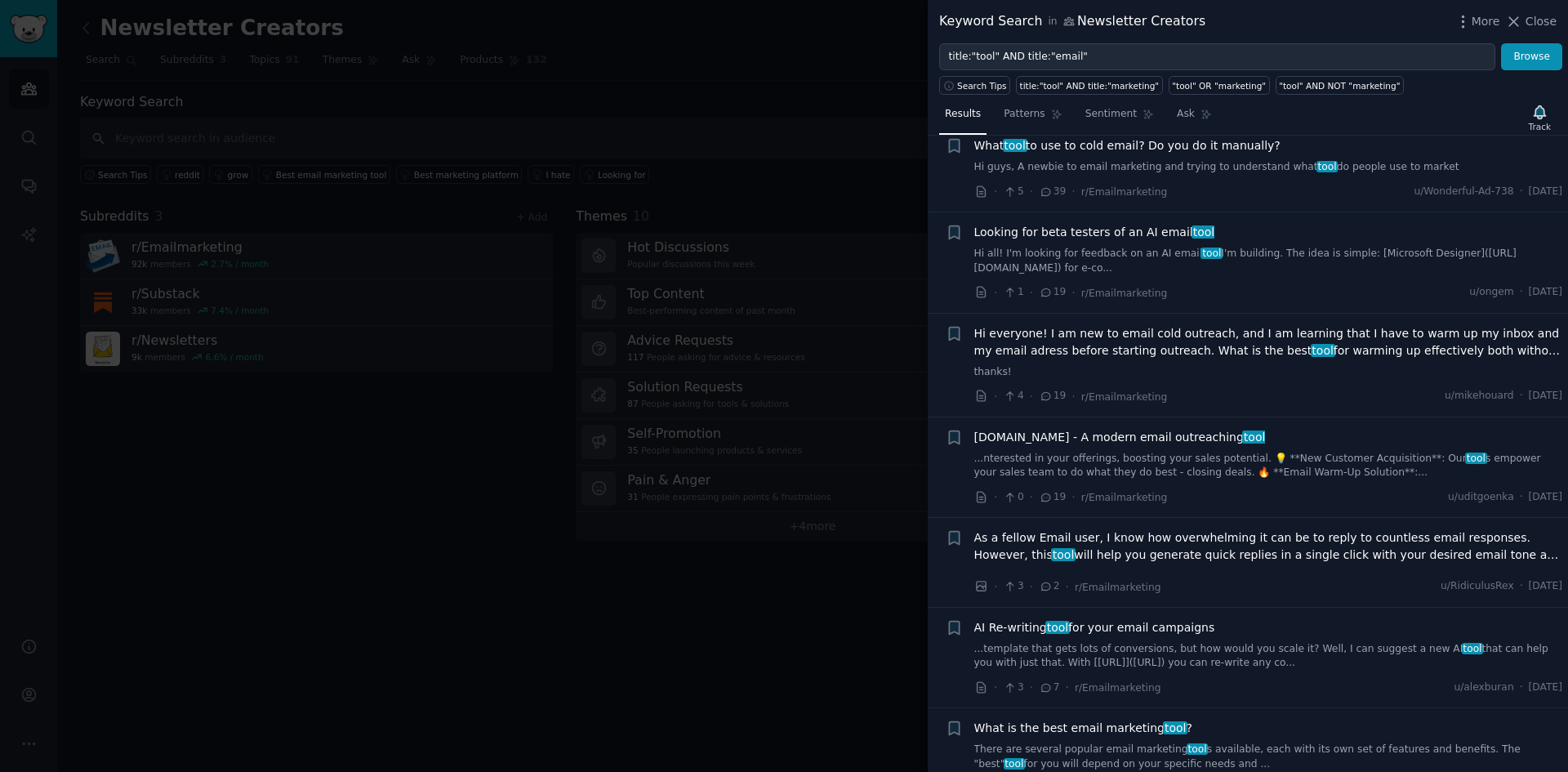
scroll to position [7512, 0]
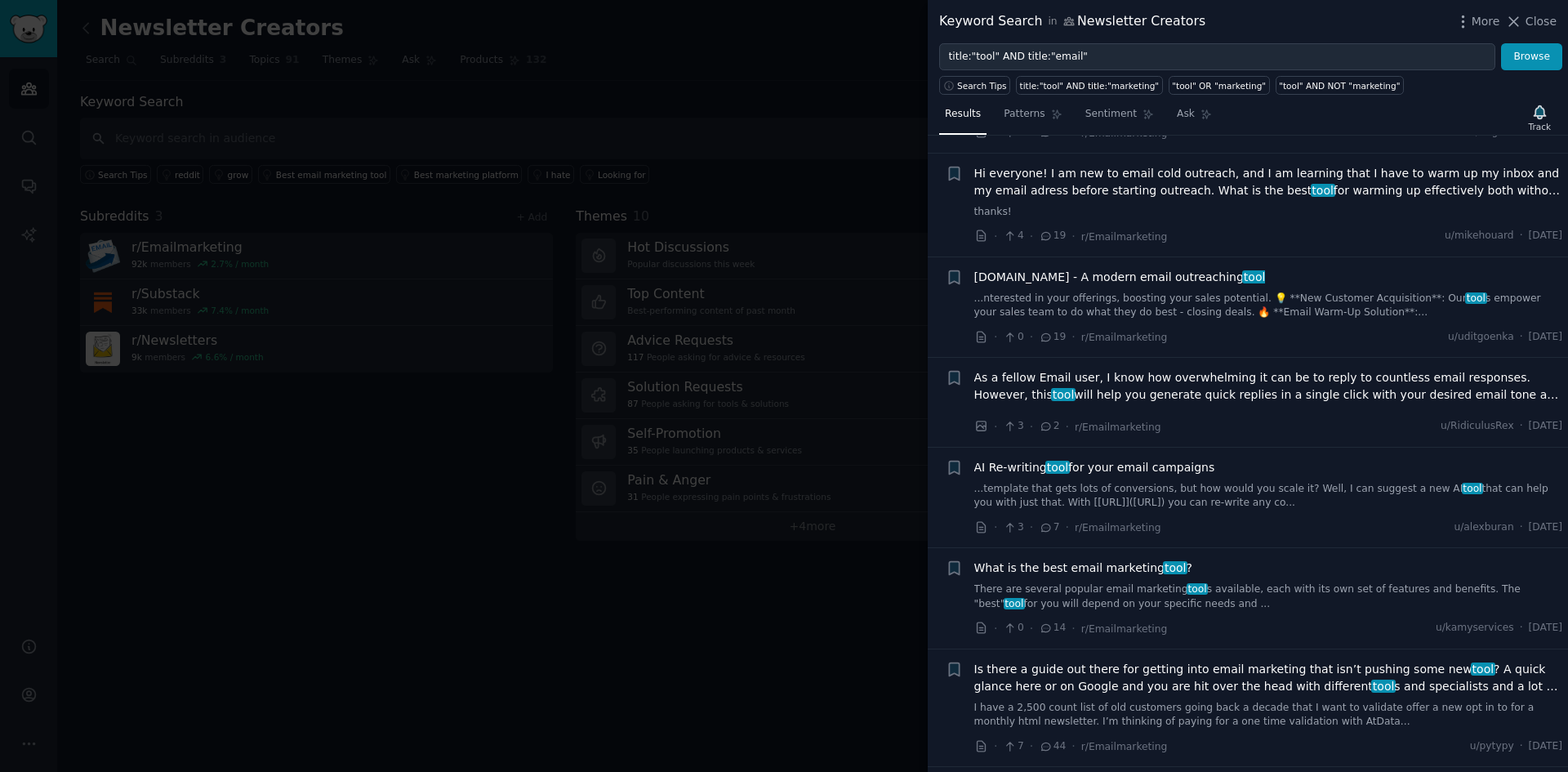
click at [775, 653] on div at bounding box center [784, 386] width 1568 height 772
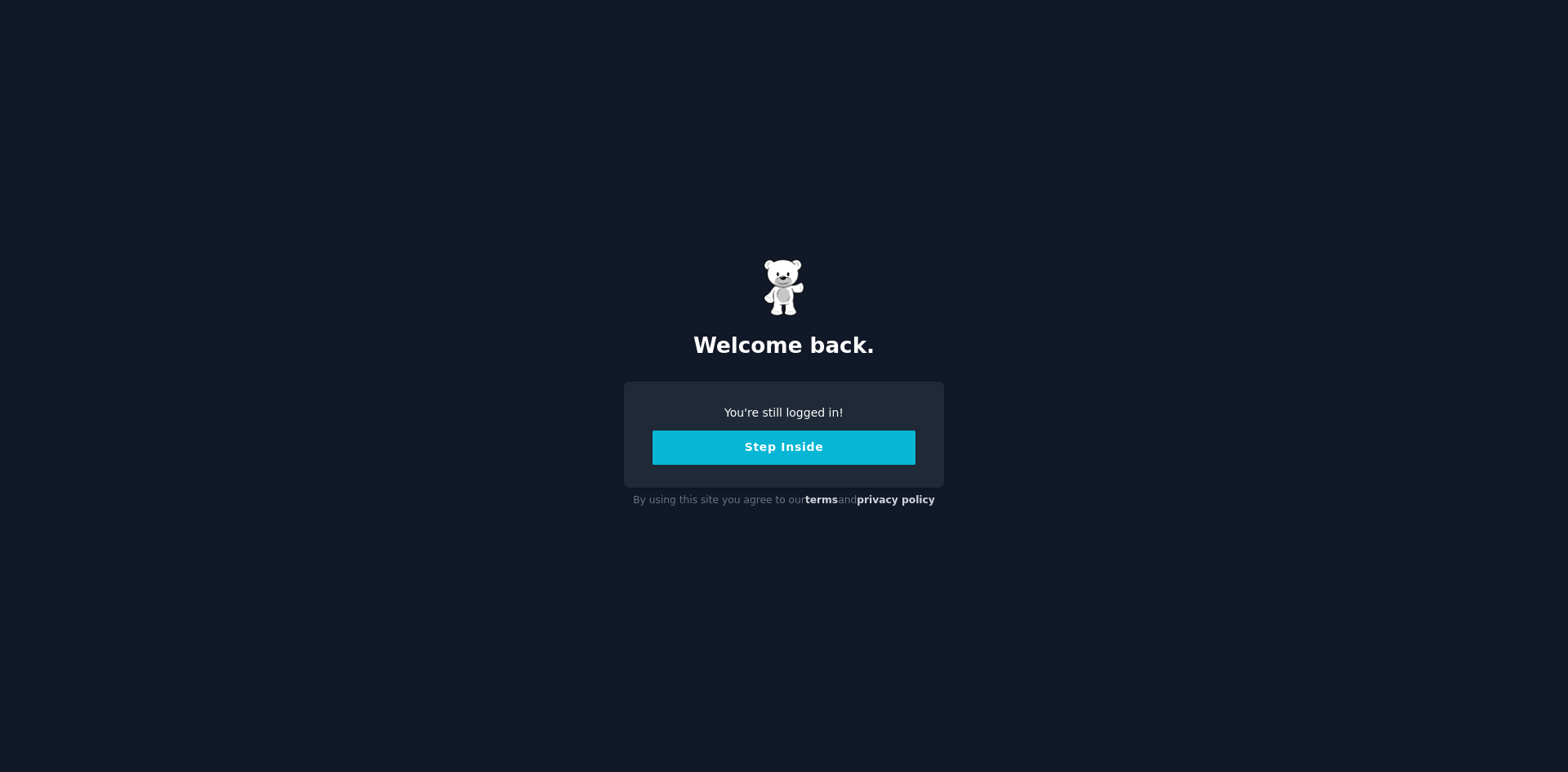
click at [750, 449] on button "Step Inside" at bounding box center [784, 447] width 263 height 34
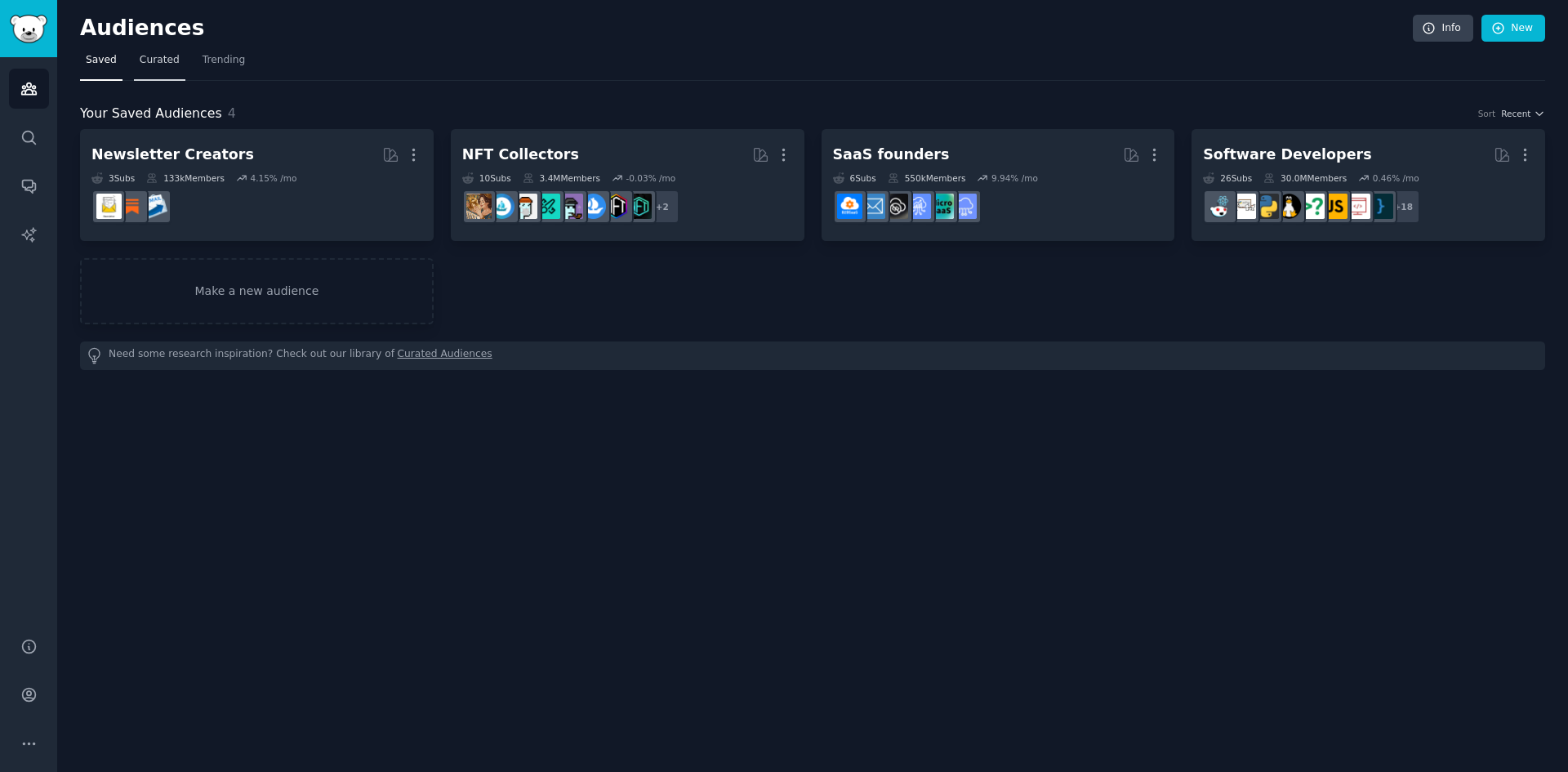
click at [152, 55] on span "Curated" at bounding box center [159, 60] width 40 height 14
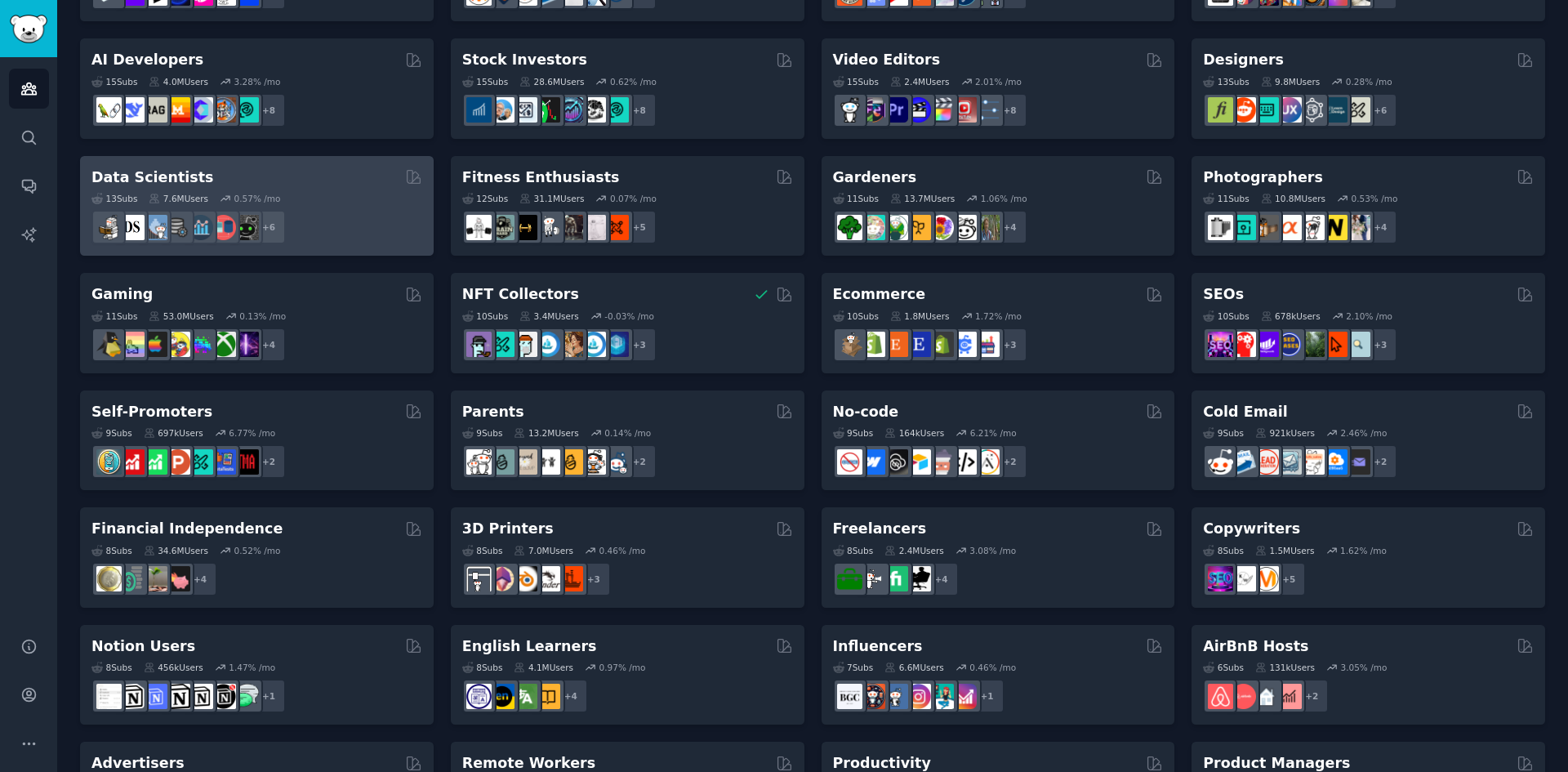
scroll to position [326, 0]
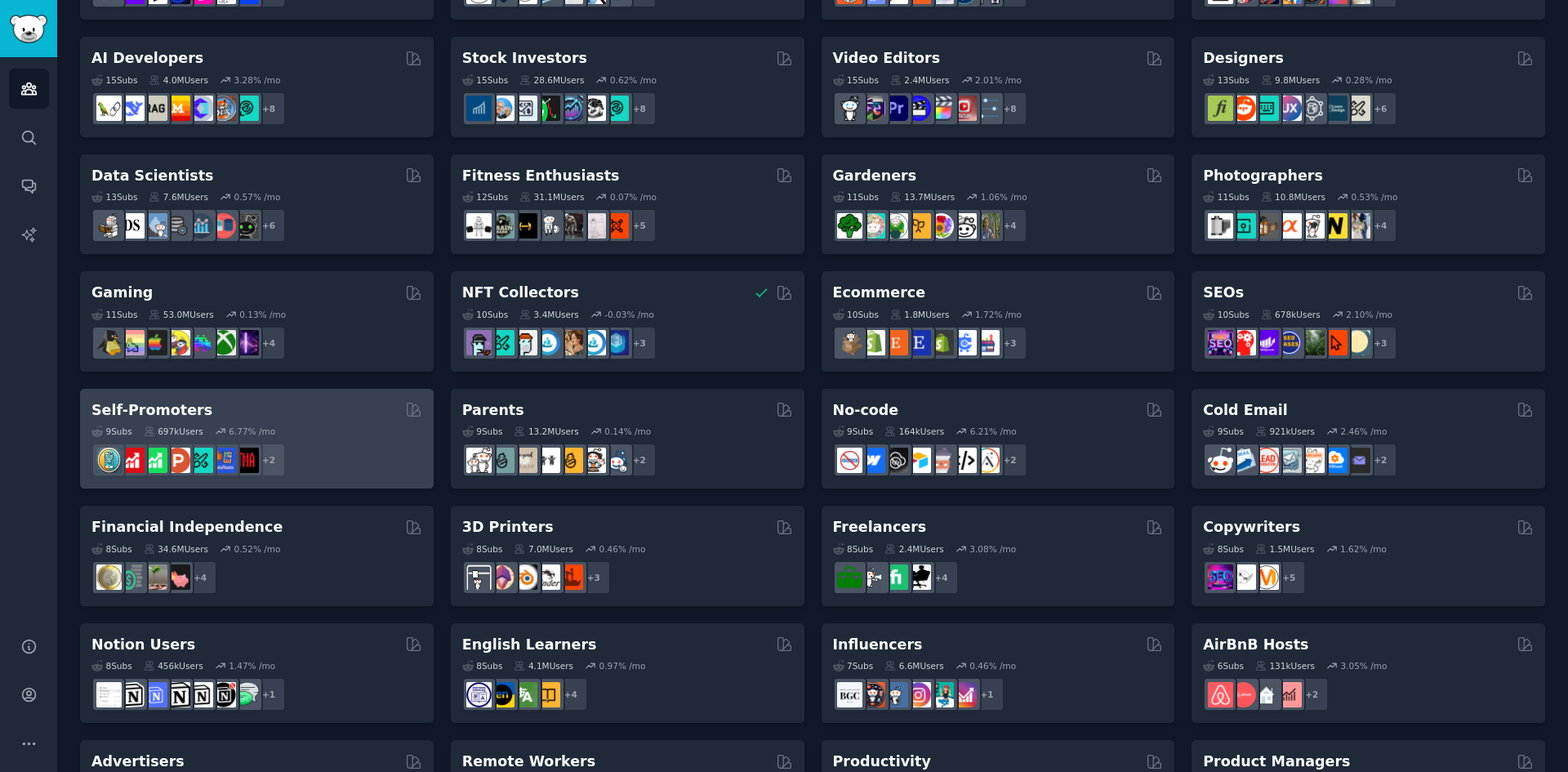
click at [235, 411] on div "Self-Promoters" at bounding box center [257, 411] width 331 height 20
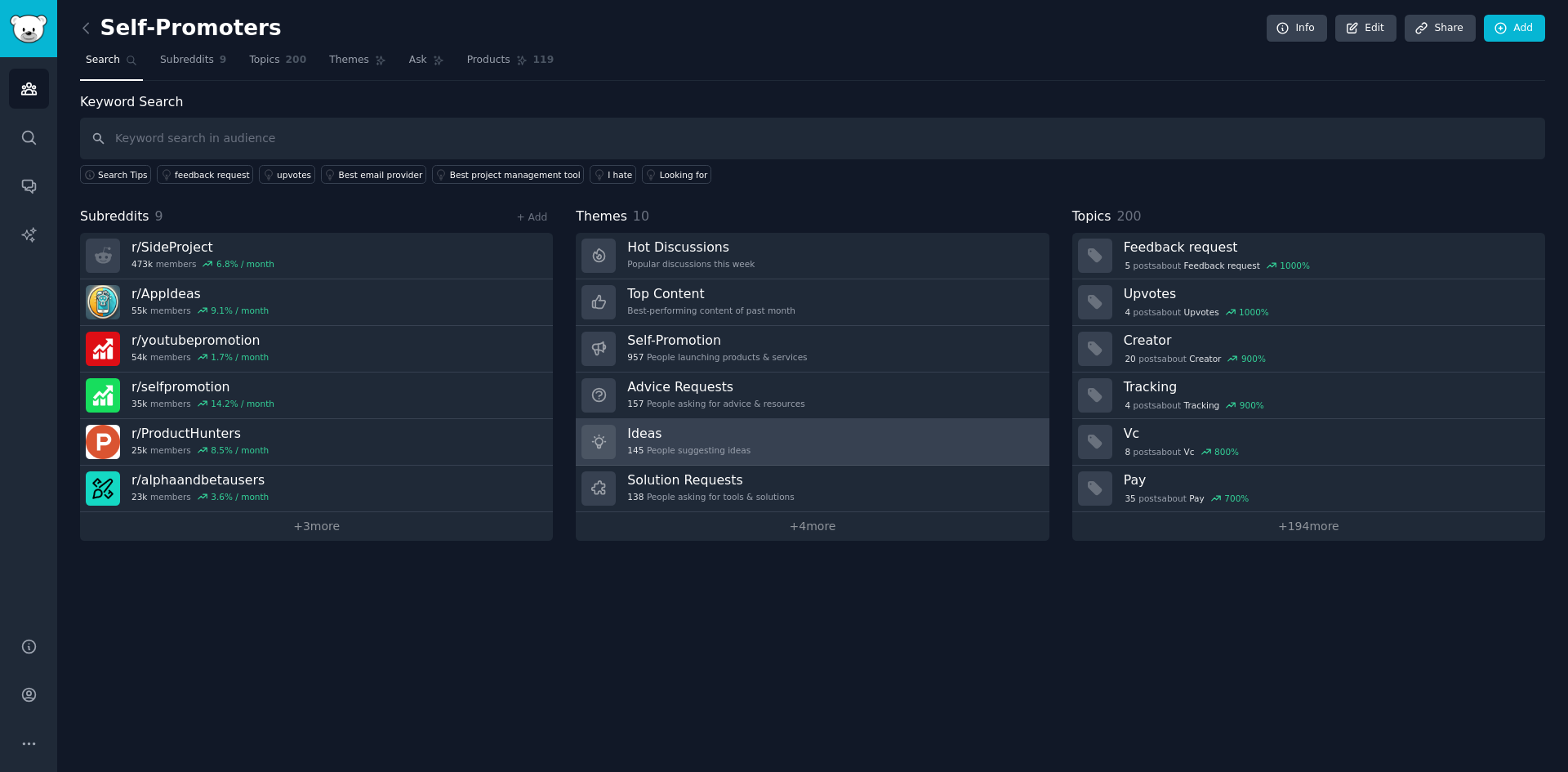
click at [713, 452] on div "145 People suggesting ideas" at bounding box center [689, 449] width 124 height 11
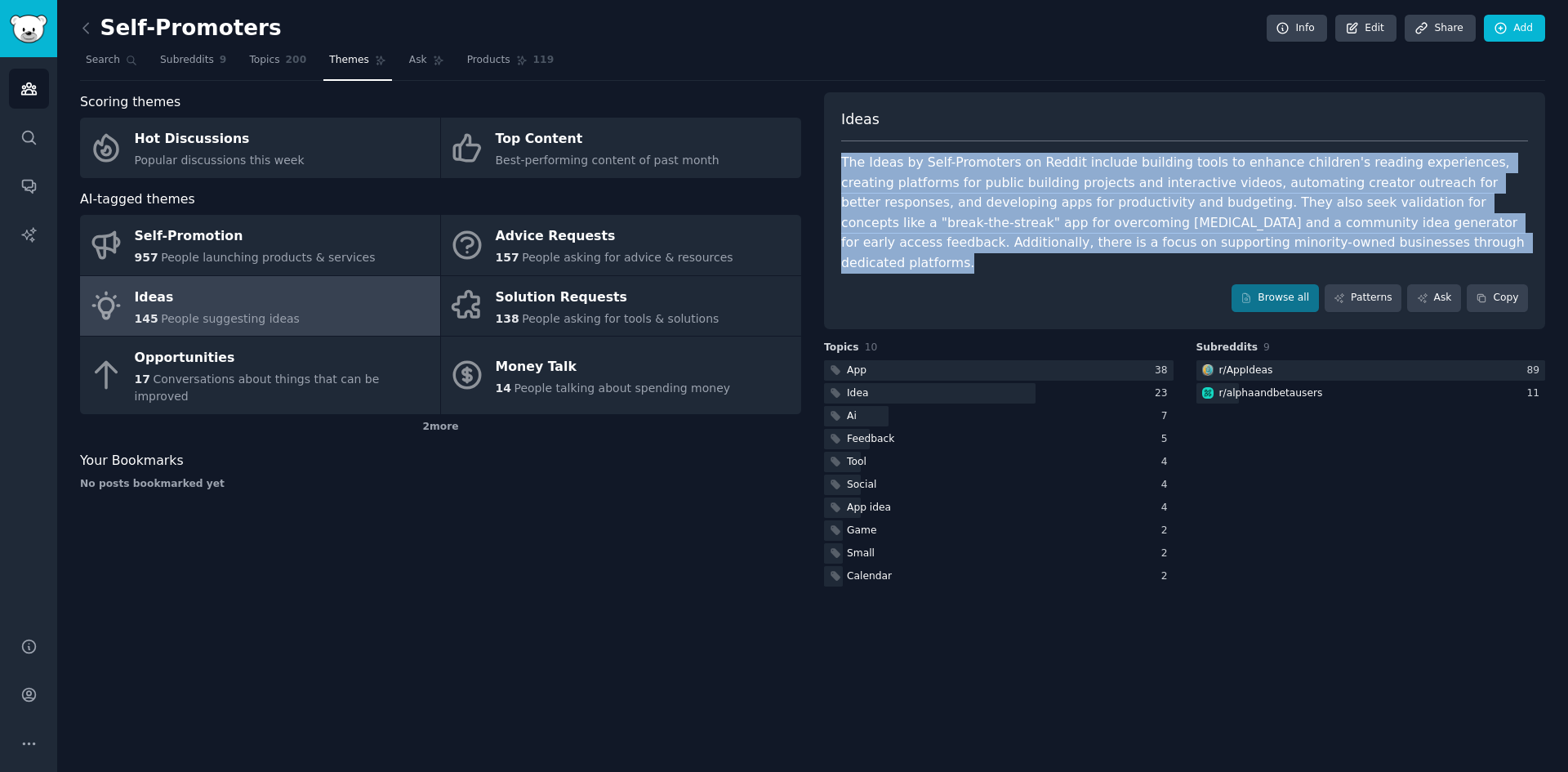
drag, startPoint x: 815, startPoint y: 148, endPoint x: 1233, endPoint y: 261, distance: 433.0
click at [1233, 261] on div "Scoring themes Hot Discussions Popular discussions this week Top Content Best-p…" at bounding box center [812, 341] width 1465 height 498
click at [1111, 284] on div "Browse all Patterns Ask Copy" at bounding box center [1185, 297] width 687 height 28
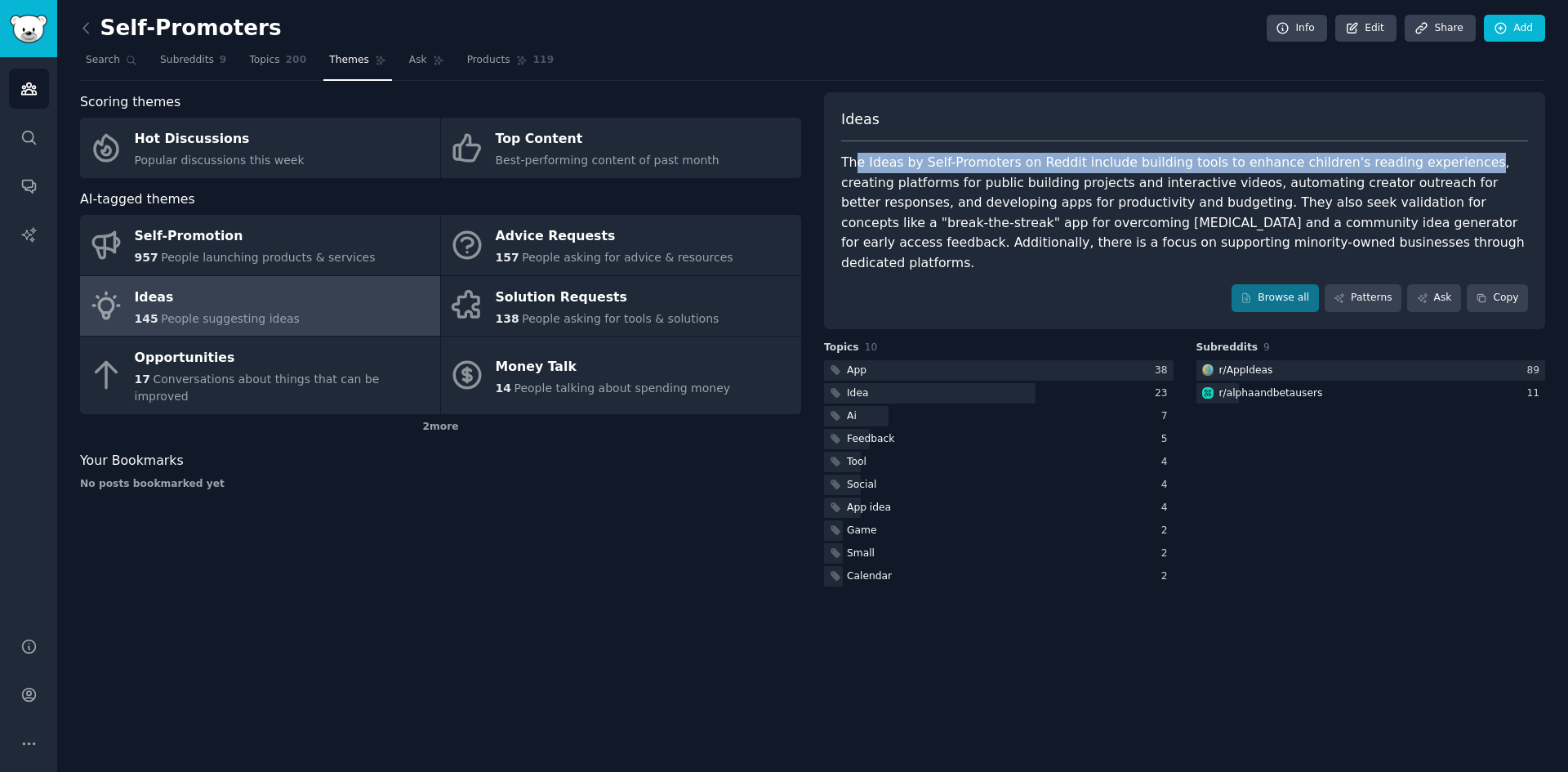
drag, startPoint x: 851, startPoint y: 160, endPoint x: 1427, endPoint y: 164, distance: 576.0
click at [1427, 164] on div "The Ideas by Self-Promoters on Reddit include building tools to enhance childre…" at bounding box center [1185, 212] width 687 height 120
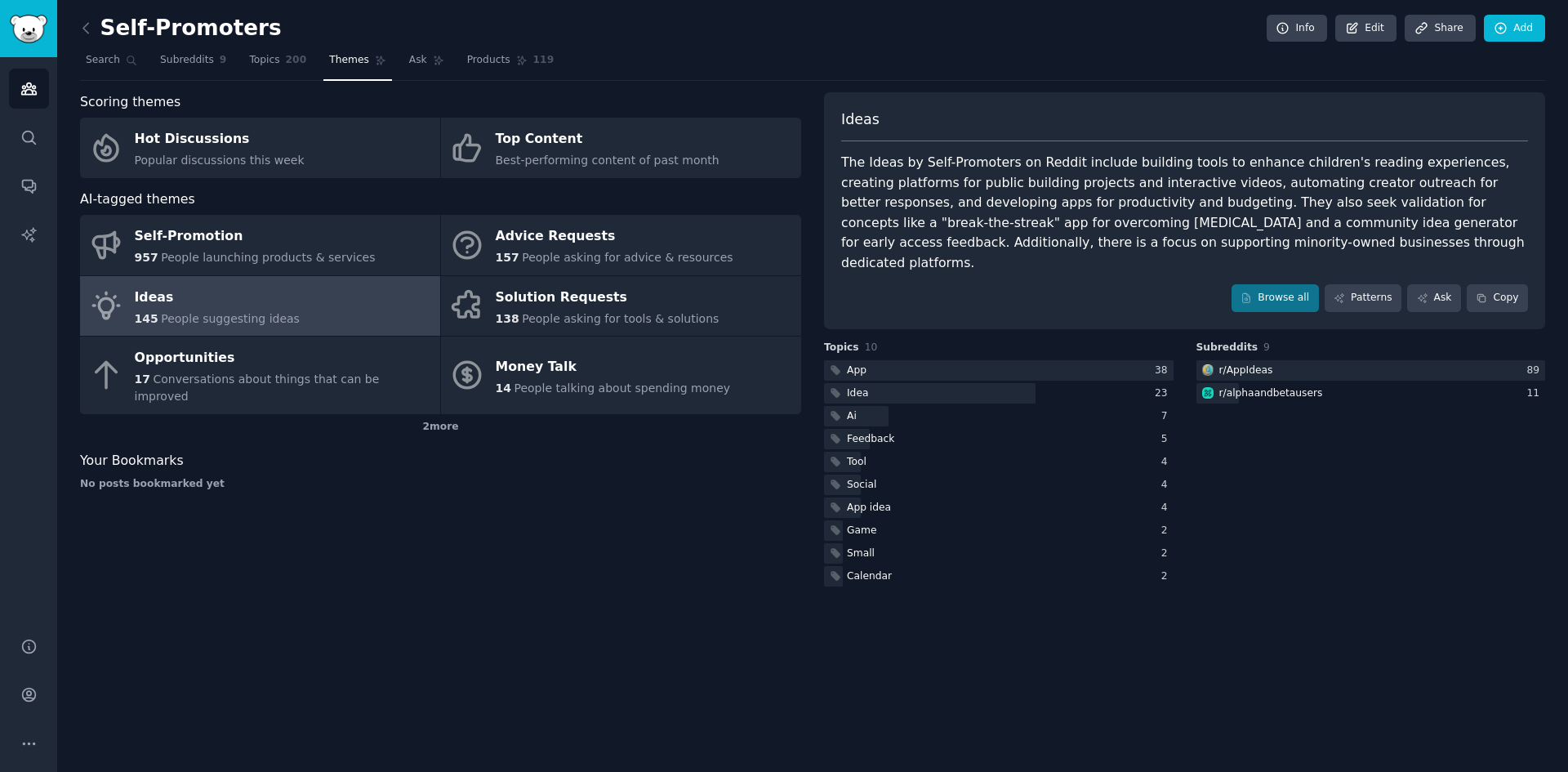
click at [1001, 227] on div "The Ideas by Self-Promoters on Reddit include building tools to enhance childre…" at bounding box center [1185, 212] width 687 height 120
drag, startPoint x: 873, startPoint y: 188, endPoint x: 1504, endPoint y: 233, distance: 632.6
click at [1504, 233] on div "The Ideas by Self-Promoters on Reddit include building tools to enhance childre…" at bounding box center [1185, 212] width 687 height 120
click at [1346, 284] on link "Patterns" at bounding box center [1363, 297] width 77 height 28
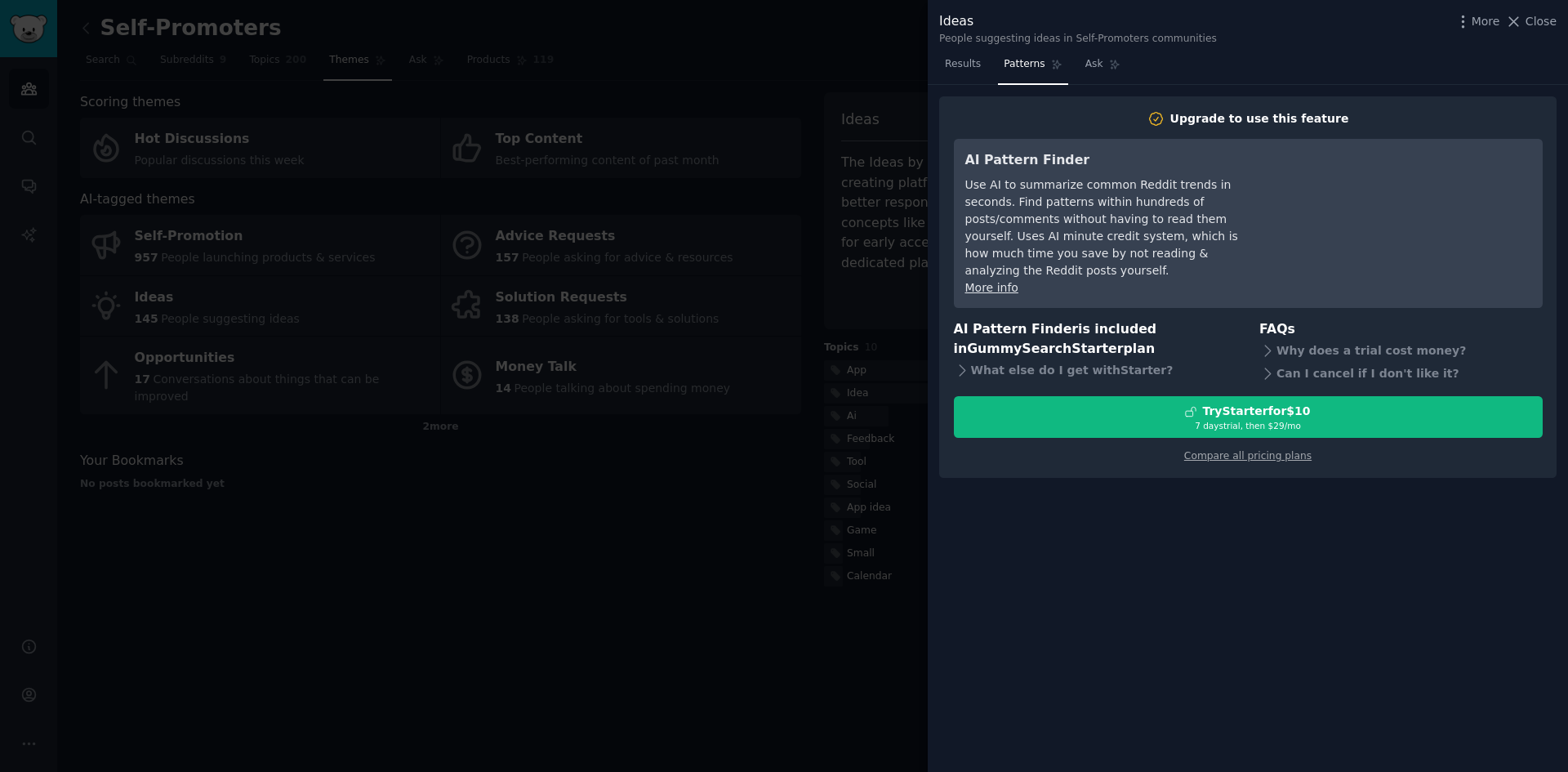
click at [607, 480] on div at bounding box center [784, 386] width 1568 height 772
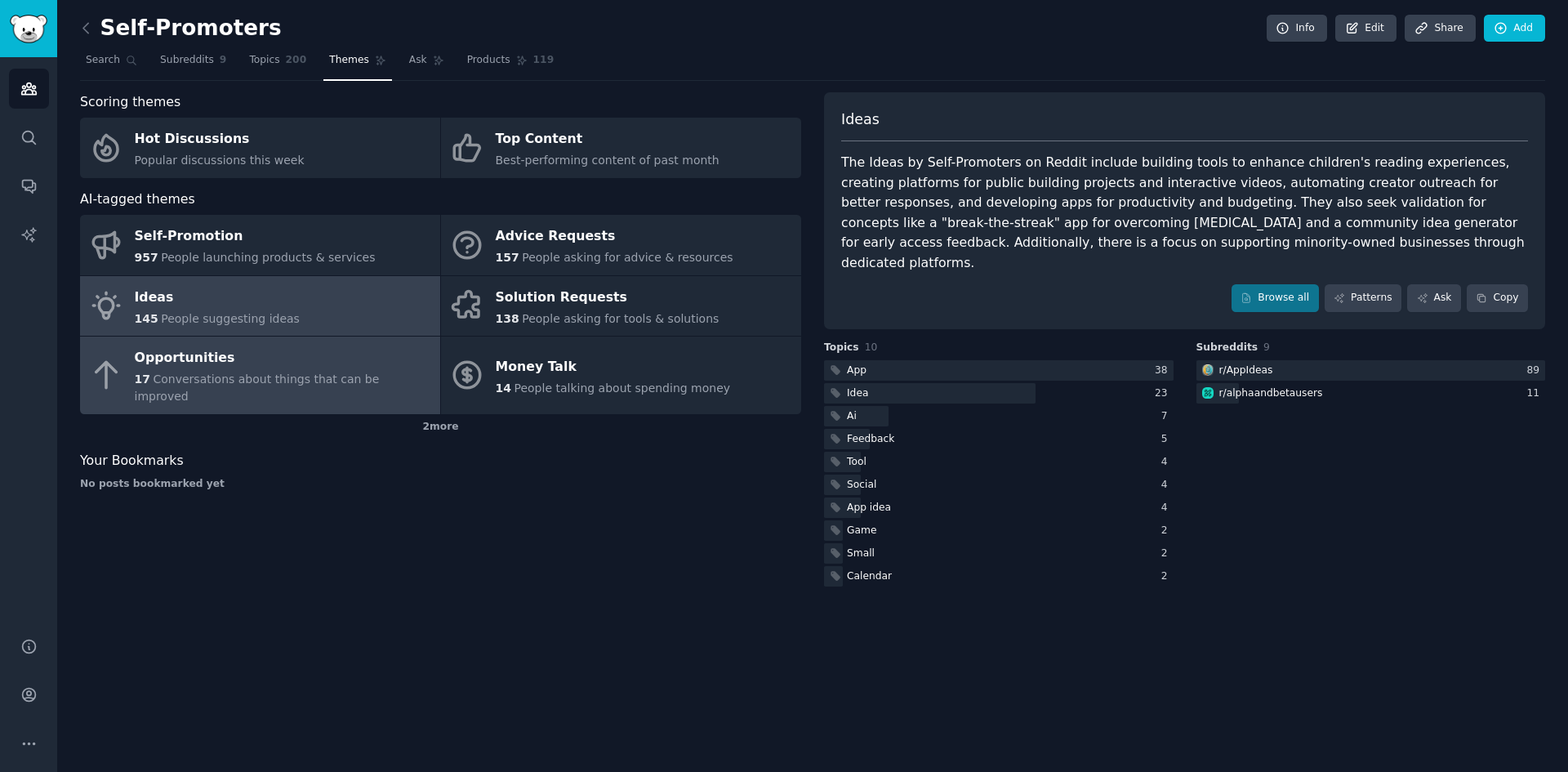
click at [234, 346] on div "Opportunities" at bounding box center [283, 358] width 297 height 26
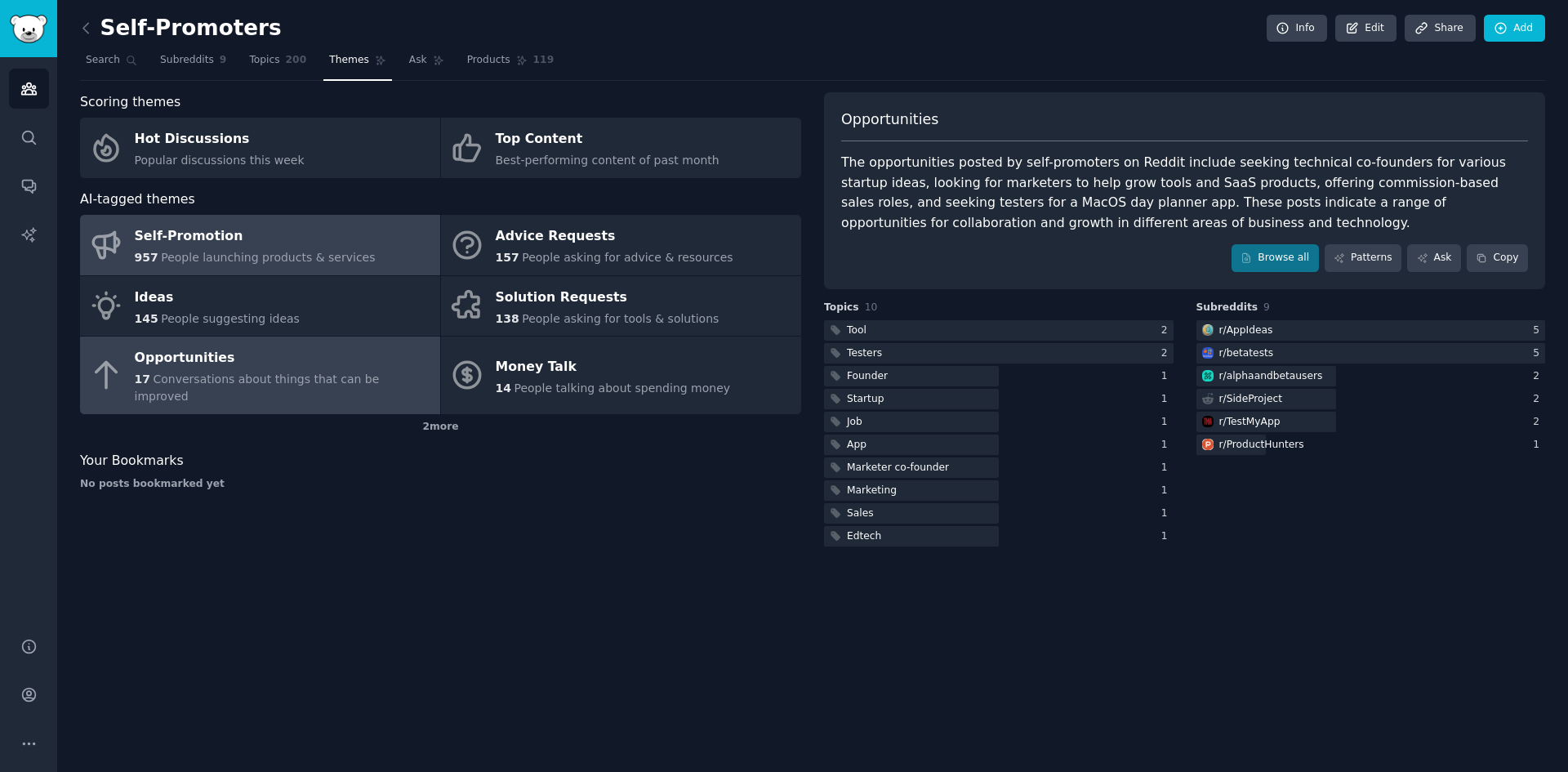
click at [187, 244] on div "Self-Promotion" at bounding box center [255, 237] width 241 height 26
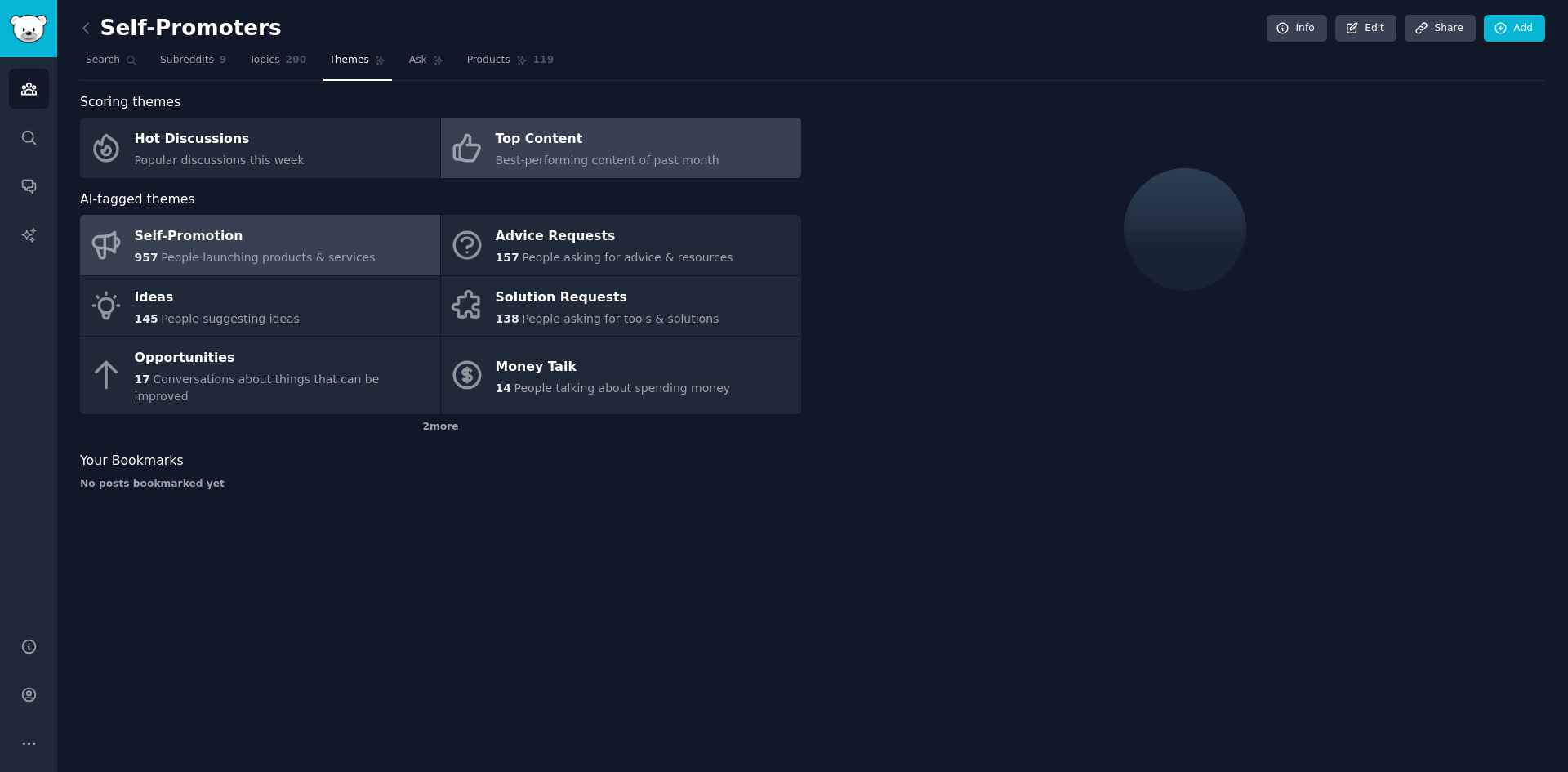
click at [679, 147] on div "Top Content" at bounding box center [608, 140] width 224 height 26
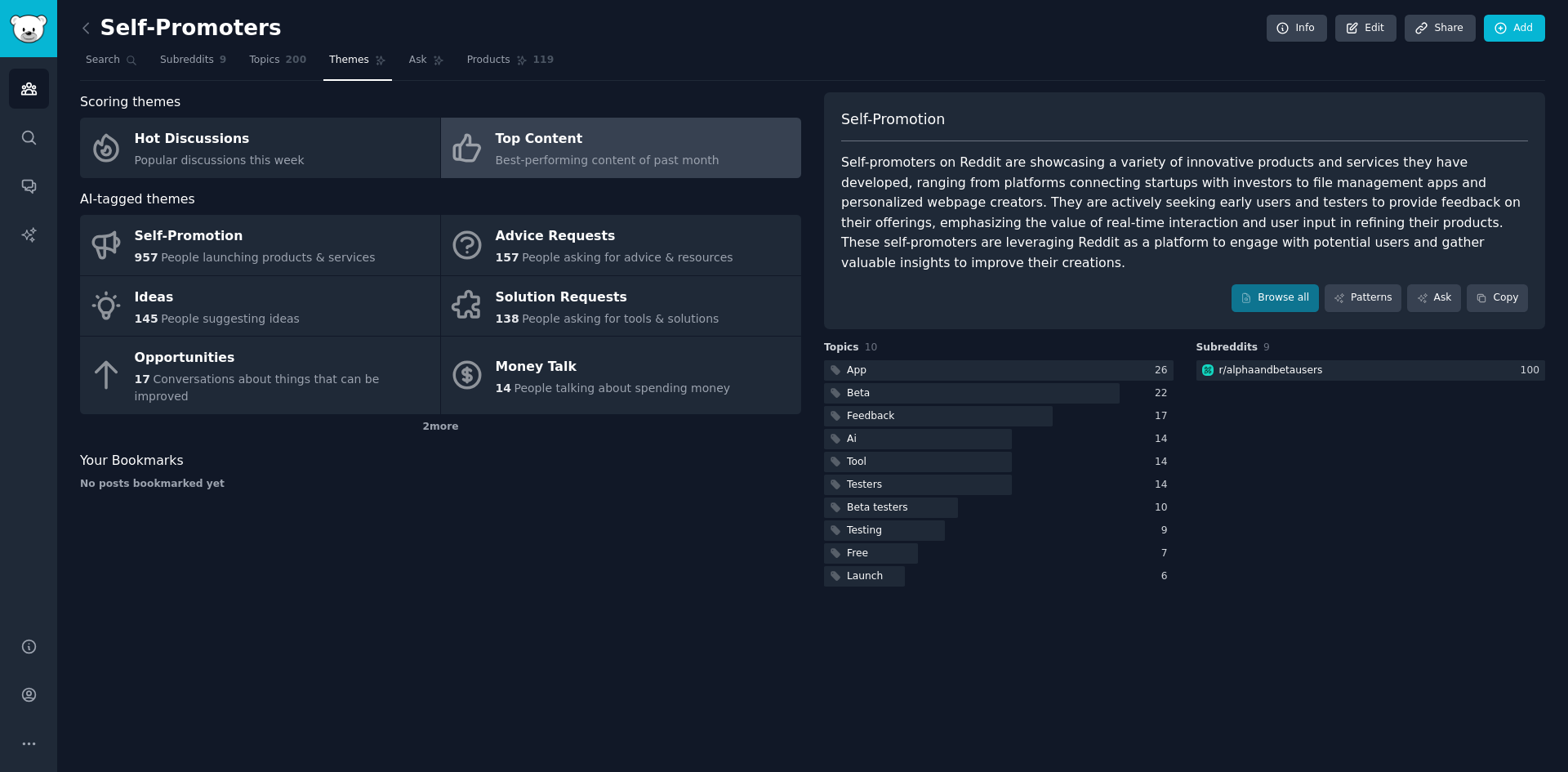
click at [638, 166] on span "Best-performing content of past month" at bounding box center [608, 159] width 224 height 13
click at [1427, 292] on icon at bounding box center [1422, 297] width 11 height 11
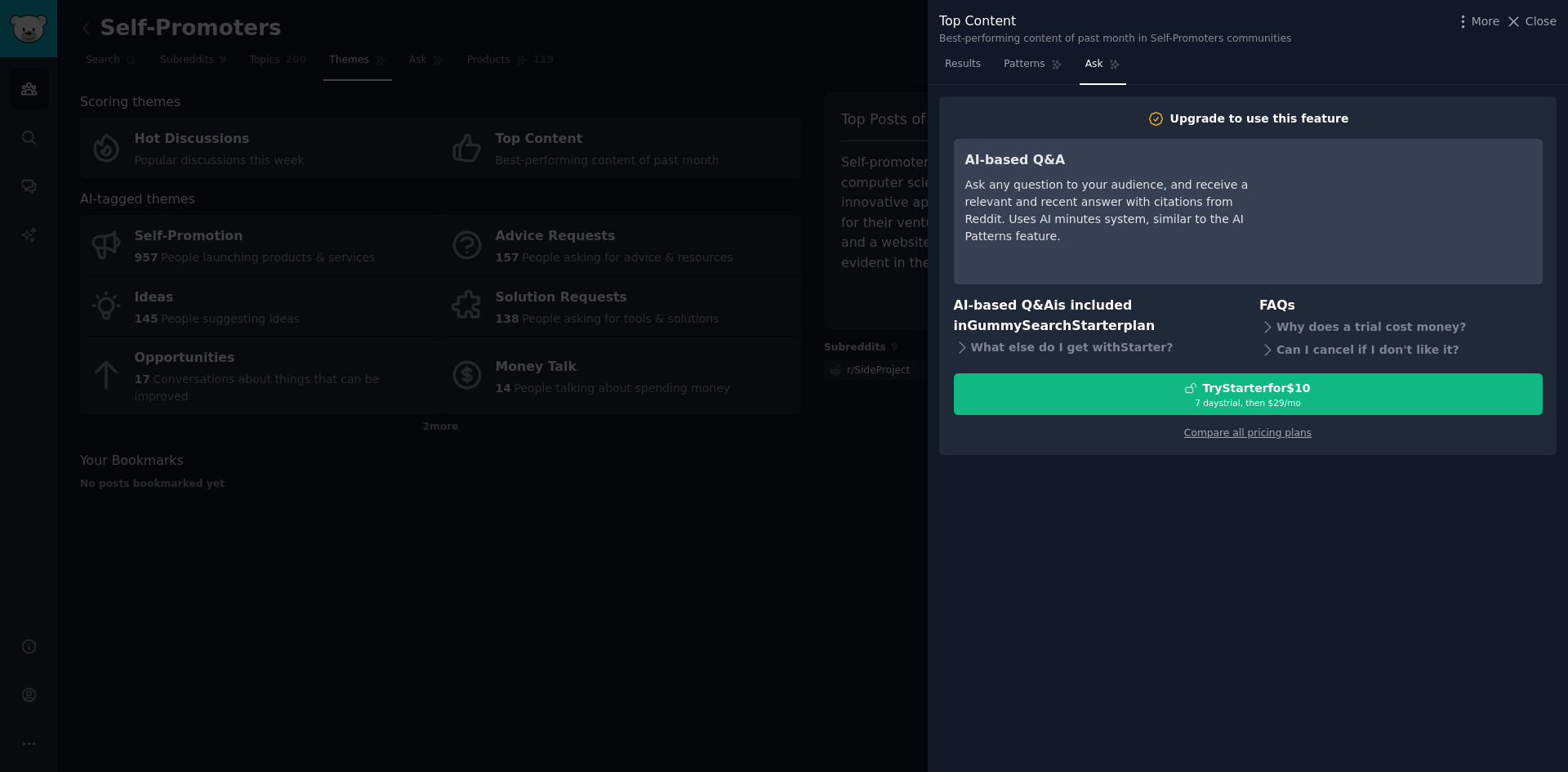
click at [754, 395] on div at bounding box center [784, 386] width 1568 height 772
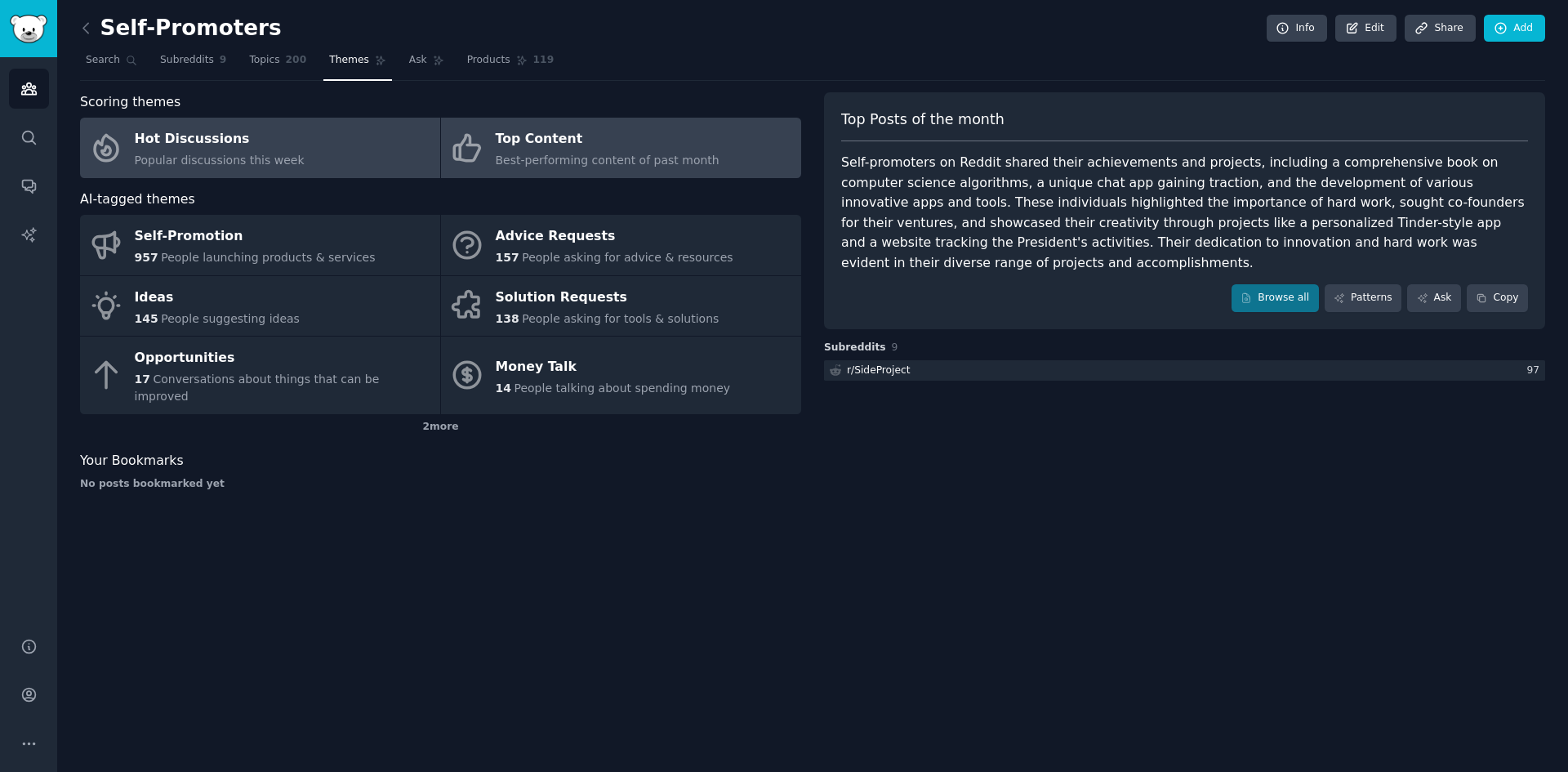
click at [131, 131] on link "Hot Discussions Popular discussions this week" at bounding box center [260, 147] width 360 height 60
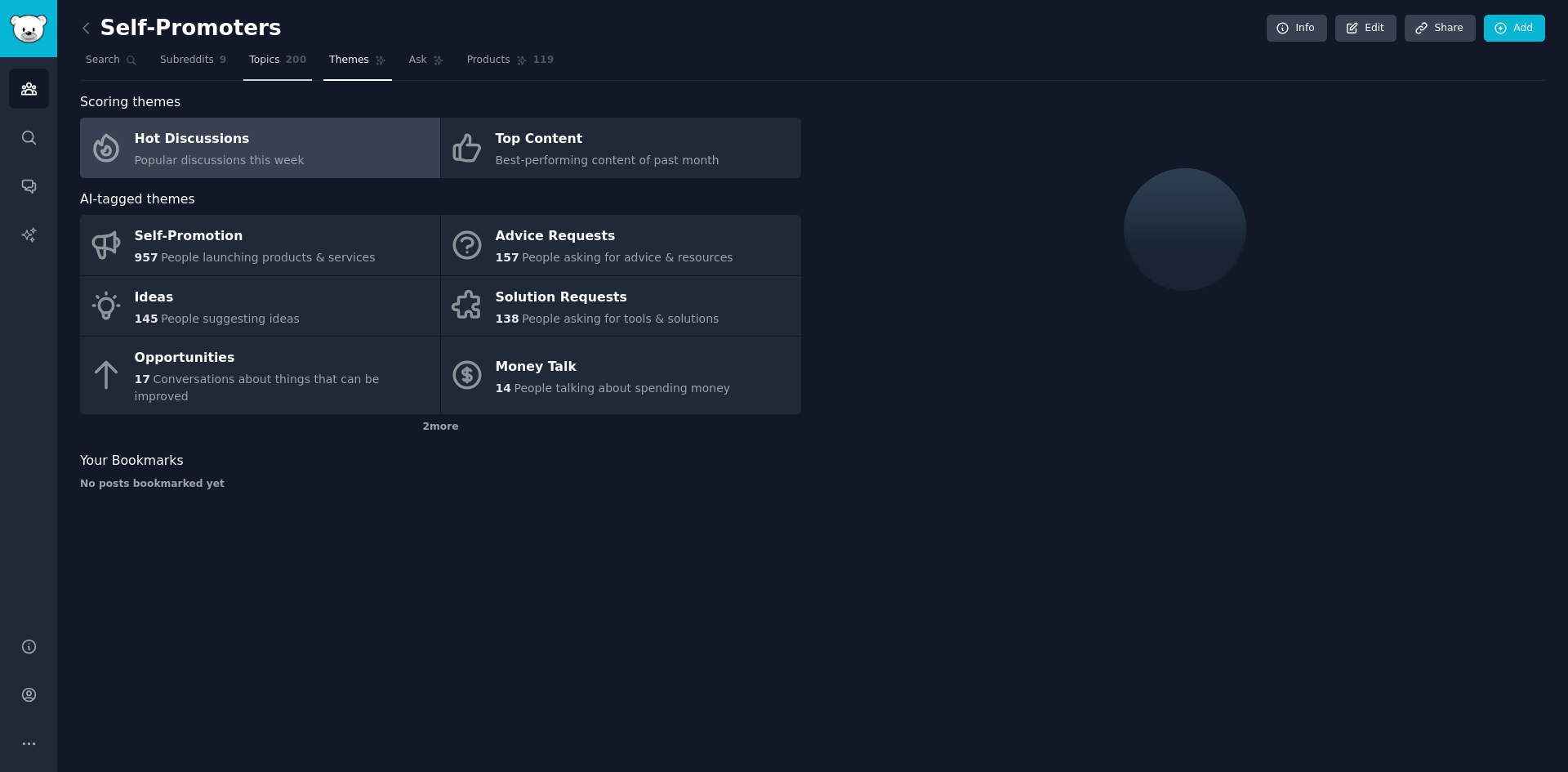
click at [285, 65] on span "200" at bounding box center [296, 60] width 21 height 14
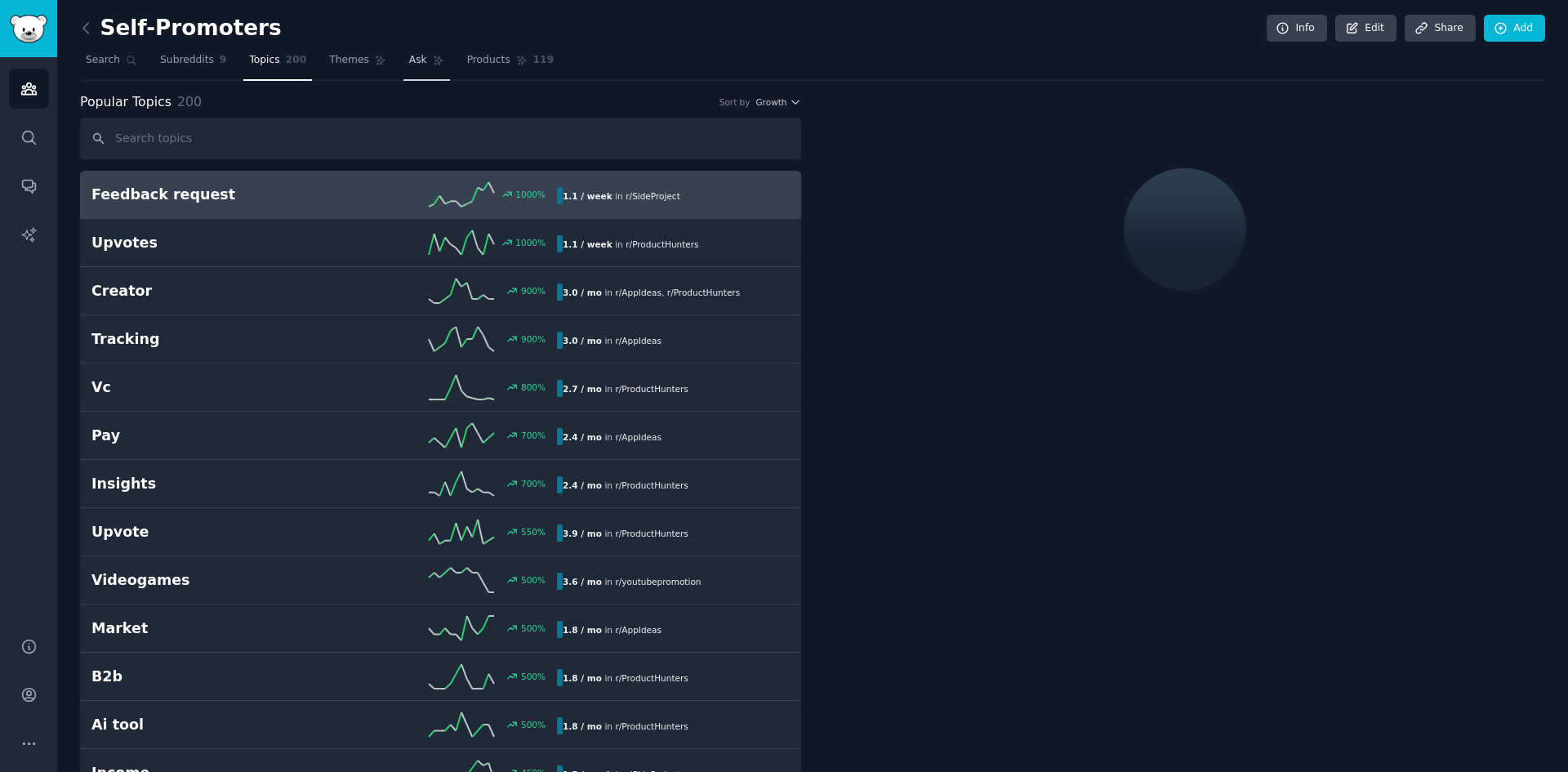
click at [403, 68] on link "Ask" at bounding box center [426, 64] width 47 height 33
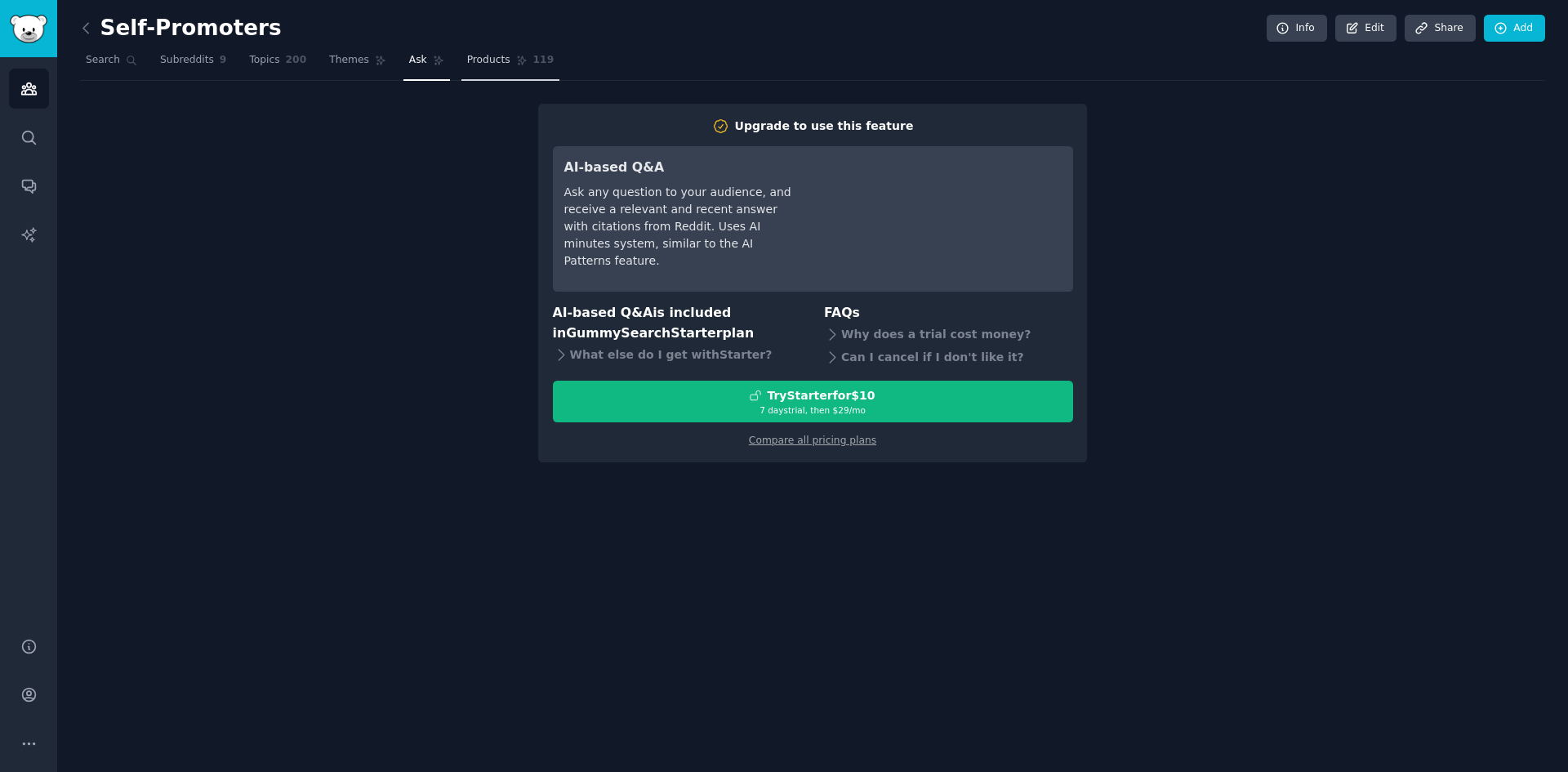
click at [461, 68] on link "Products 119" at bounding box center [510, 64] width 98 height 33
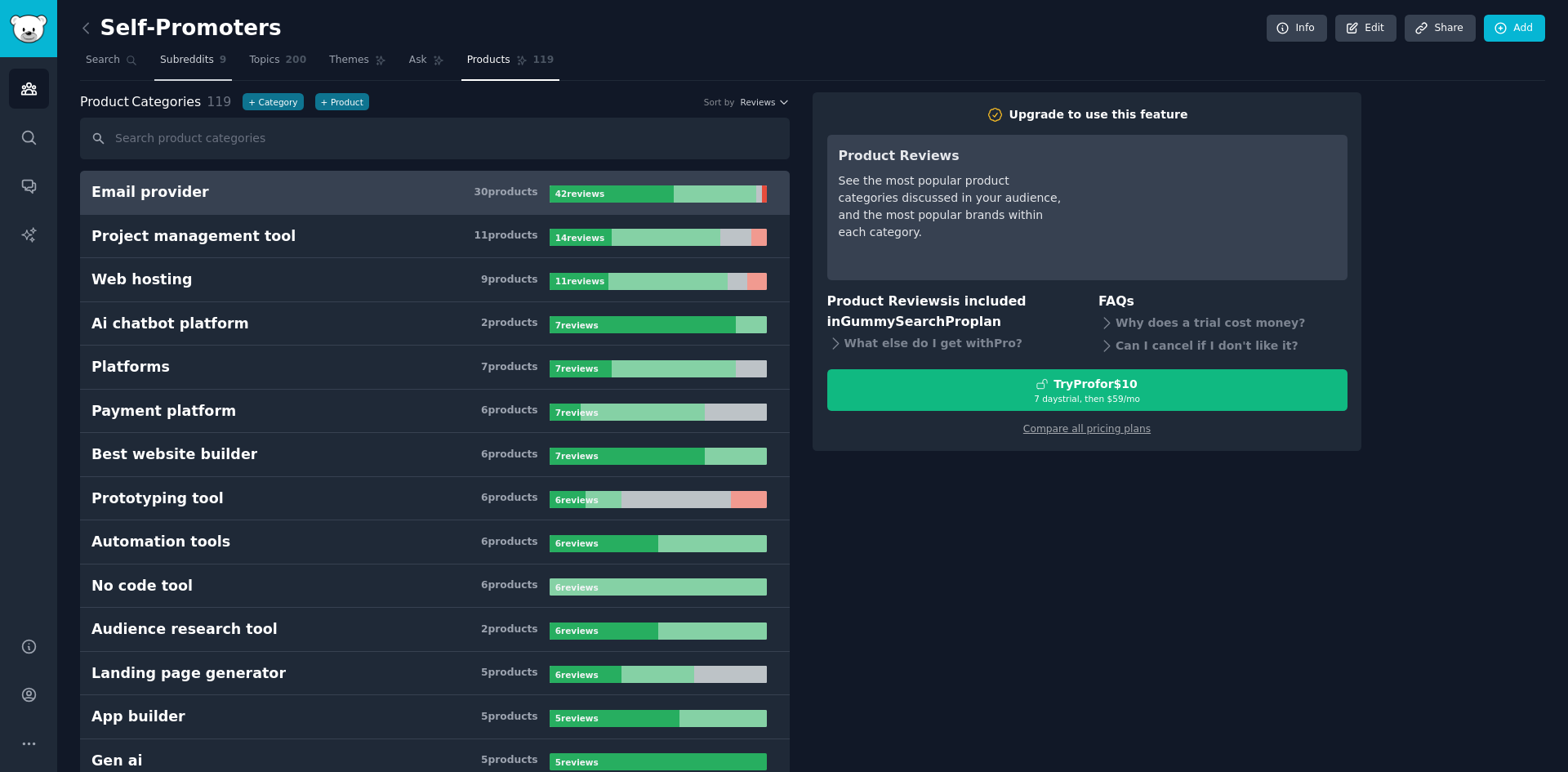
click at [178, 53] on span "Subreddits" at bounding box center [187, 60] width 54 height 14
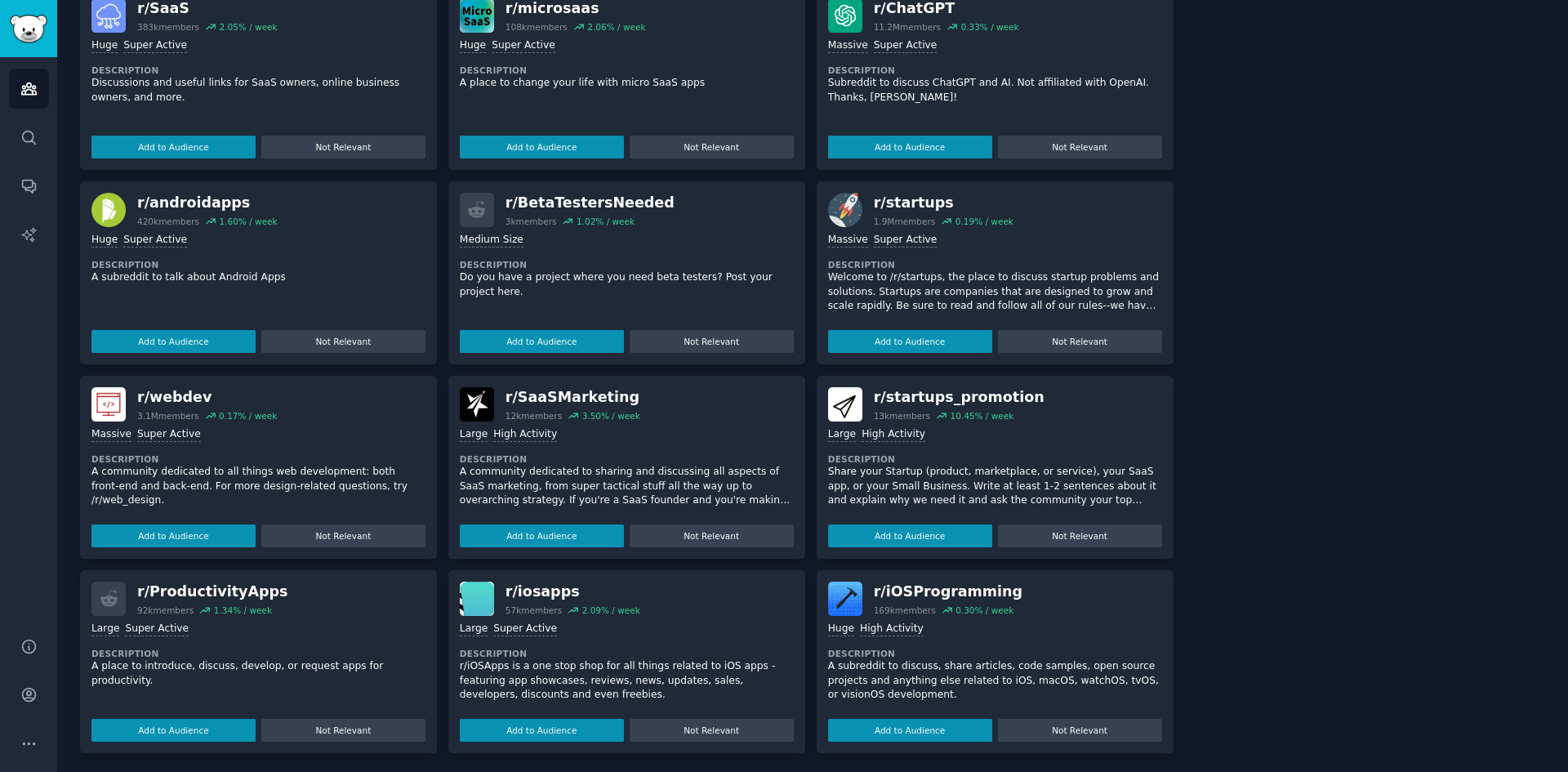
scroll to position [654, 0]
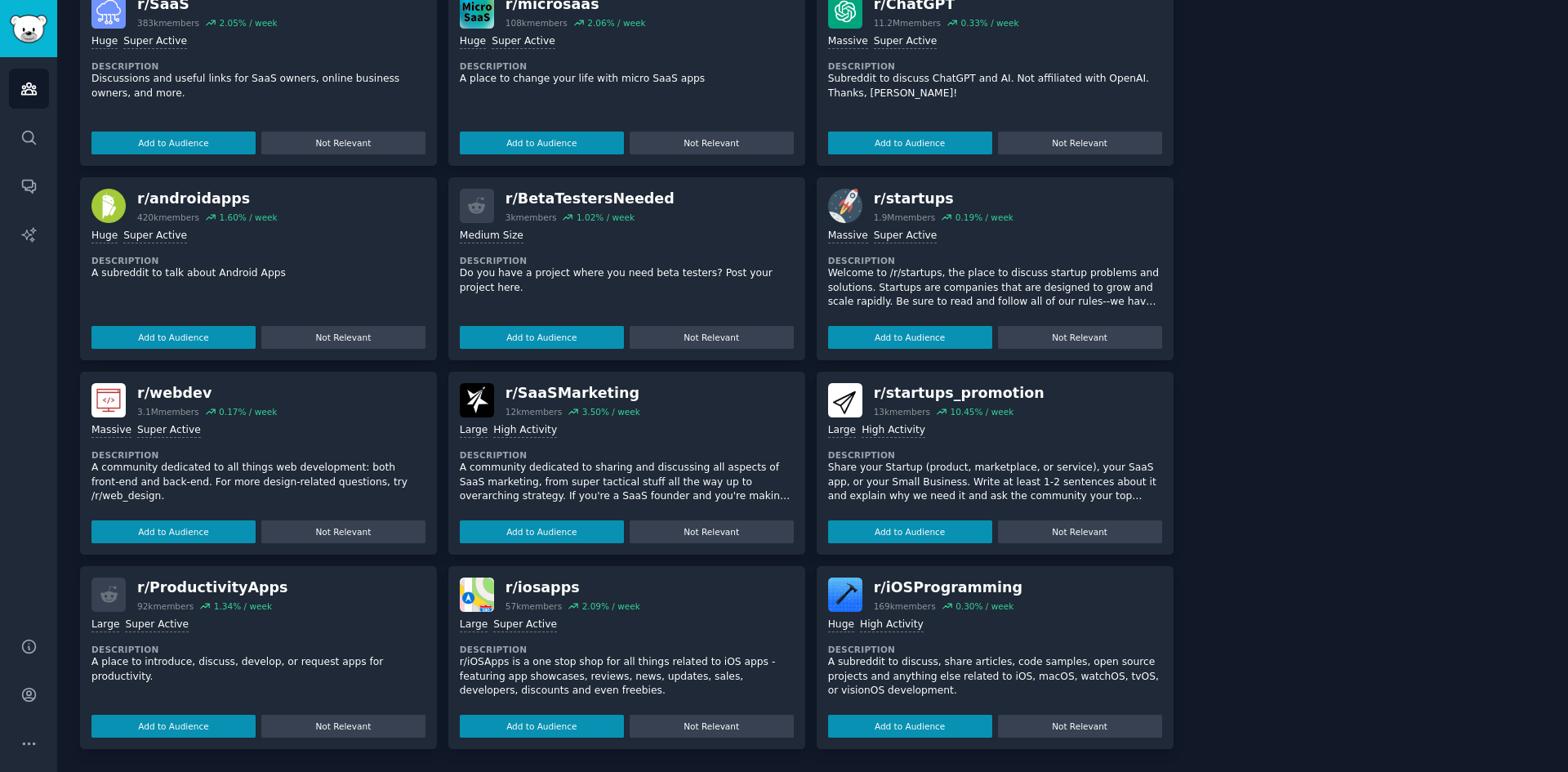
click at [942, 392] on div "r/ startups_promotion" at bounding box center [959, 393] width 170 height 20
click at [981, 448] on div ">= 80th percentile for submissions / day Large High Activity Description Share …" at bounding box center [995, 481] width 334 height 126
click at [931, 387] on div "r/ startups_promotion" at bounding box center [959, 393] width 170 height 20
click at [936, 527] on button "Add to Audience" at bounding box center [910, 531] width 164 height 23
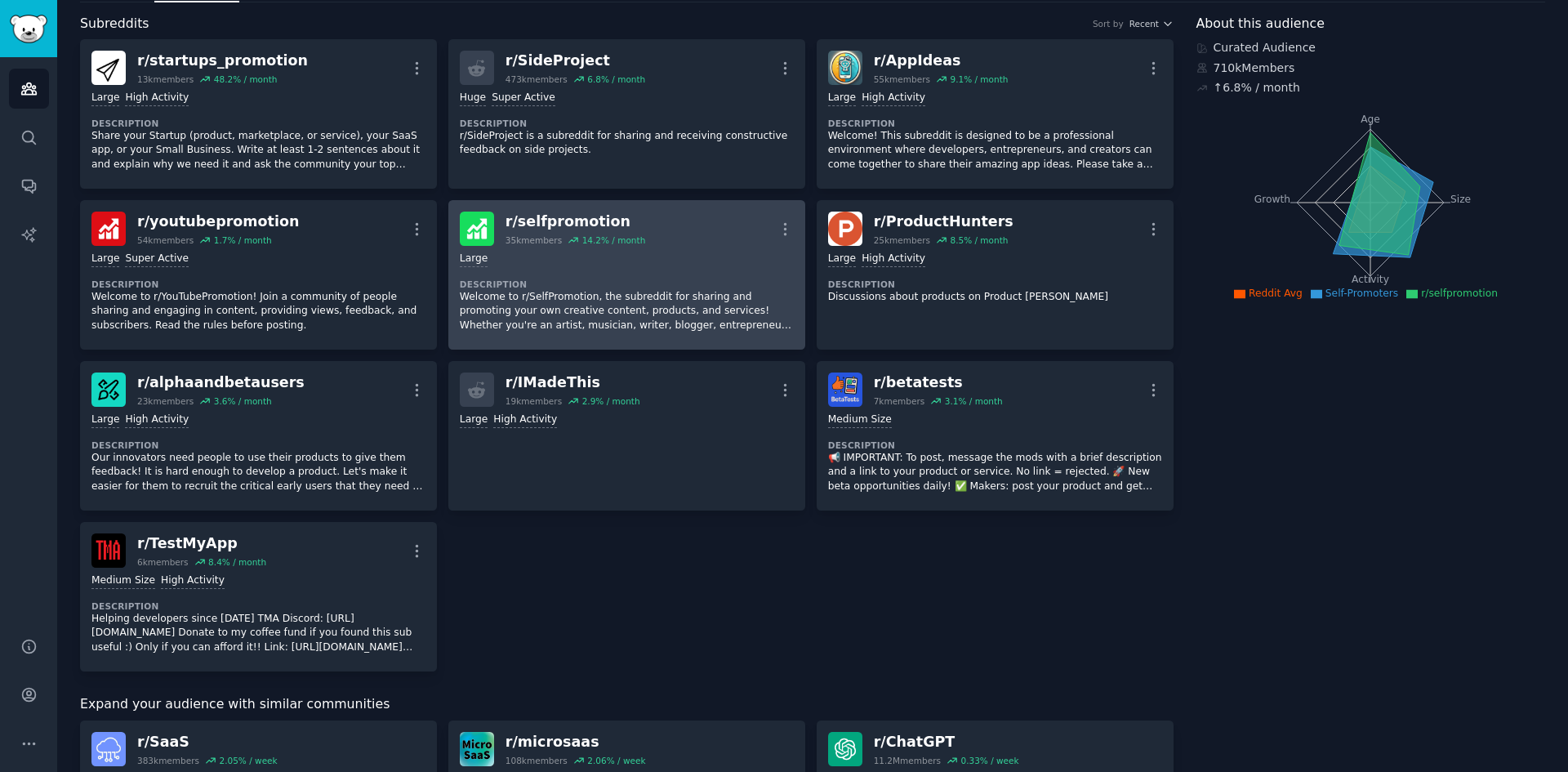
scroll to position [0, 0]
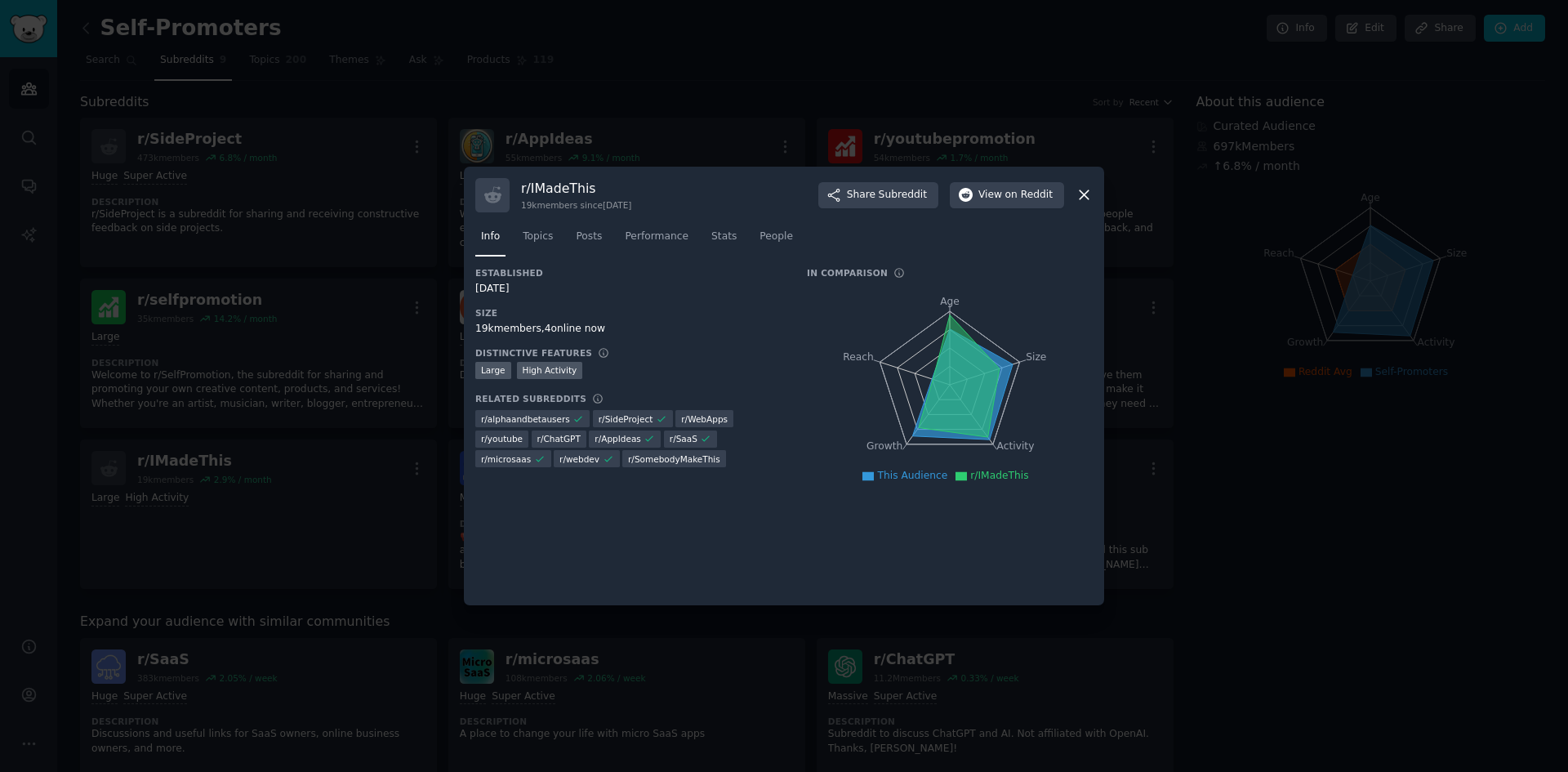
click at [677, 124] on div at bounding box center [784, 386] width 1568 height 772
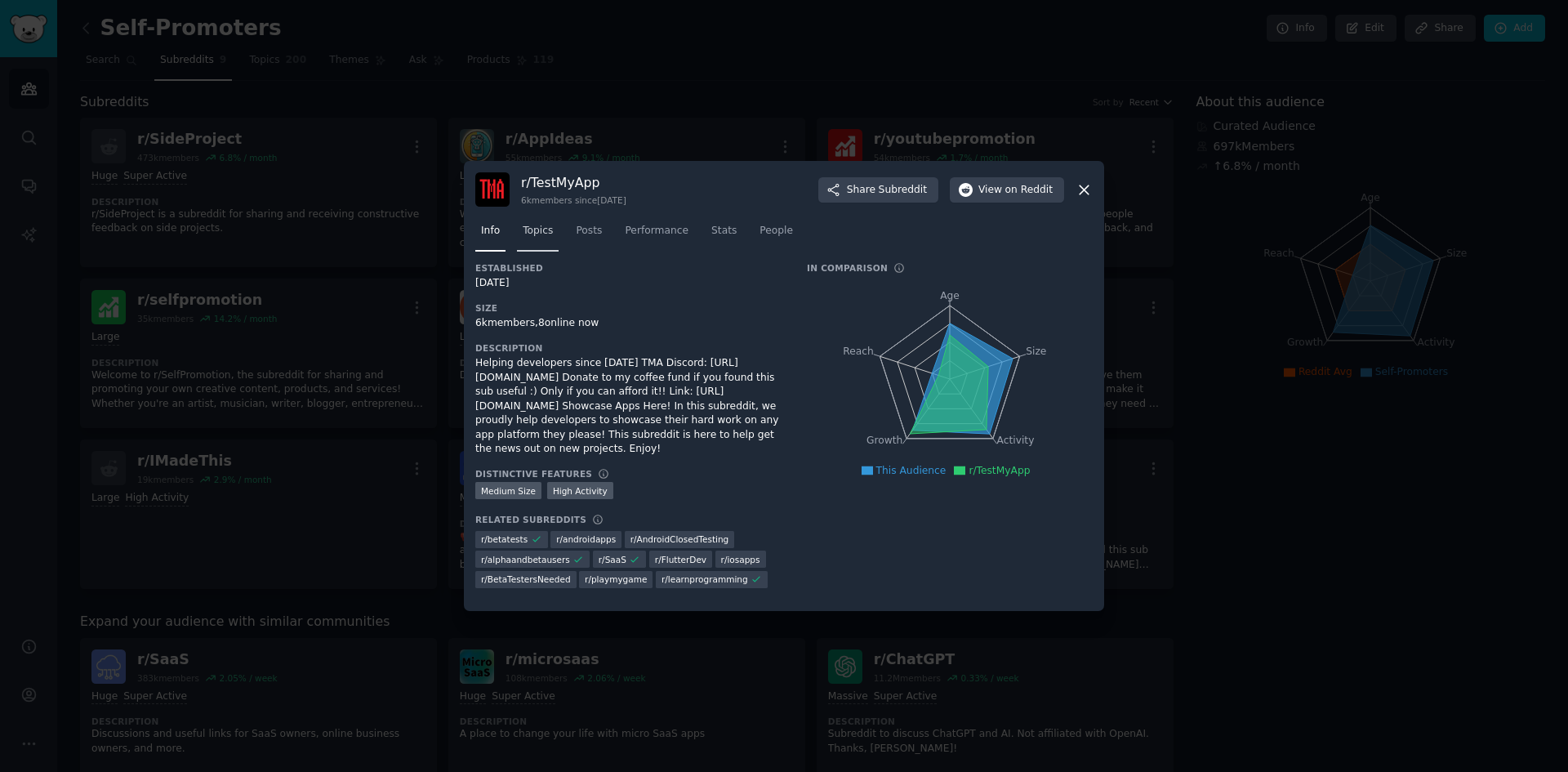
click at [534, 225] on span "Topics" at bounding box center [537, 231] width 30 height 14
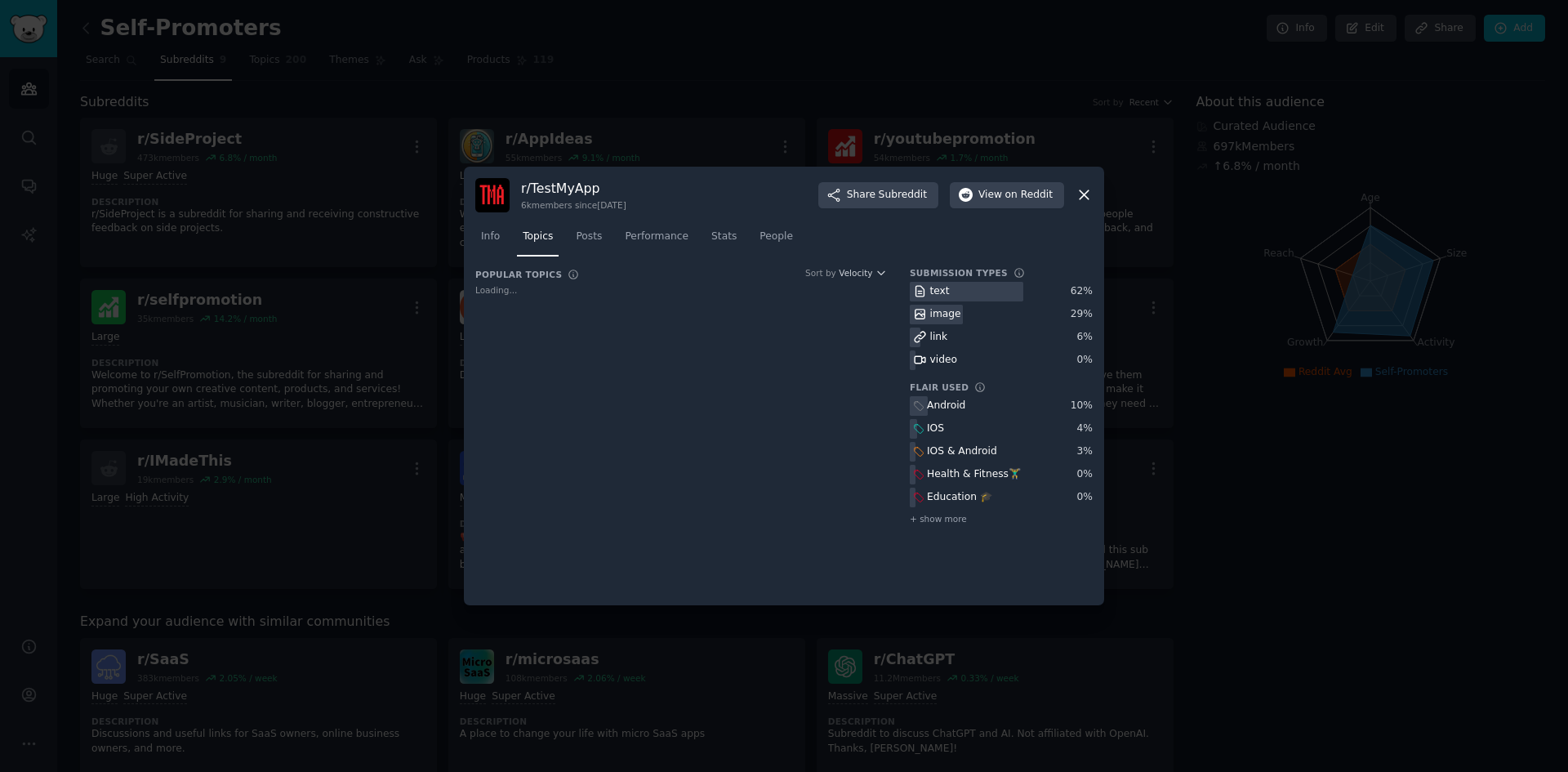
click at [961, 318] on div "text 62 % image 29 % link 6 % video 0 %" at bounding box center [1000, 326] width 183 height 89
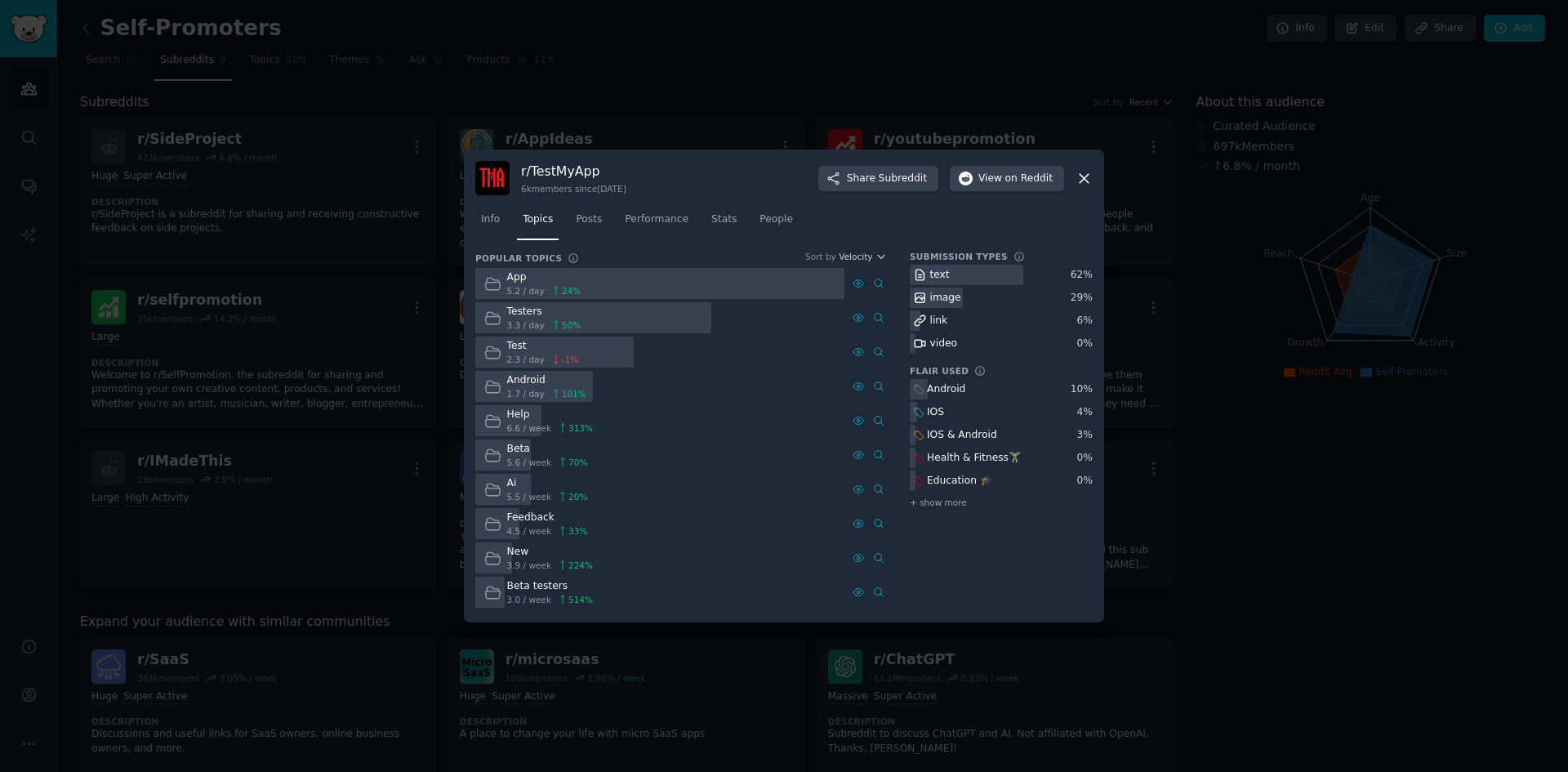
click at [948, 323] on div "link" at bounding box center [930, 320] width 41 height 20
click at [583, 218] on span "Posts" at bounding box center [589, 219] width 26 height 14
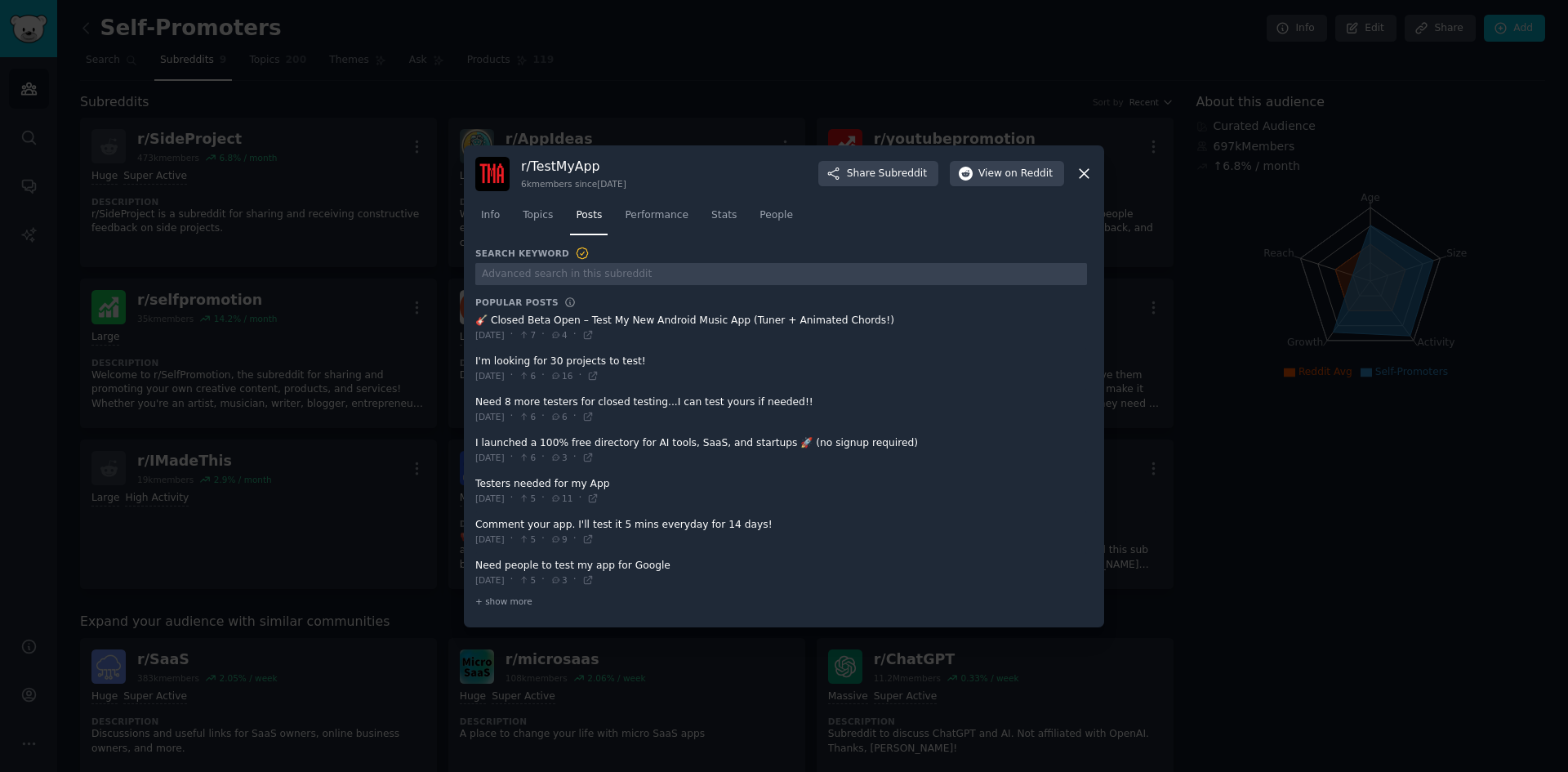
drag, startPoint x: 693, startPoint y: 314, endPoint x: 787, endPoint y: 327, distance: 94.9
click at [766, 314] on span at bounding box center [781, 327] width 612 height 40
click at [799, 366] on span at bounding box center [781, 368] width 612 height 40
drag, startPoint x: 523, startPoint y: 360, endPoint x: 632, endPoint y: 360, distance: 109.0
click at [632, 360] on span at bounding box center [781, 368] width 612 height 40
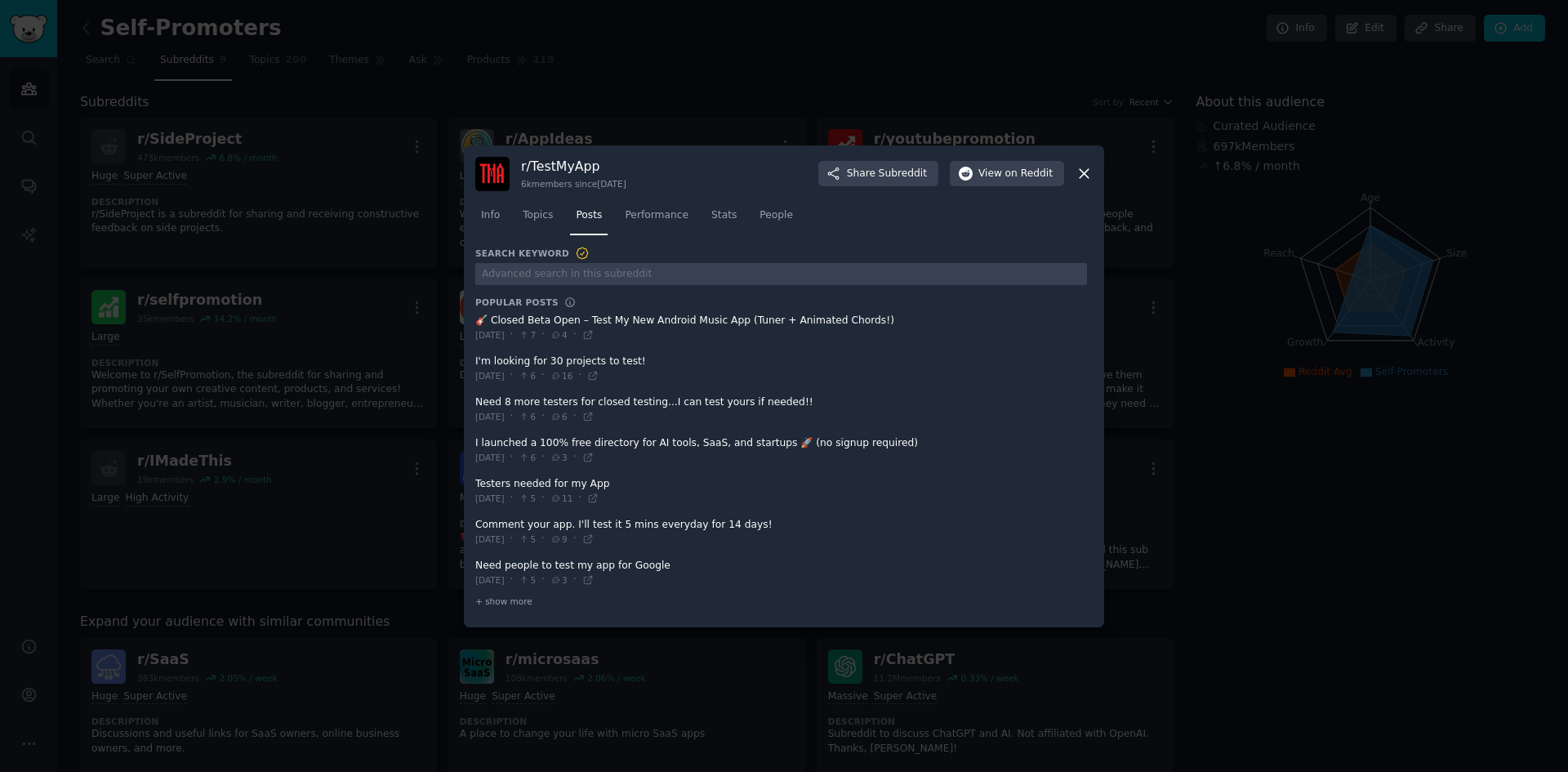
click at [695, 372] on span at bounding box center [781, 368] width 612 height 40
drag, startPoint x: 530, startPoint y: 401, endPoint x: 649, endPoint y: 405, distance: 119.1
click at [616, 405] on span at bounding box center [781, 409] width 612 height 40
drag, startPoint x: 649, startPoint y: 405, endPoint x: 688, endPoint y: 405, distance: 39.0
click at [688, 405] on span at bounding box center [781, 409] width 612 height 40
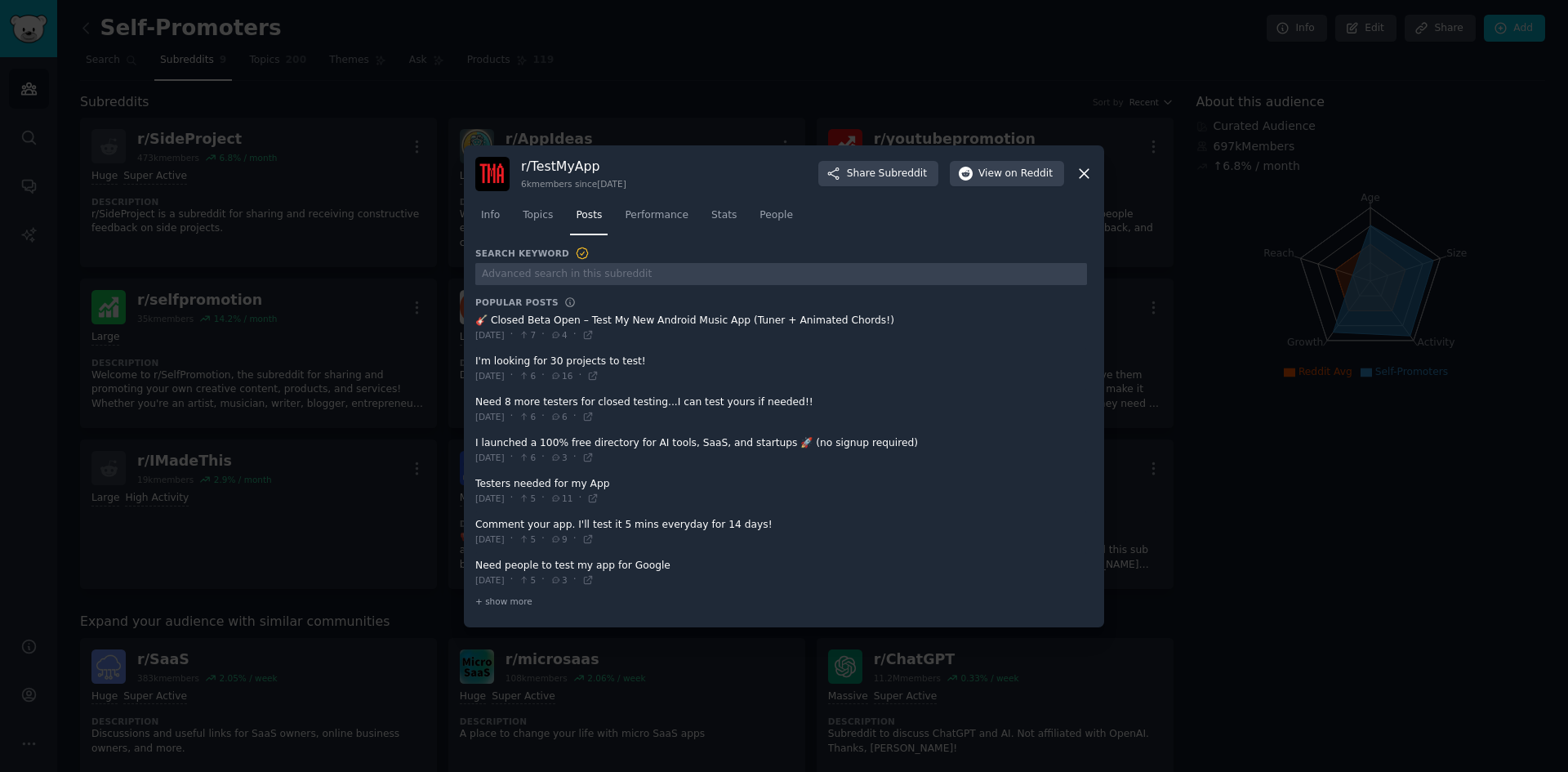
click at [706, 405] on span at bounding box center [781, 409] width 612 height 40
drag, startPoint x: 597, startPoint y: 405, endPoint x: 712, endPoint y: 405, distance: 115.0
click at [712, 405] on span at bounding box center [781, 409] width 612 height 40
click at [735, 407] on span at bounding box center [781, 409] width 612 height 40
drag, startPoint x: 634, startPoint y: 400, endPoint x: 723, endPoint y: 400, distance: 89.0
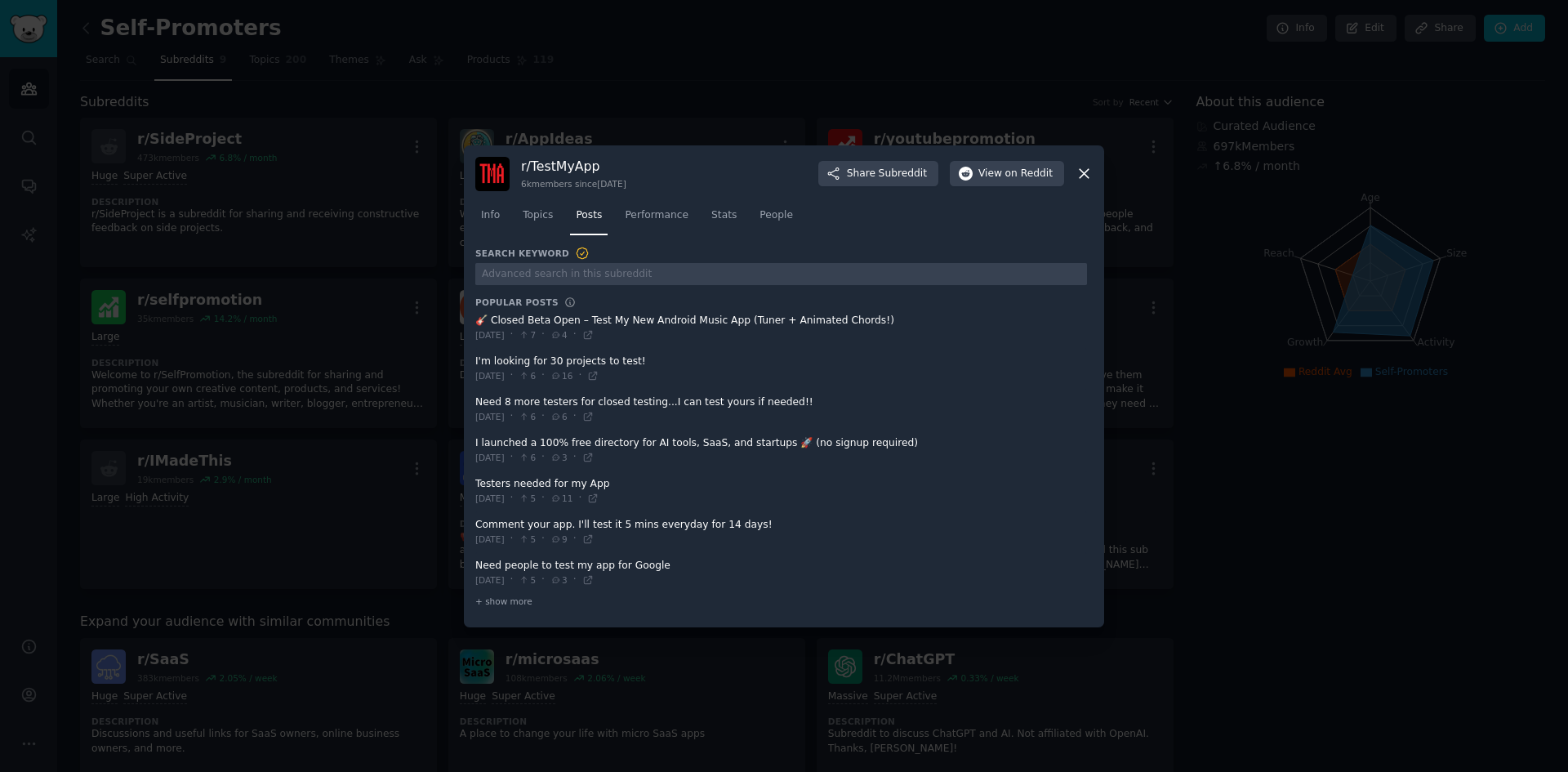
click at [723, 400] on span at bounding box center [781, 409] width 612 height 40
click at [752, 406] on span at bounding box center [781, 409] width 612 height 40
click at [691, 457] on span at bounding box center [781, 450] width 612 height 40
click at [504, 450] on div "Mon 7/7/2025 · 6 · 3 ·" at bounding box center [534, 457] width 118 height 14
drag, startPoint x: 608, startPoint y: 435, endPoint x: 739, endPoint y: 435, distance: 131.0
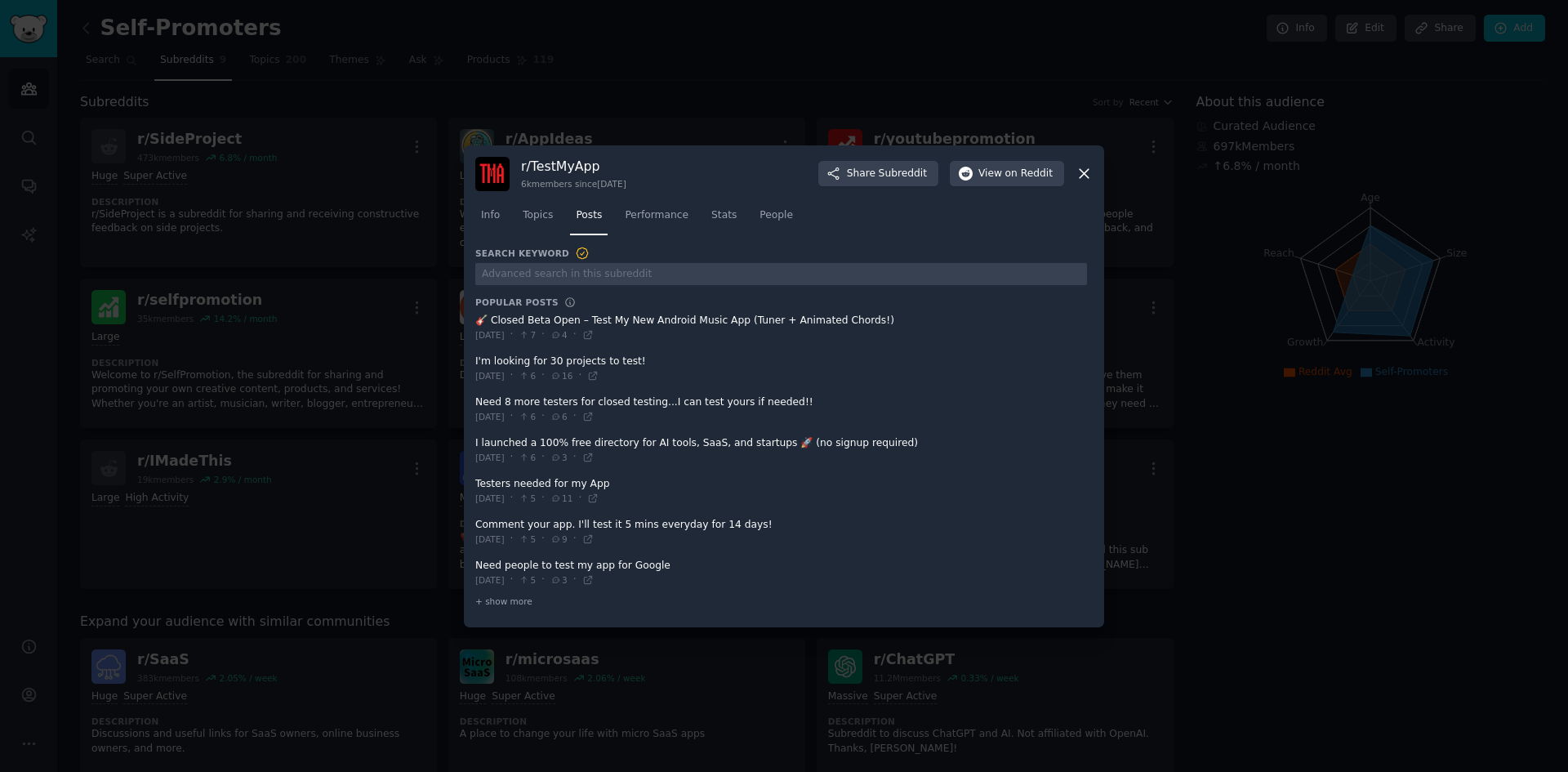
click at [739, 435] on span at bounding box center [781, 450] width 612 height 40
click at [481, 602] on span "+ show more" at bounding box center [504, 601] width 57 height 11
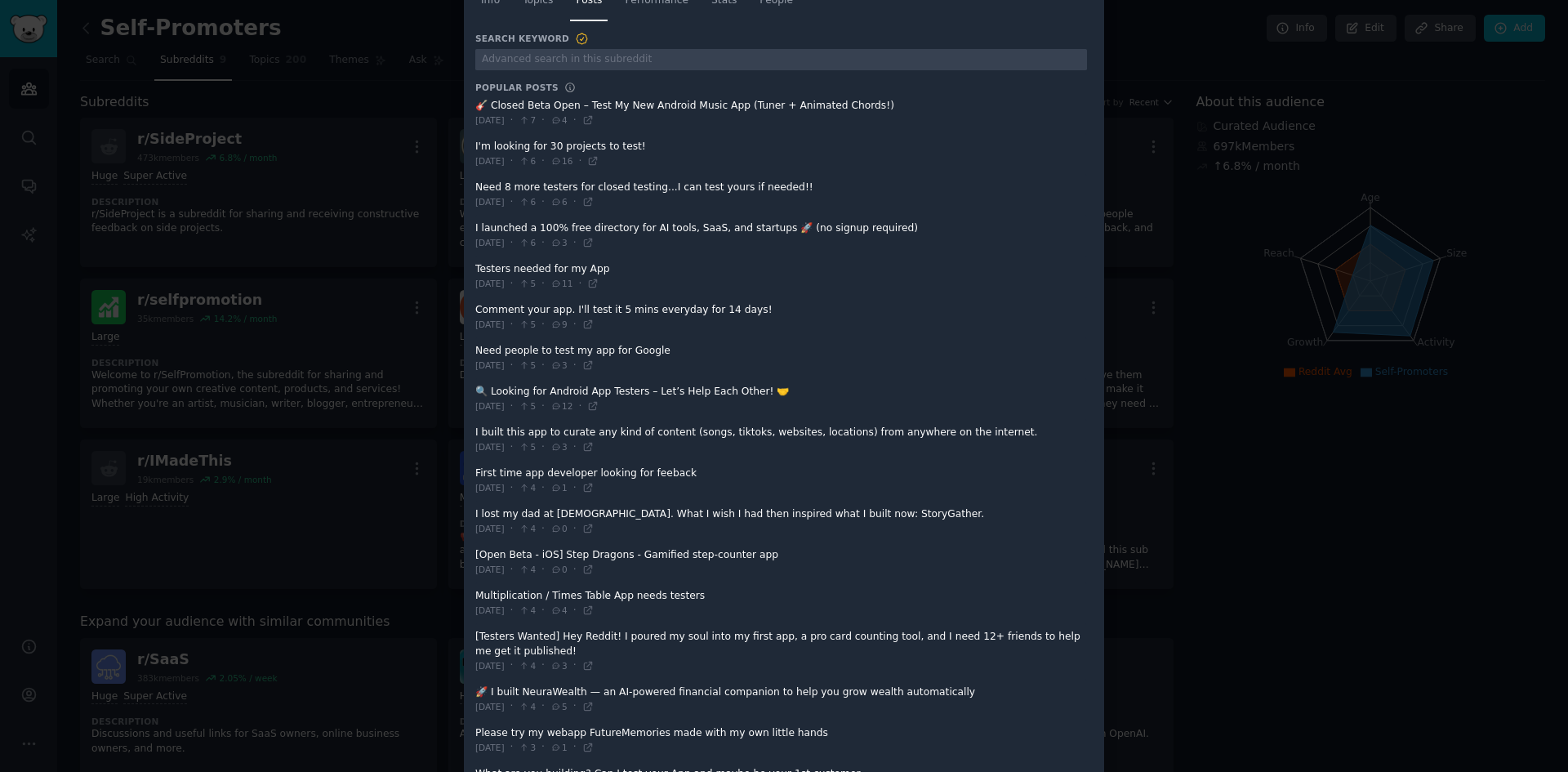
scroll to position [326, 0]
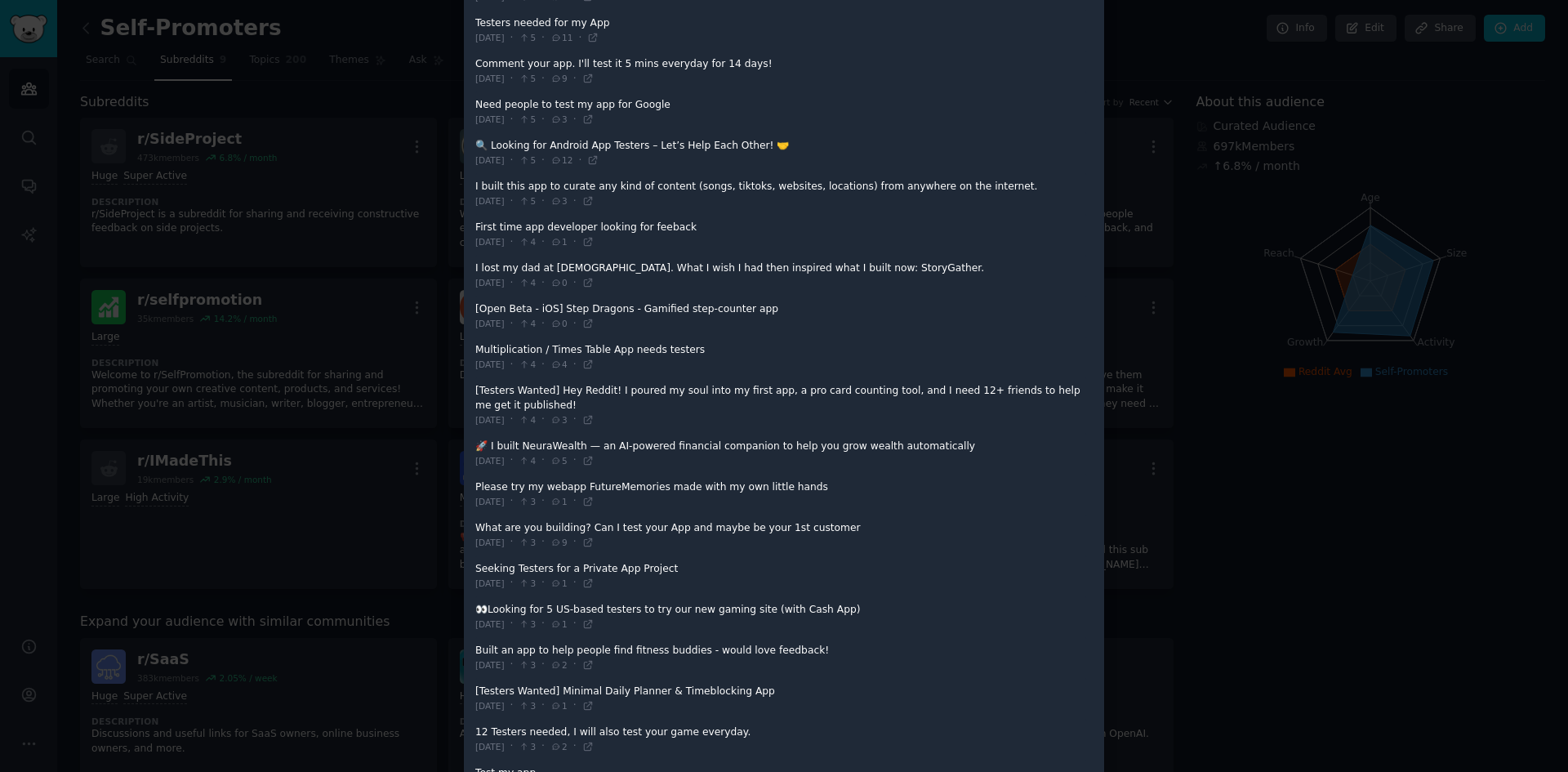
click at [615, 516] on span at bounding box center [781, 535] width 612 height 40
click at [663, 485] on span at bounding box center [781, 494] width 612 height 40
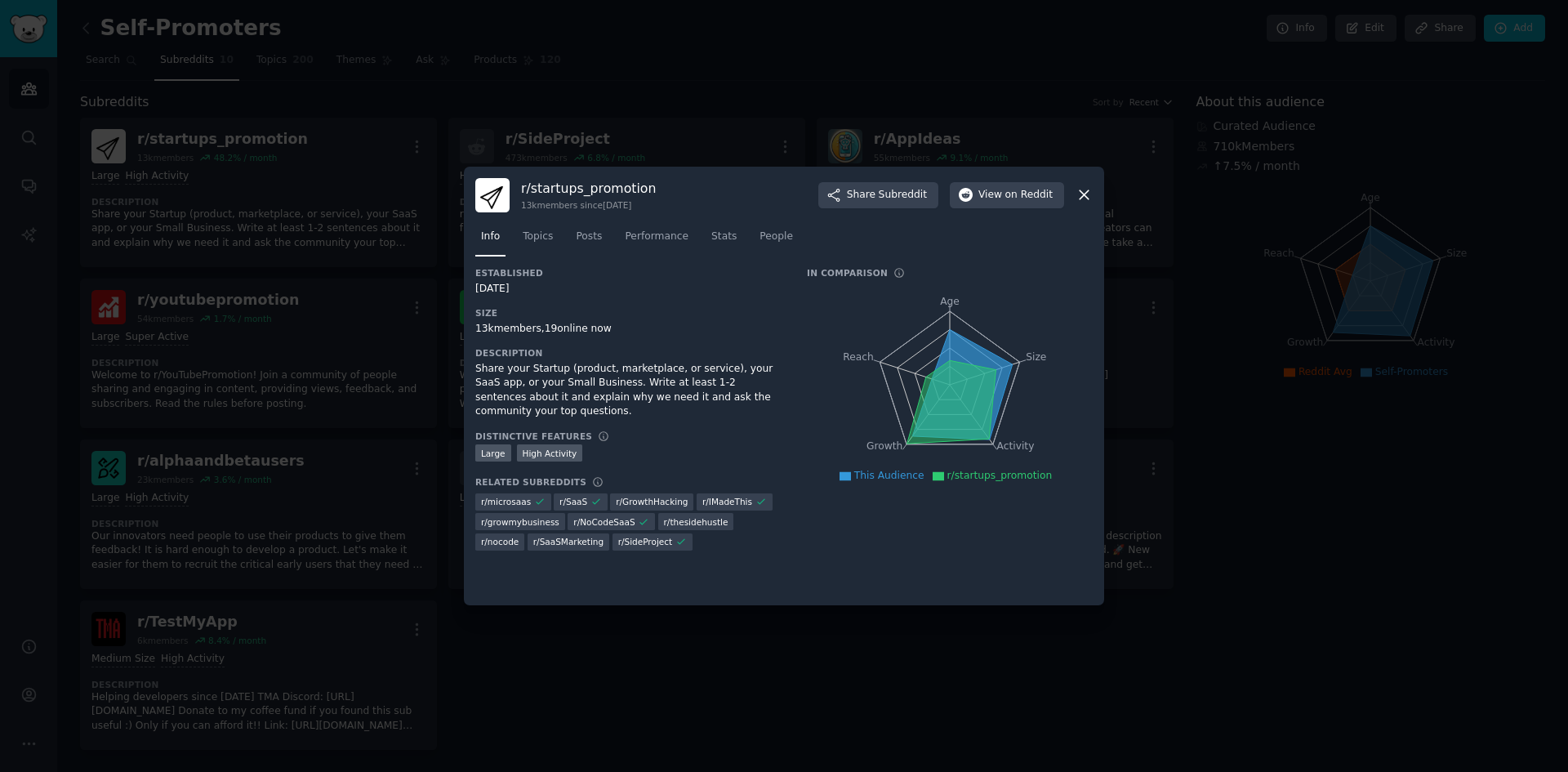
click at [769, 639] on div at bounding box center [784, 386] width 1568 height 772
